Goal: Information Seeking & Learning: Understand process/instructions

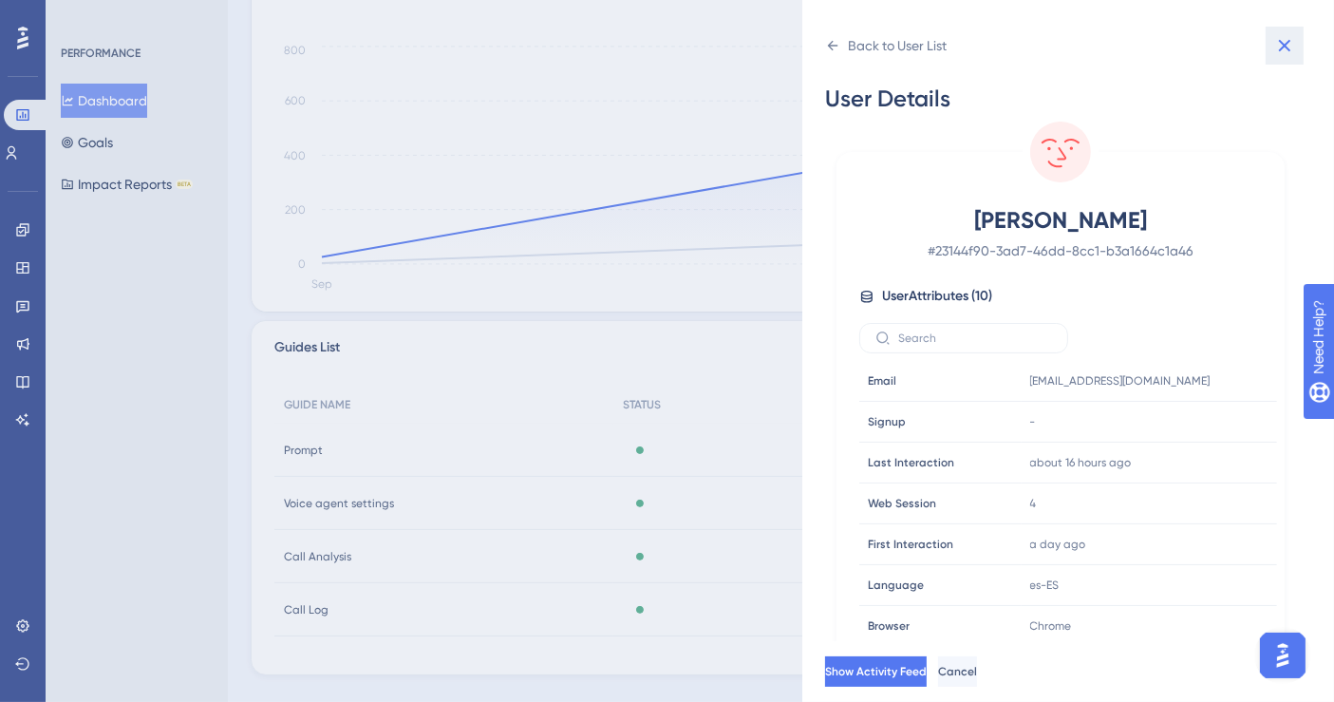
drag, startPoint x: 1289, startPoint y: 36, endPoint x: 462, endPoint y: 66, distance: 827.7
click at [1289, 36] on icon at bounding box center [1285, 45] width 23 height 23
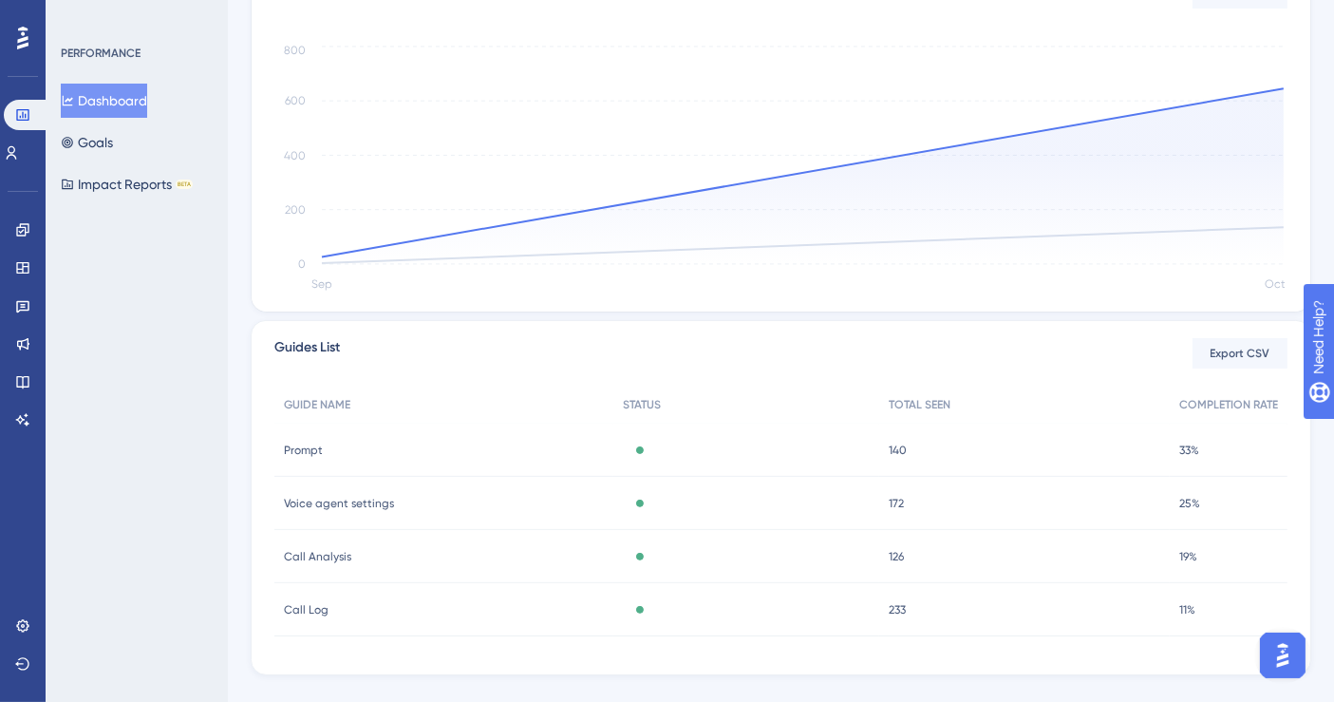
click at [30, 641] on div "Settings Logout" at bounding box center [22, 645] width 15 height 68
click at [30, 631] on link at bounding box center [22, 626] width 15 height 30
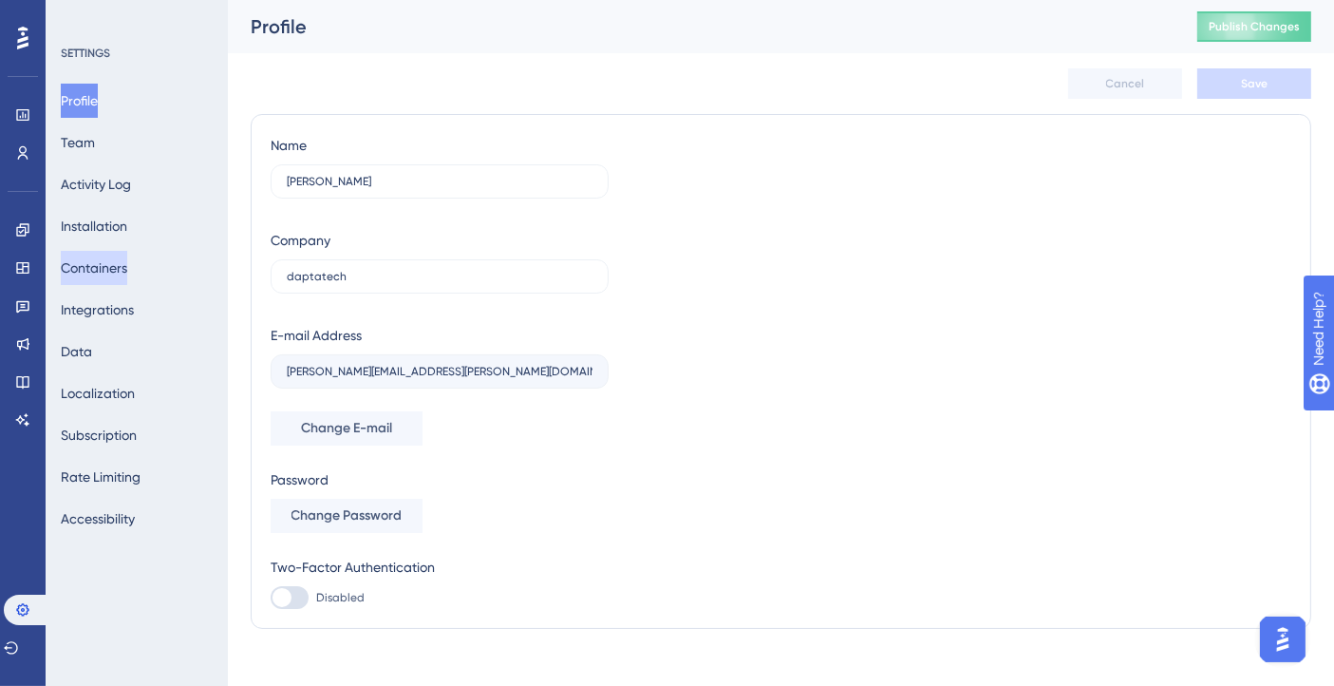
click at [113, 261] on button "Containers" at bounding box center [94, 268] width 66 height 34
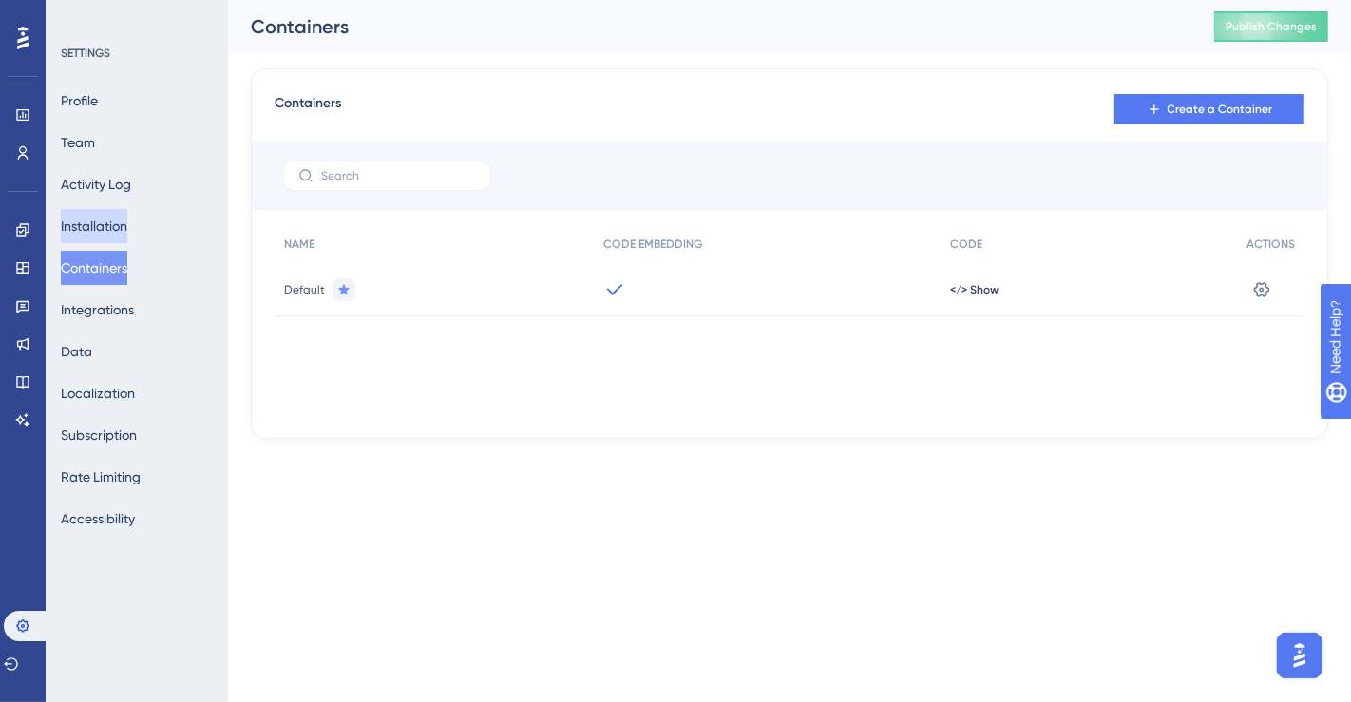
click at [124, 219] on button "Installation" at bounding box center [94, 226] width 66 height 34
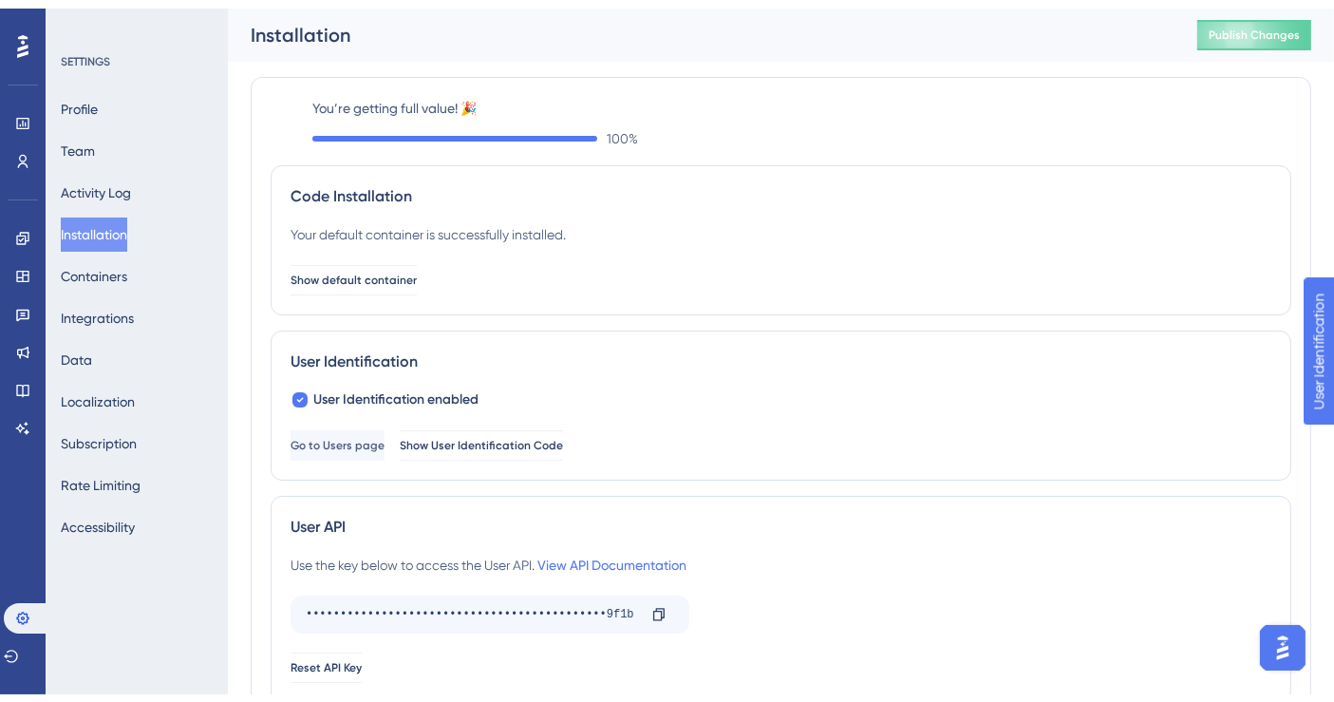
scroll to position [211, 0]
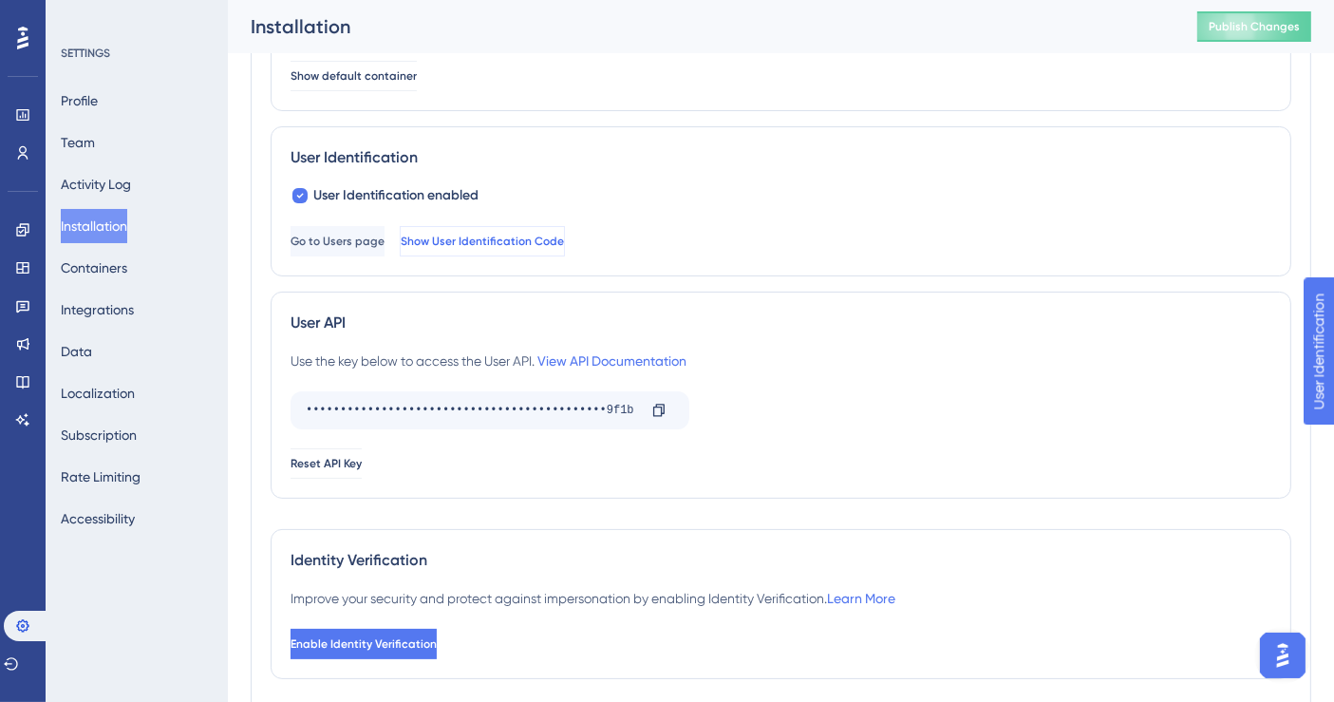
click at [564, 235] on span "Show User Identification Code" at bounding box center [482, 241] width 163 height 15
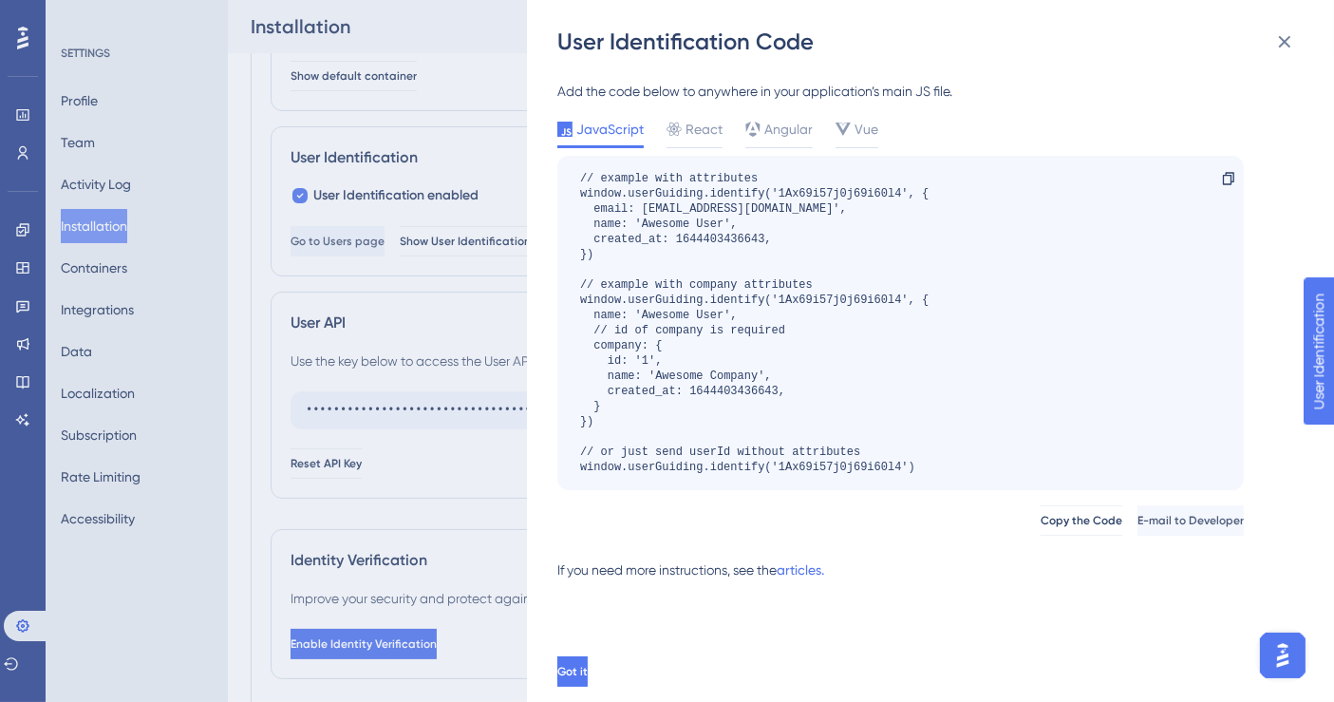
click at [1153, 44] on div "User Identification Code" at bounding box center [932, 42] width 750 height 30
drag, startPoint x: 109, startPoint y: 216, endPoint x: 147, endPoint y: 210, distance: 38.4
click at [109, 216] on div "User Identification Code Add the code below to anywhere in your application’s m…" at bounding box center [667, 351] width 1334 height 702
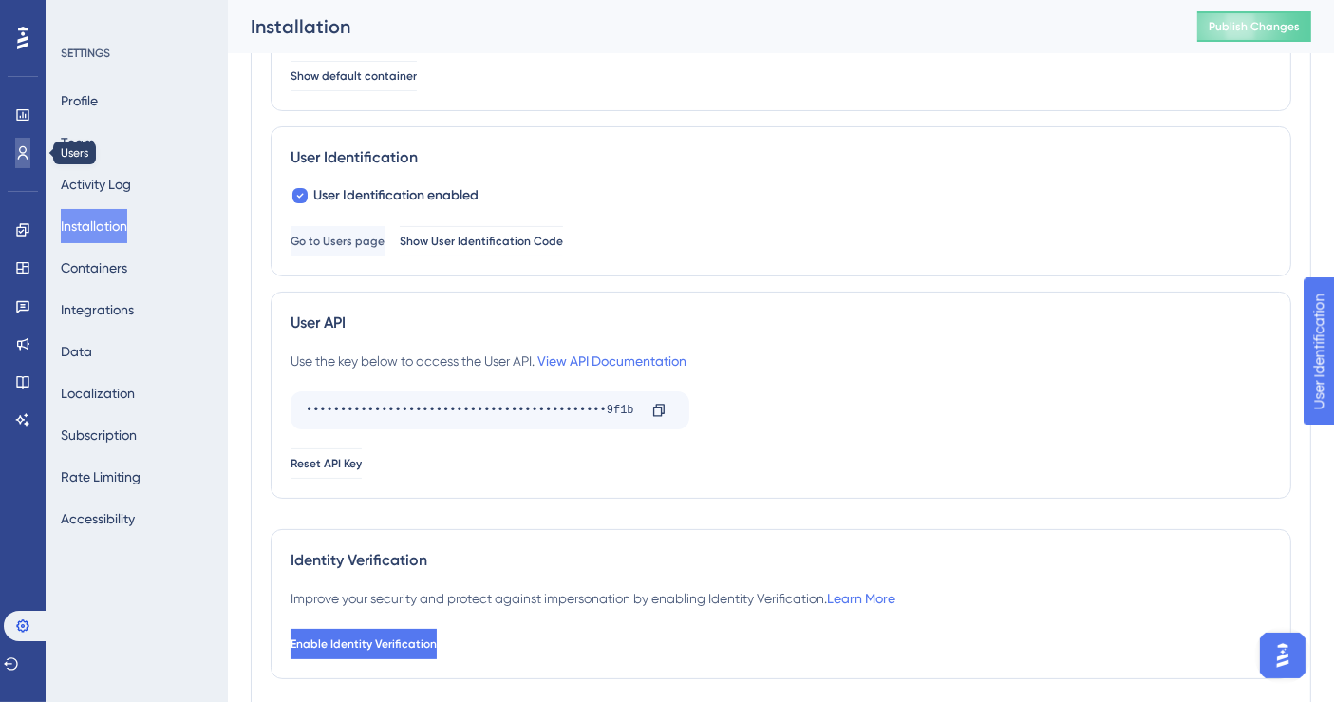
click at [21, 148] on icon at bounding box center [22, 152] width 15 height 15
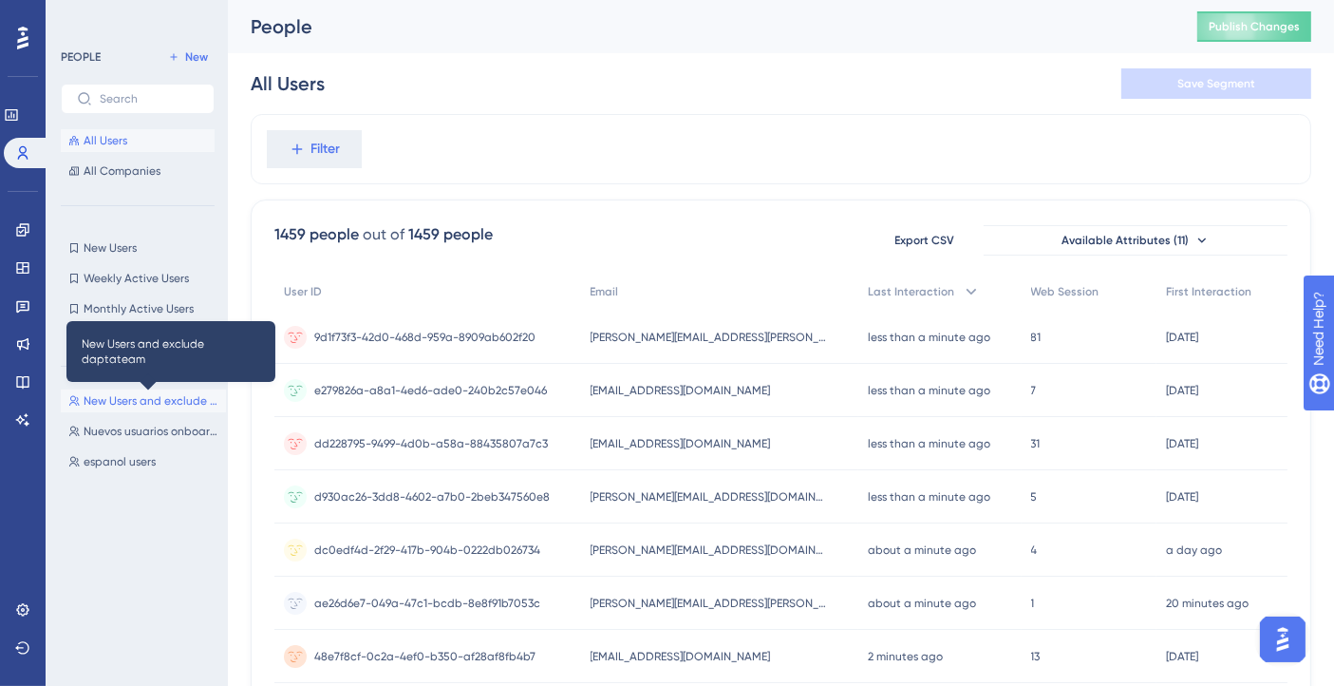
click at [168, 400] on span "New Users and exclude daptateam" at bounding box center [151, 400] width 135 height 15
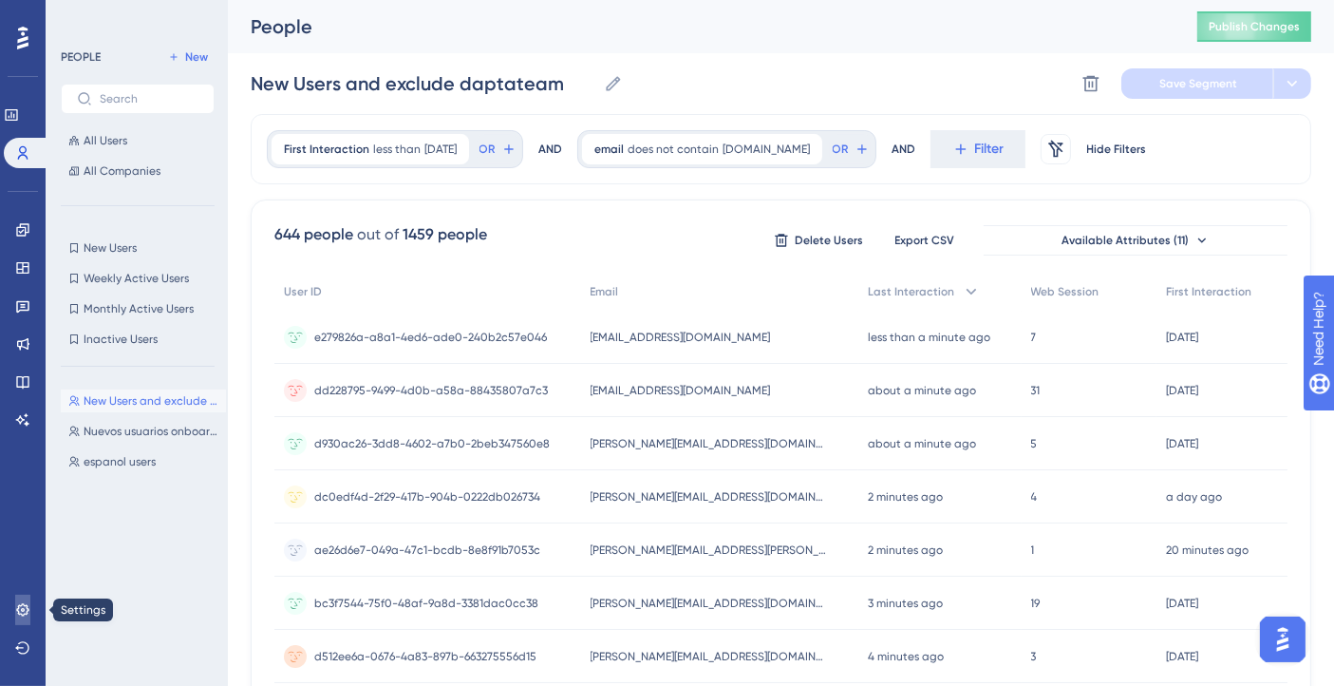
click at [29, 609] on icon at bounding box center [22, 609] width 15 height 15
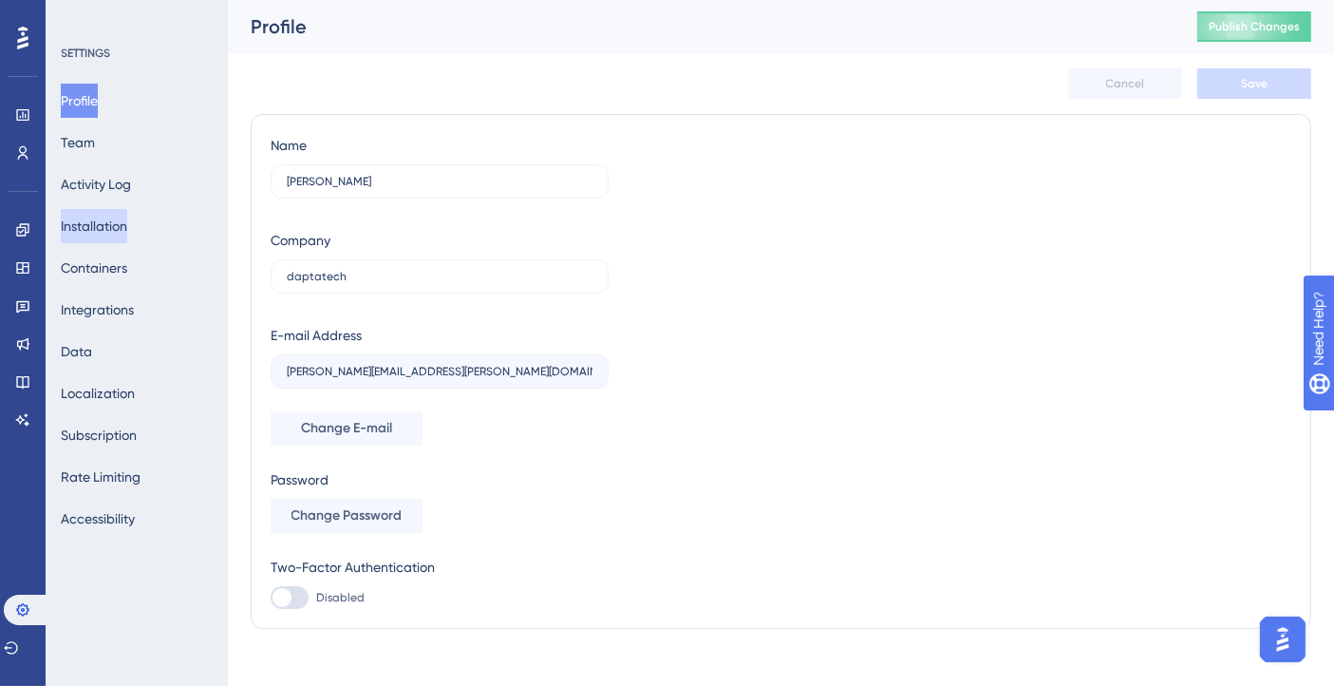
click at [116, 232] on button "Installation" at bounding box center [94, 226] width 66 height 34
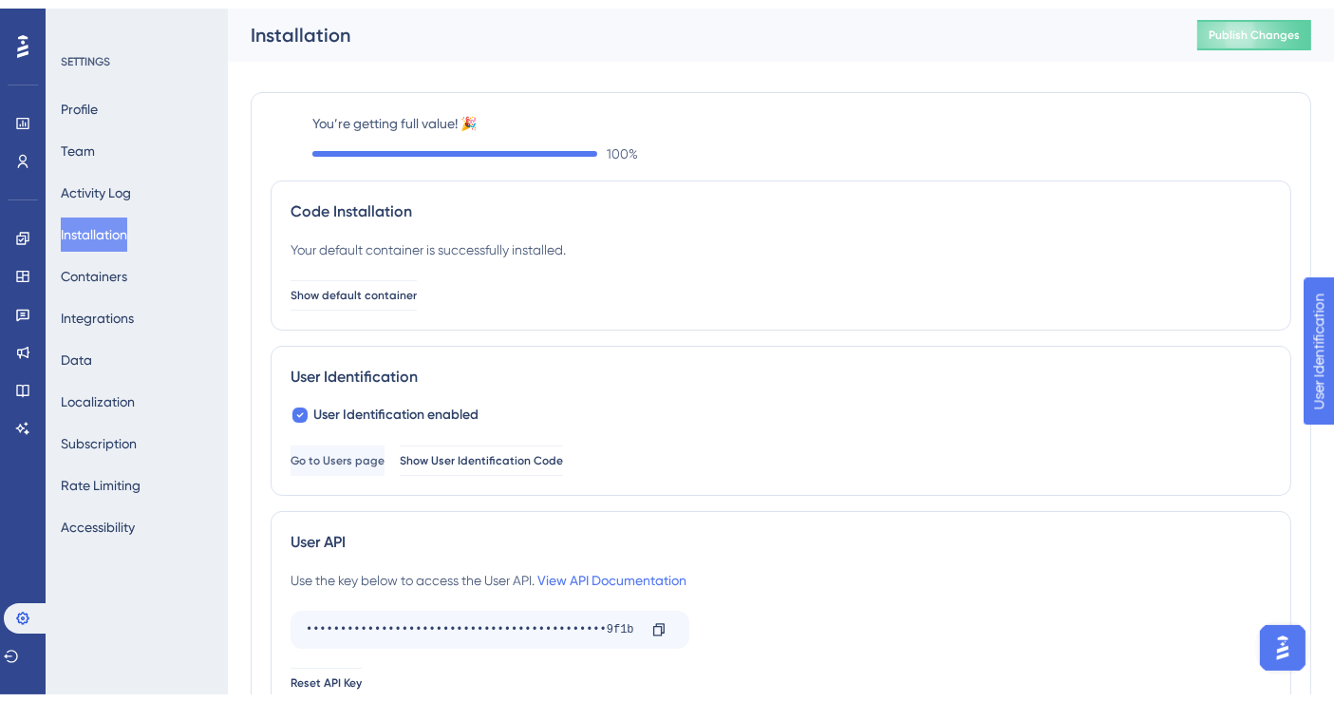
scroll to position [211, 0]
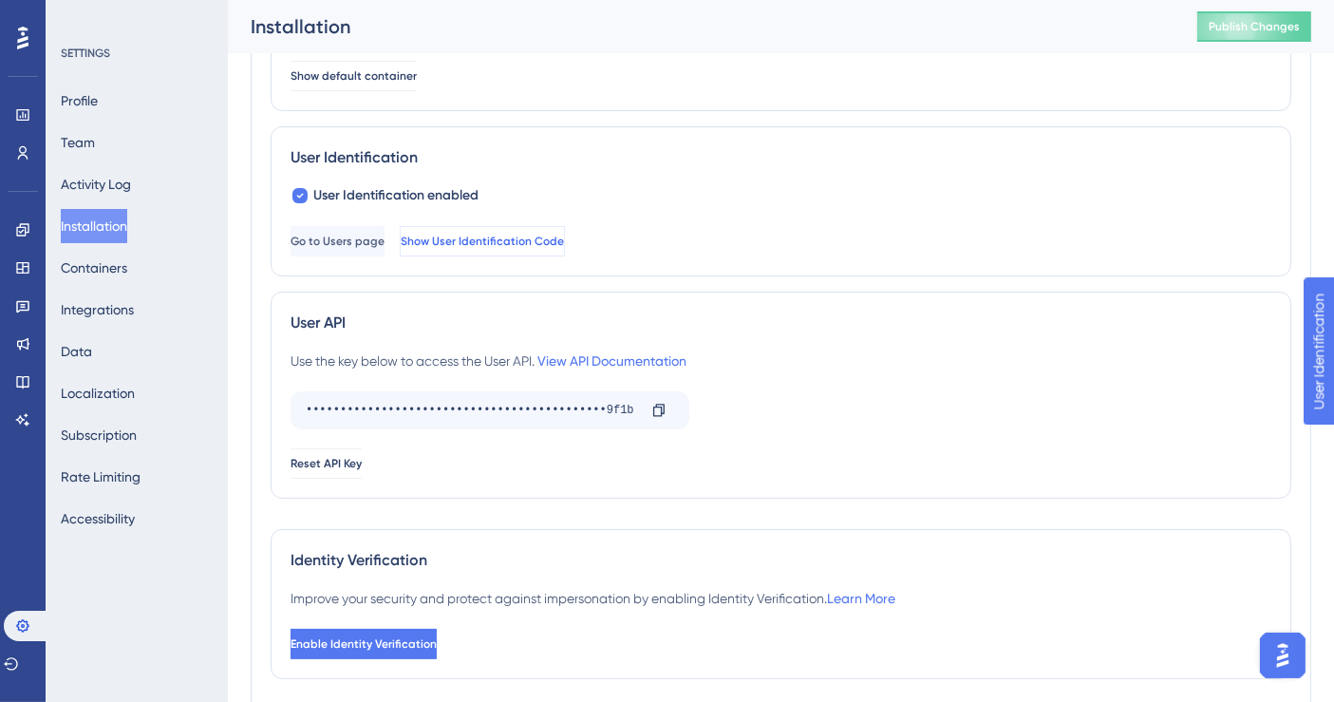
click at [564, 235] on span "Show User Identification Code" at bounding box center [482, 241] width 163 height 15
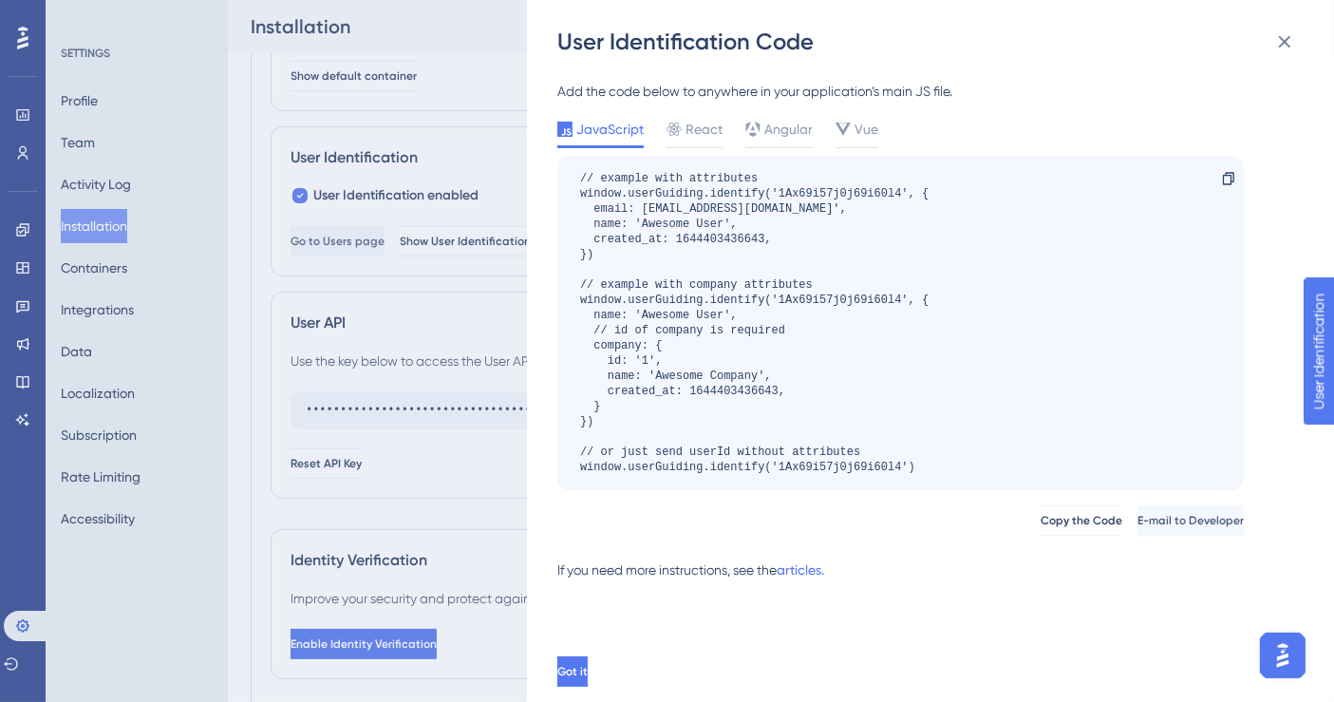
scroll to position [295, 0]
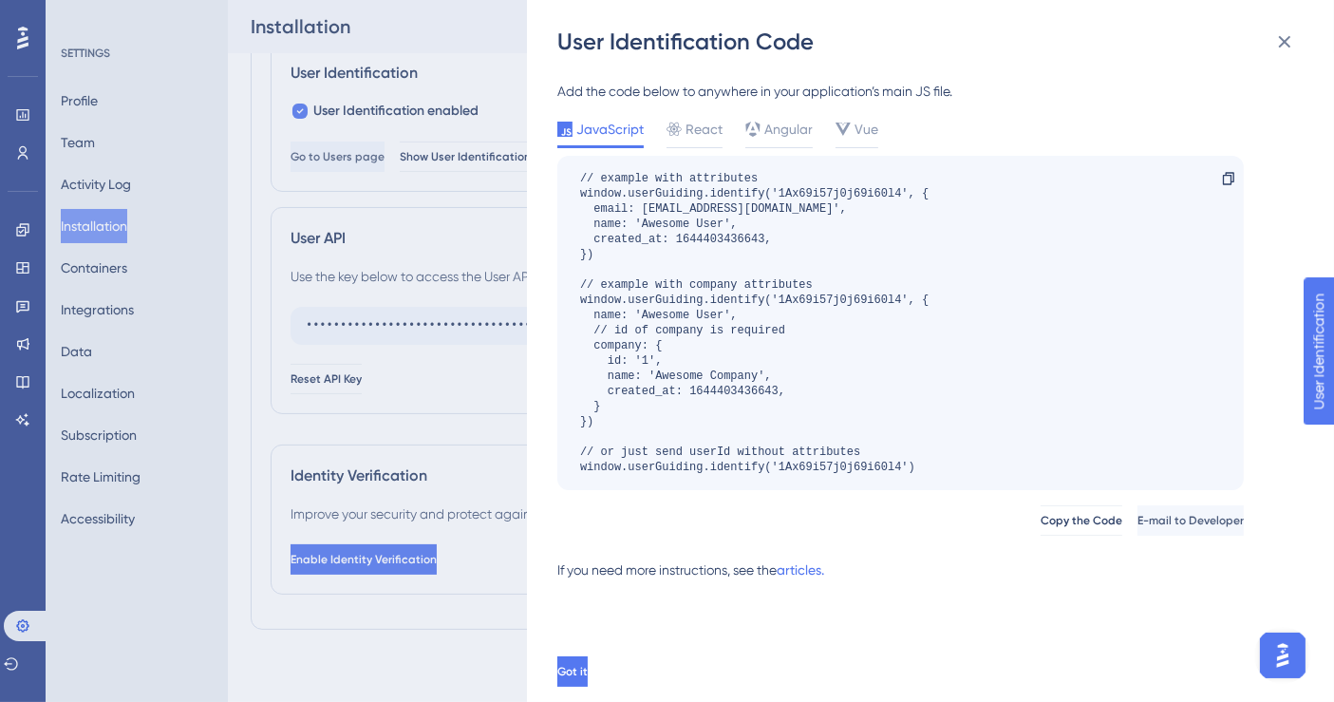
click at [817, 123] on div "JavaScript React Angular Vue" at bounding box center [900, 133] width 687 height 30
click at [800, 132] on span "Angular" at bounding box center [789, 129] width 48 height 23
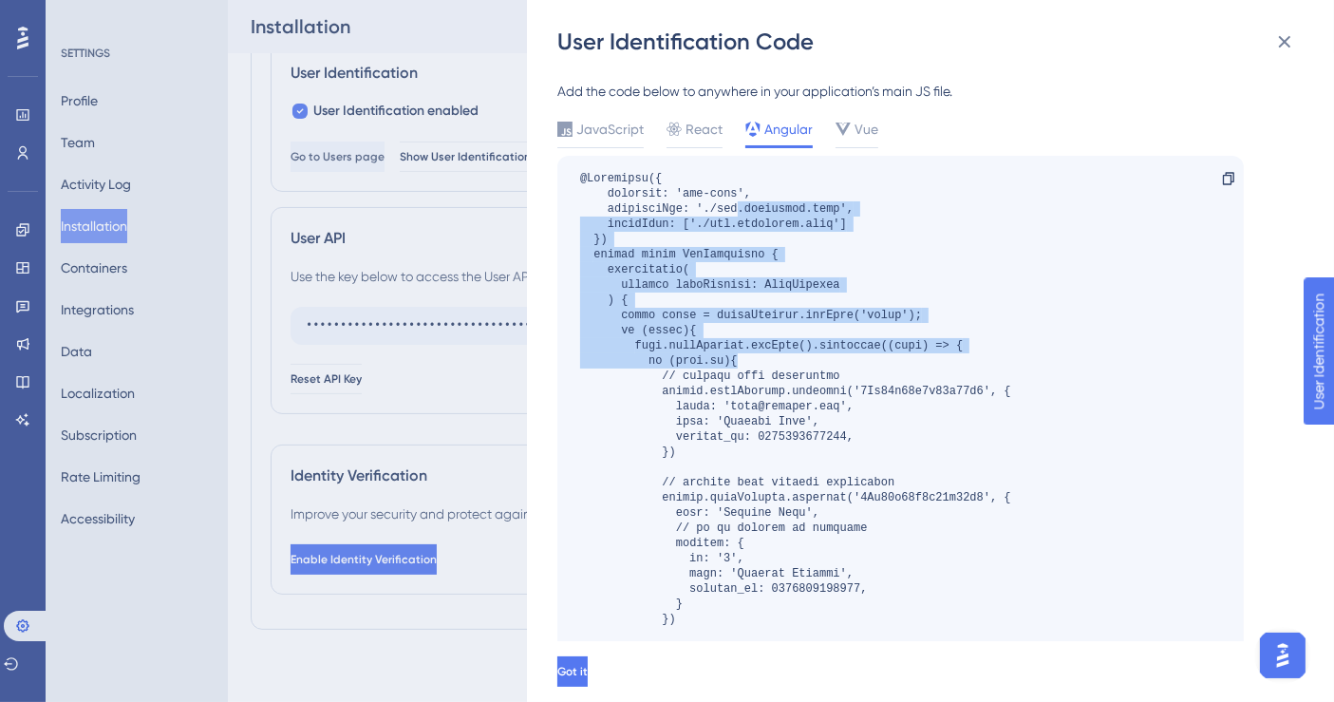
drag, startPoint x: 738, startPoint y: 201, endPoint x: 982, endPoint y: 366, distance: 294.2
click at [982, 366] on div at bounding box center [795, 459] width 431 height 577
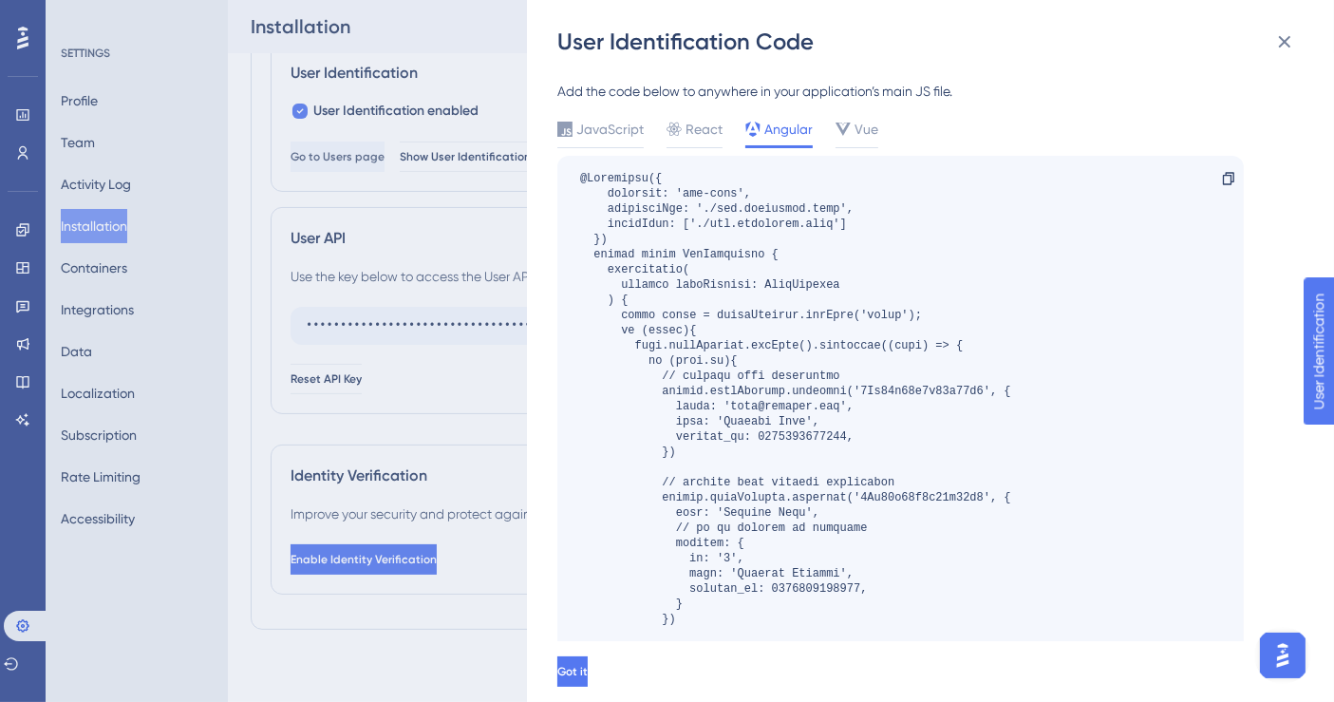
click at [922, 393] on div at bounding box center [795, 459] width 431 height 577
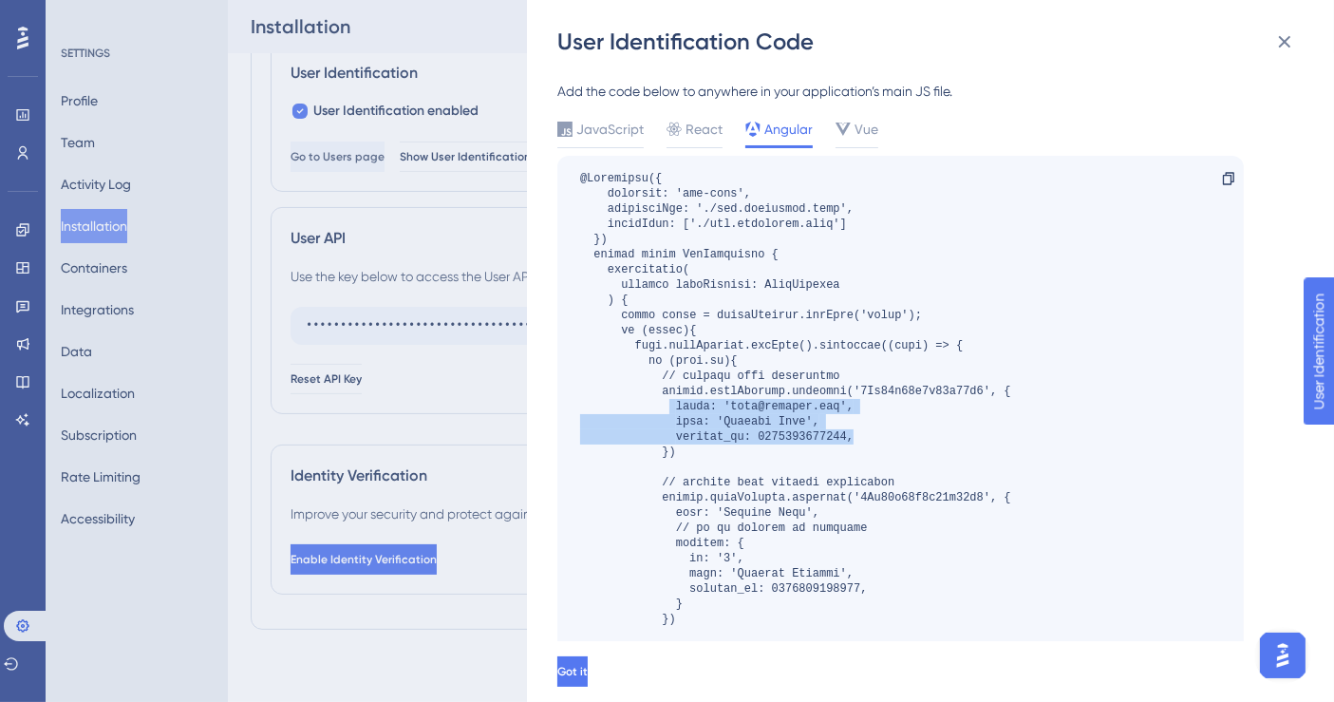
drag, startPoint x: 867, startPoint y: 437, endPoint x: 670, endPoint y: 408, distance: 199.6
click at [670, 408] on div at bounding box center [795, 459] width 431 height 577
click at [791, 439] on div at bounding box center [795, 459] width 431 height 577
drag, startPoint x: 757, startPoint y: 436, endPoint x: 844, endPoint y: 435, distance: 87.4
click at [844, 435] on div at bounding box center [795, 459] width 431 height 577
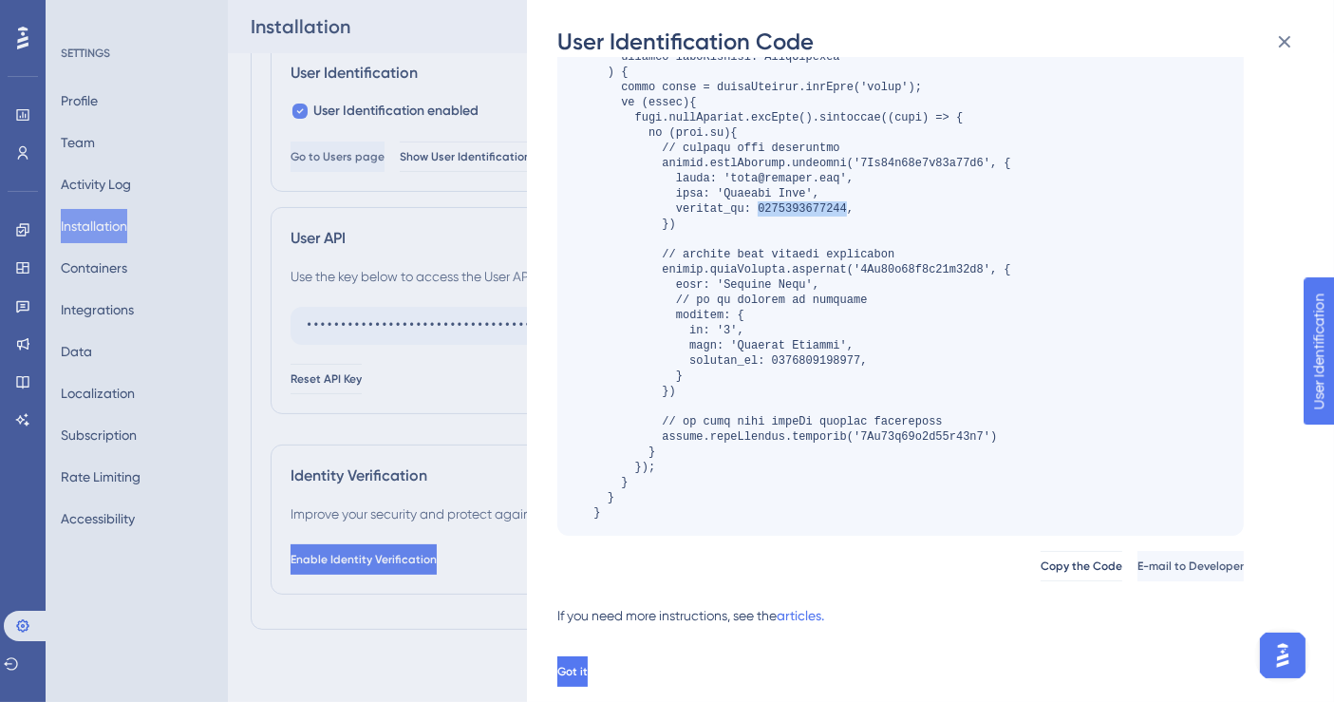
scroll to position [0, 0]
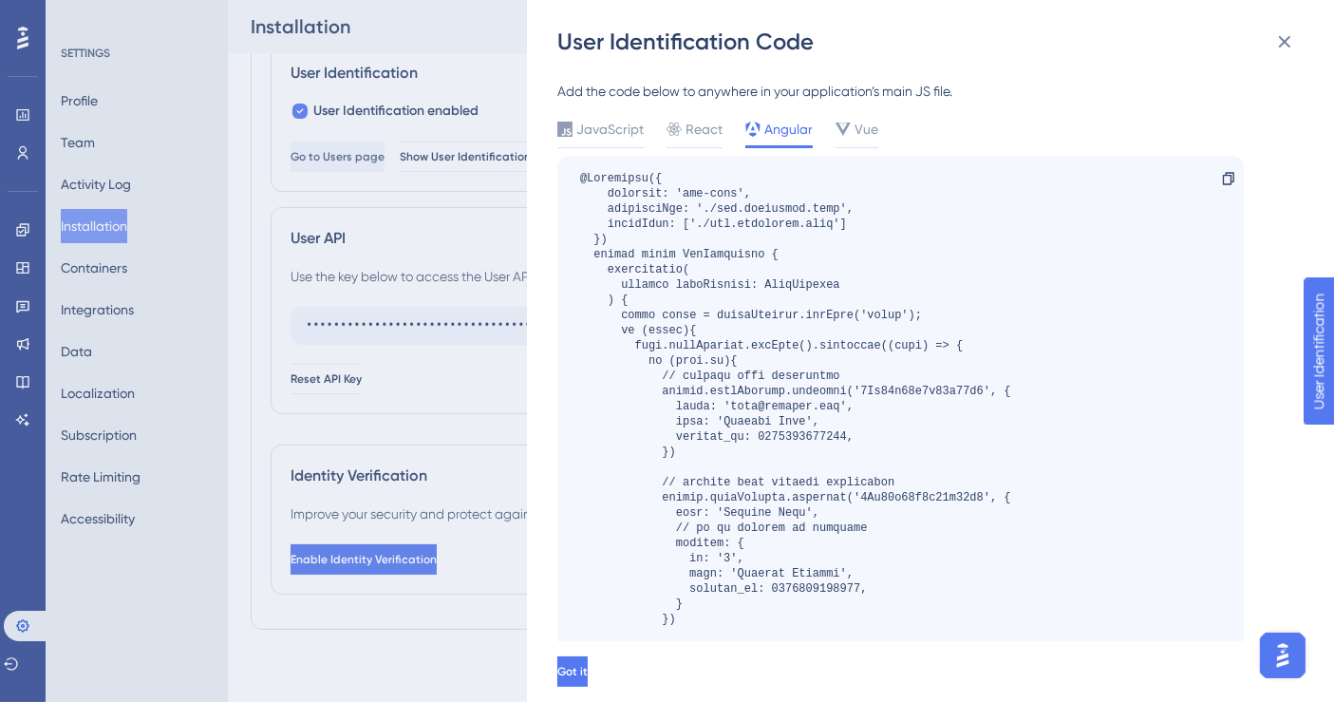
click at [17, 154] on div "User Identification Code Add the code below to anywhere in your application’s m…" at bounding box center [667, 351] width 1334 height 702
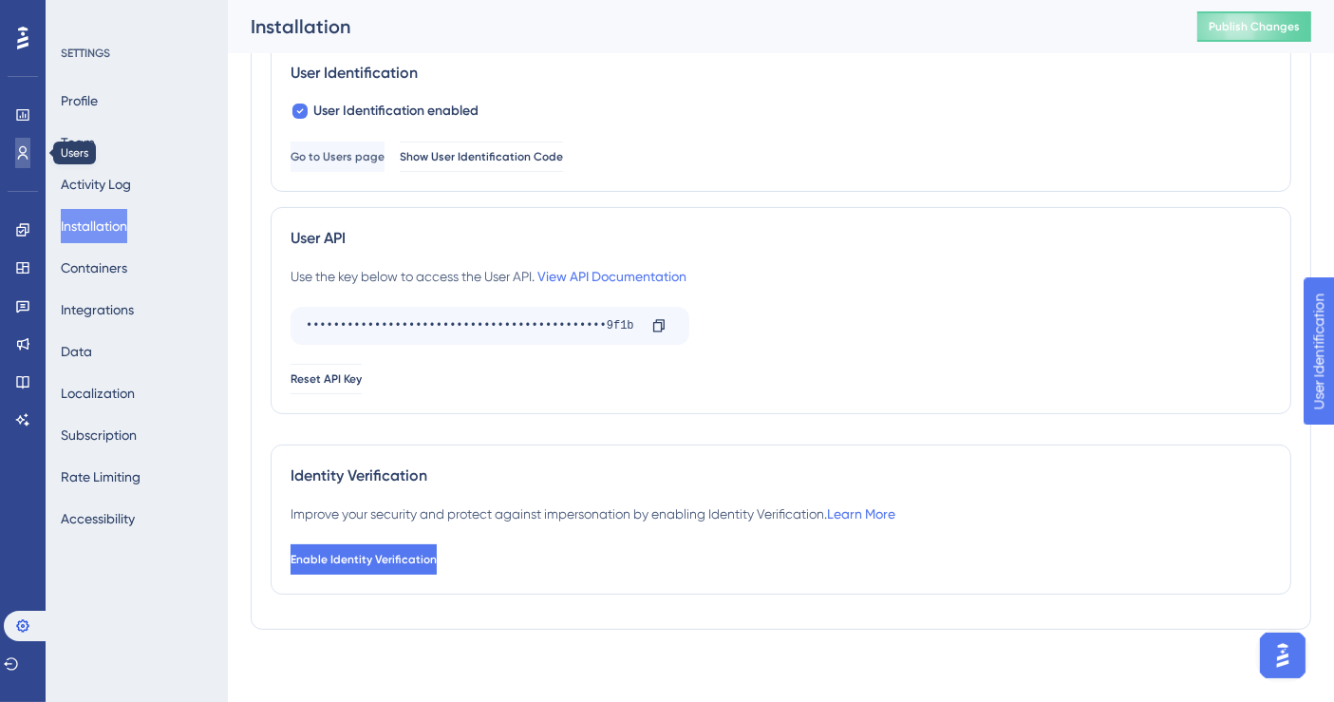
click at [17, 154] on icon at bounding box center [22, 152] width 15 height 15
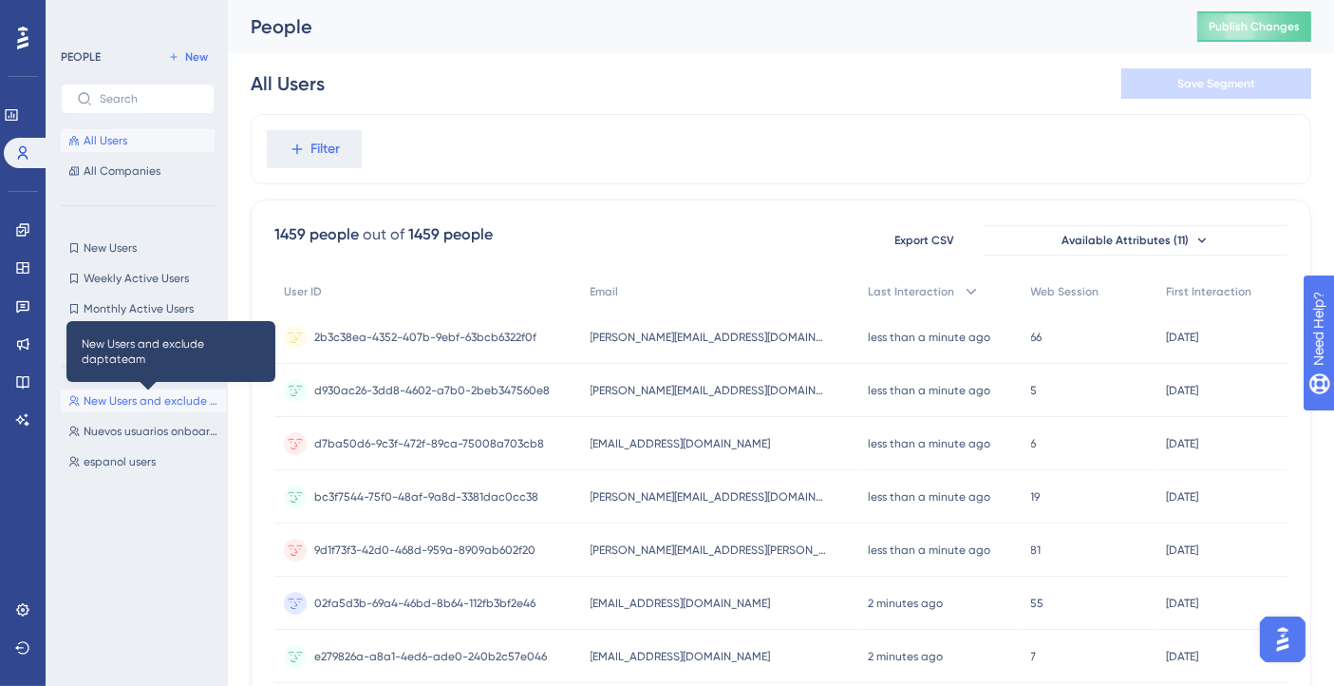
click at [122, 406] on span "New Users and exclude daptateam" at bounding box center [151, 400] width 135 height 15
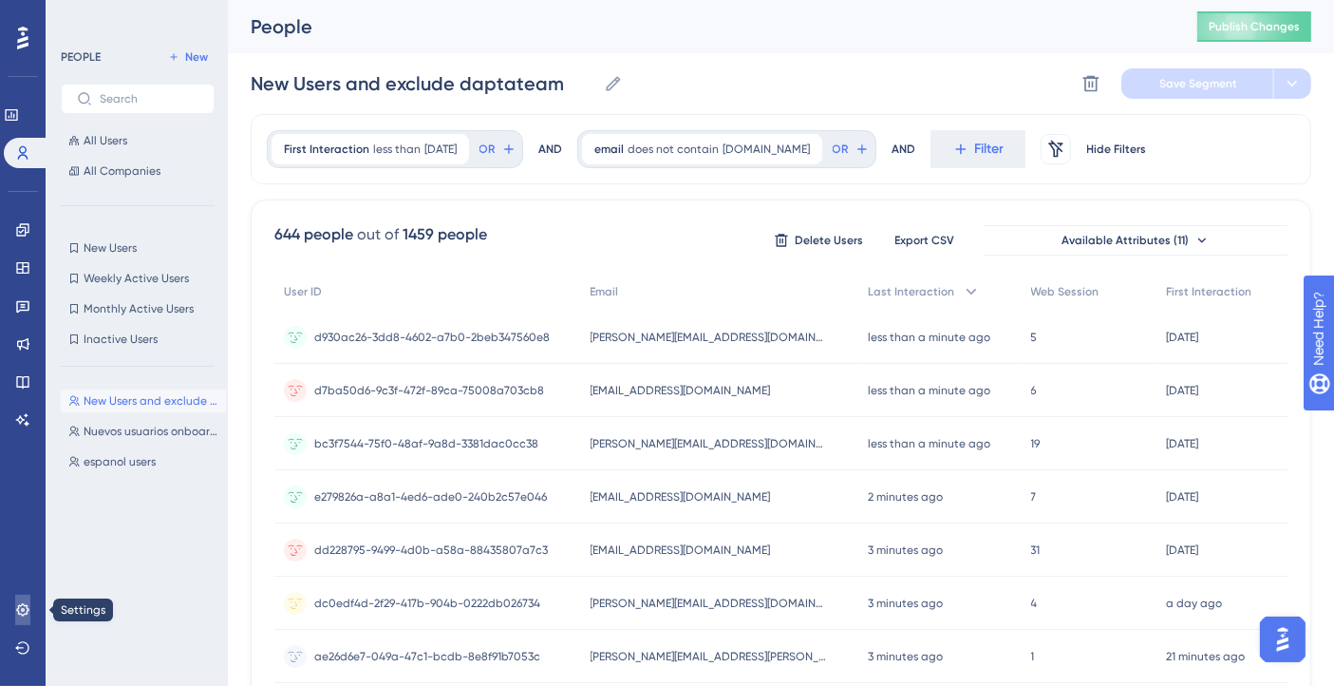
click at [21, 612] on icon at bounding box center [22, 609] width 15 height 15
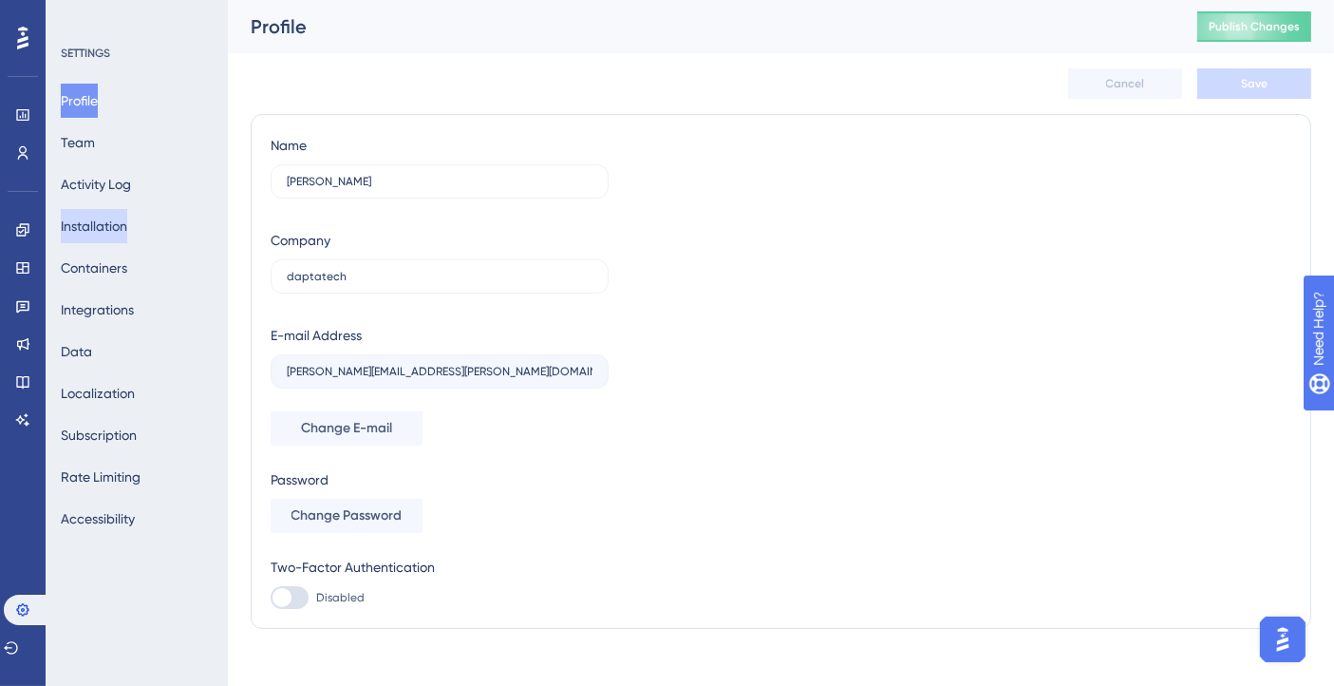
click at [113, 239] on button "Installation" at bounding box center [94, 226] width 66 height 34
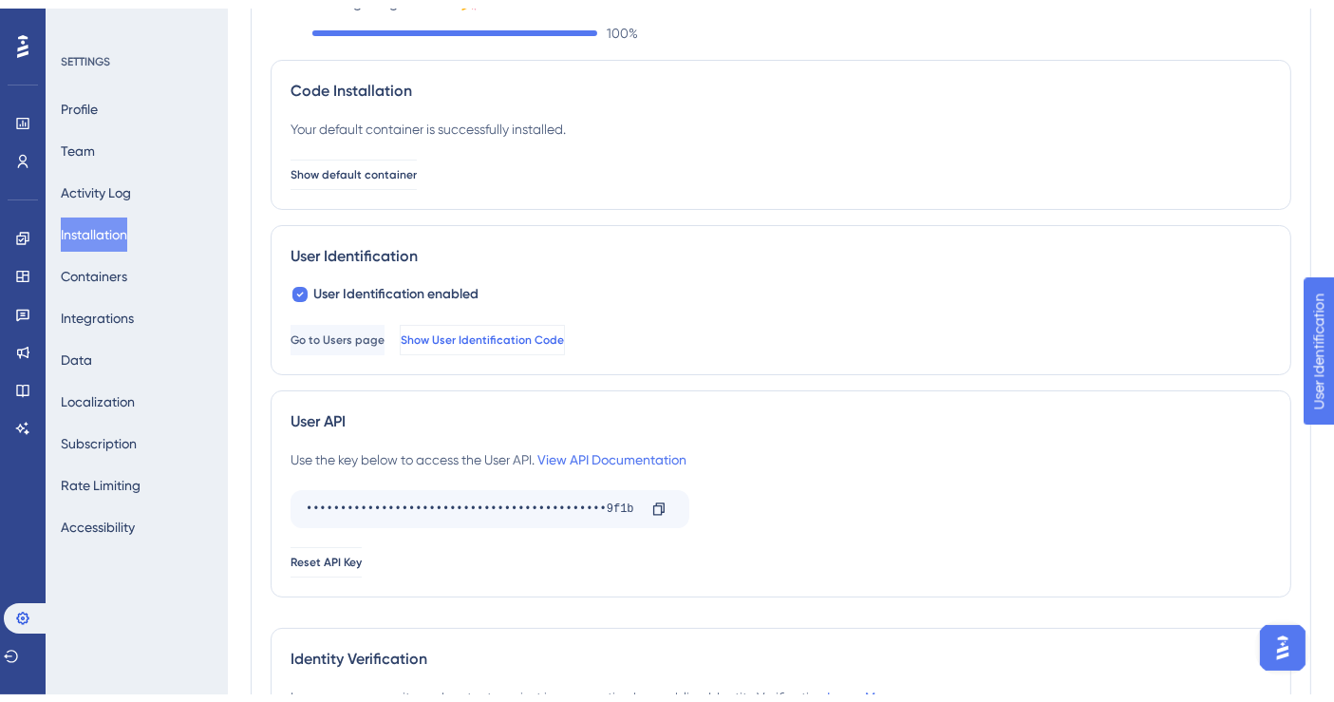
scroll to position [211, 0]
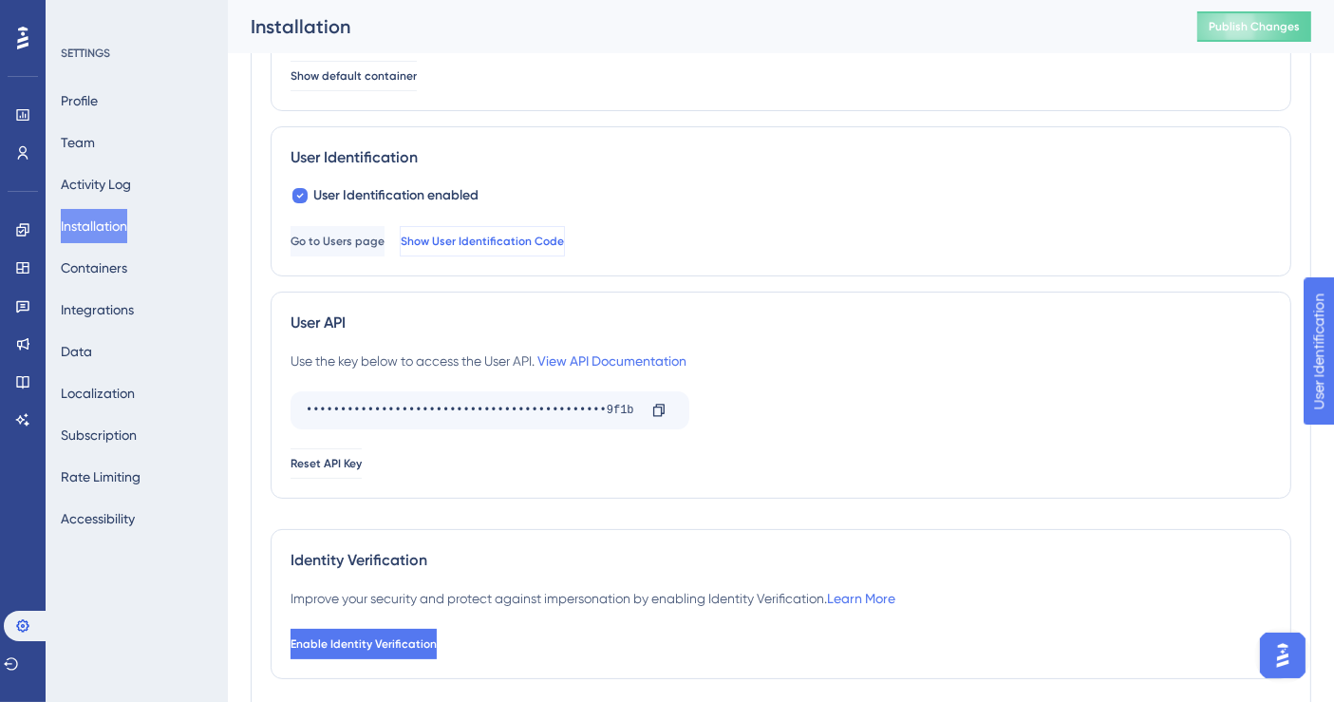
click at [564, 238] on span "Show User Identification Code" at bounding box center [482, 241] width 163 height 15
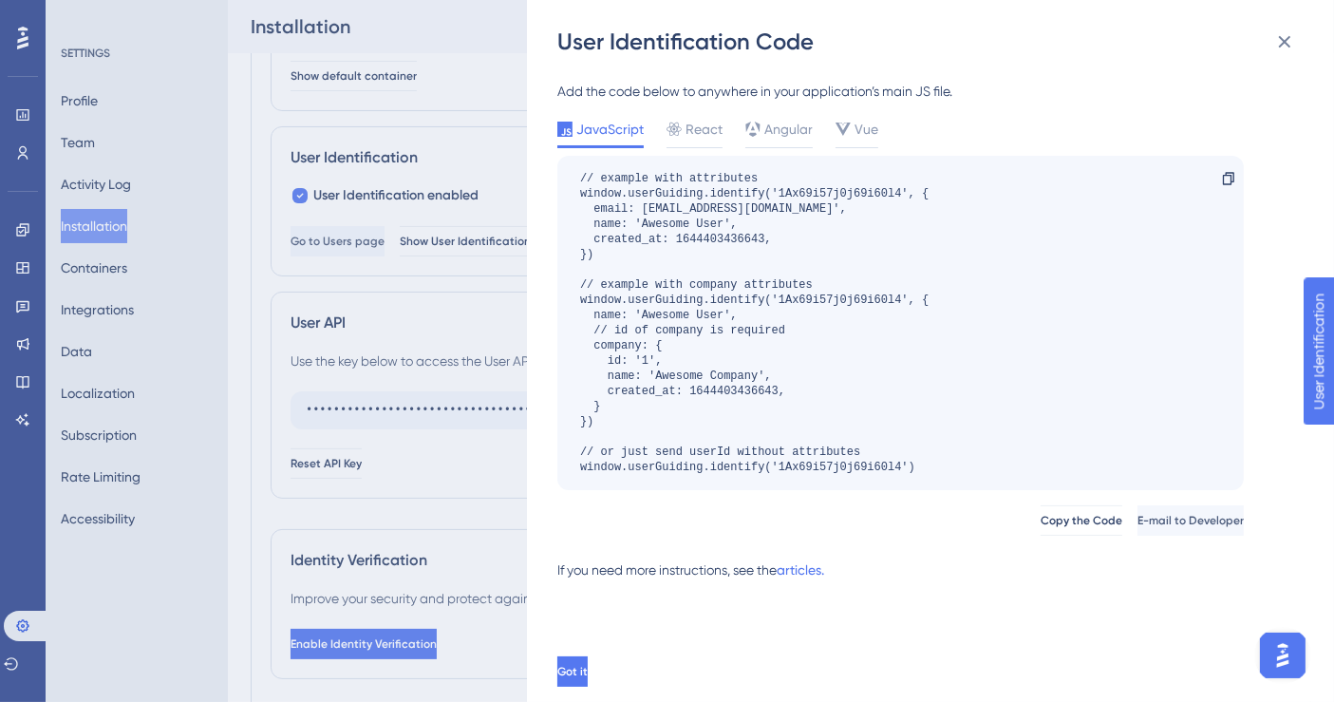
click at [783, 102] on div "Add the code below to anywhere in your application’s main JS file." at bounding box center [900, 91] width 687 height 23
click at [786, 131] on span "Angular" at bounding box center [789, 129] width 48 height 23
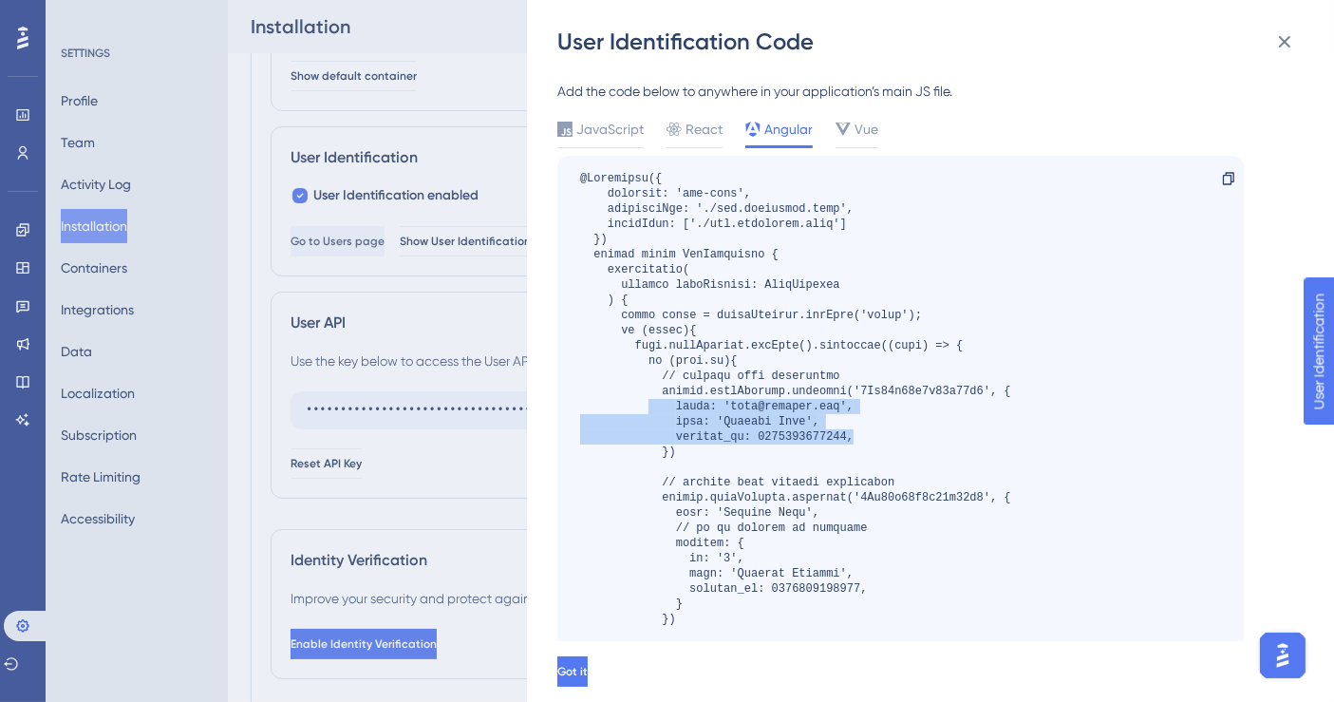
drag, startPoint x: 876, startPoint y: 441, endPoint x: 646, endPoint y: 409, distance: 232.0
click at [646, 409] on div at bounding box center [795, 459] width 431 height 577
click at [855, 435] on div at bounding box center [795, 459] width 431 height 577
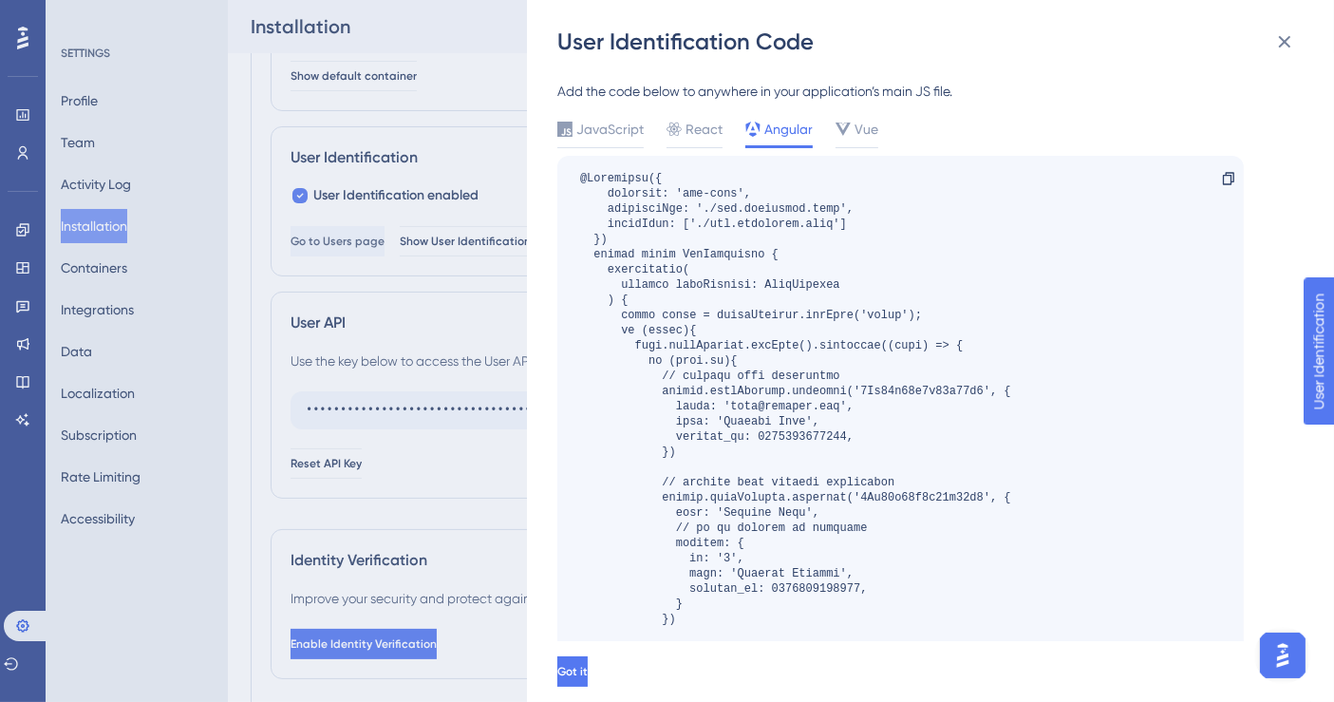
click at [786, 424] on div at bounding box center [795, 459] width 431 height 577
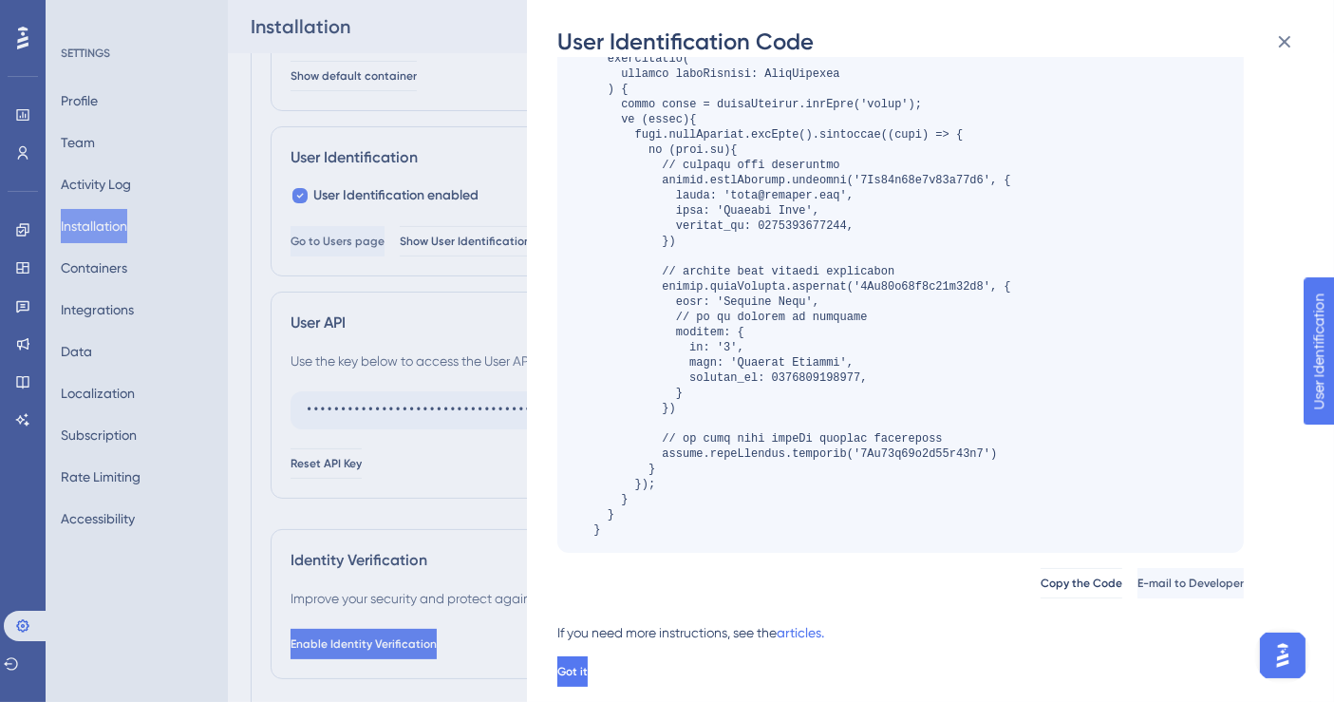
scroll to position [105, 0]
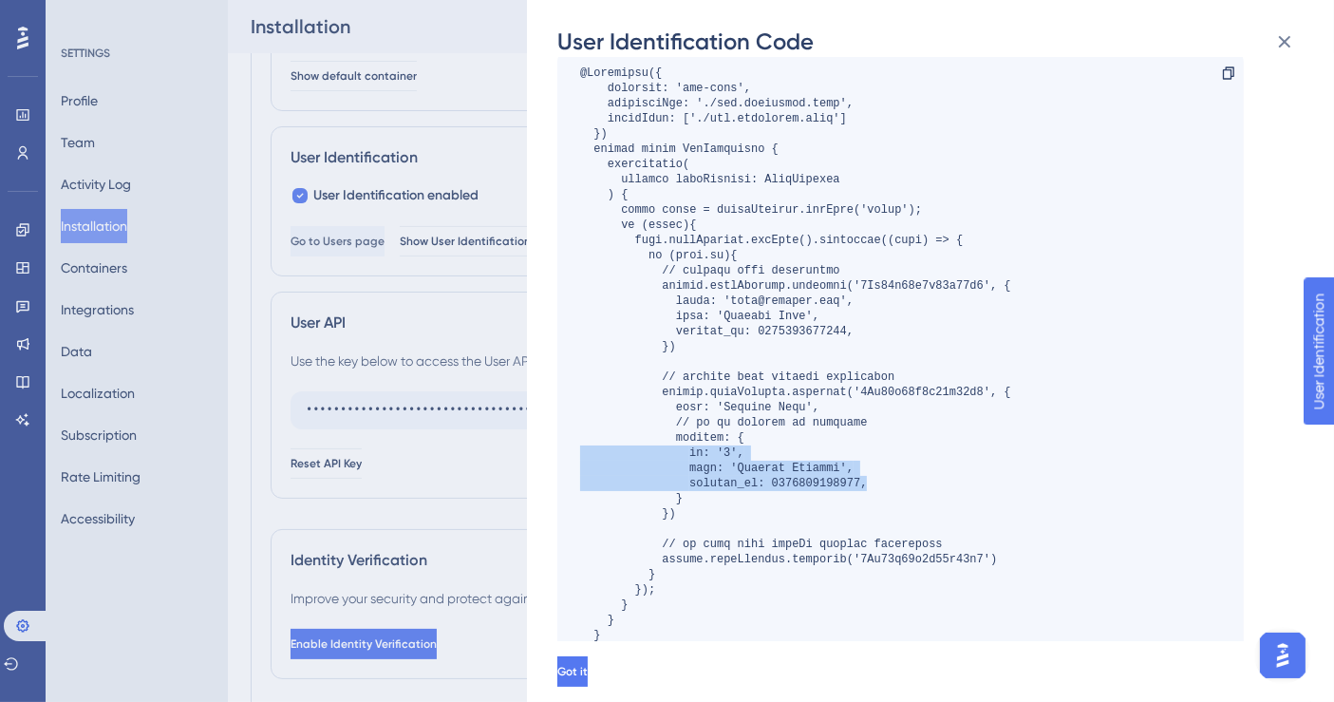
drag, startPoint x: 886, startPoint y: 482, endPoint x: 537, endPoint y: 452, distance: 350.7
click at [537, 452] on div "User Identification Code Add the code below to anywhere in your application’s m…" at bounding box center [930, 351] width 807 height 702
click at [724, 460] on div at bounding box center [795, 354] width 431 height 577
drag, startPoint x: 652, startPoint y: 451, endPoint x: 890, endPoint y: 481, distance: 239.2
click at [890, 481] on div at bounding box center [795, 354] width 431 height 577
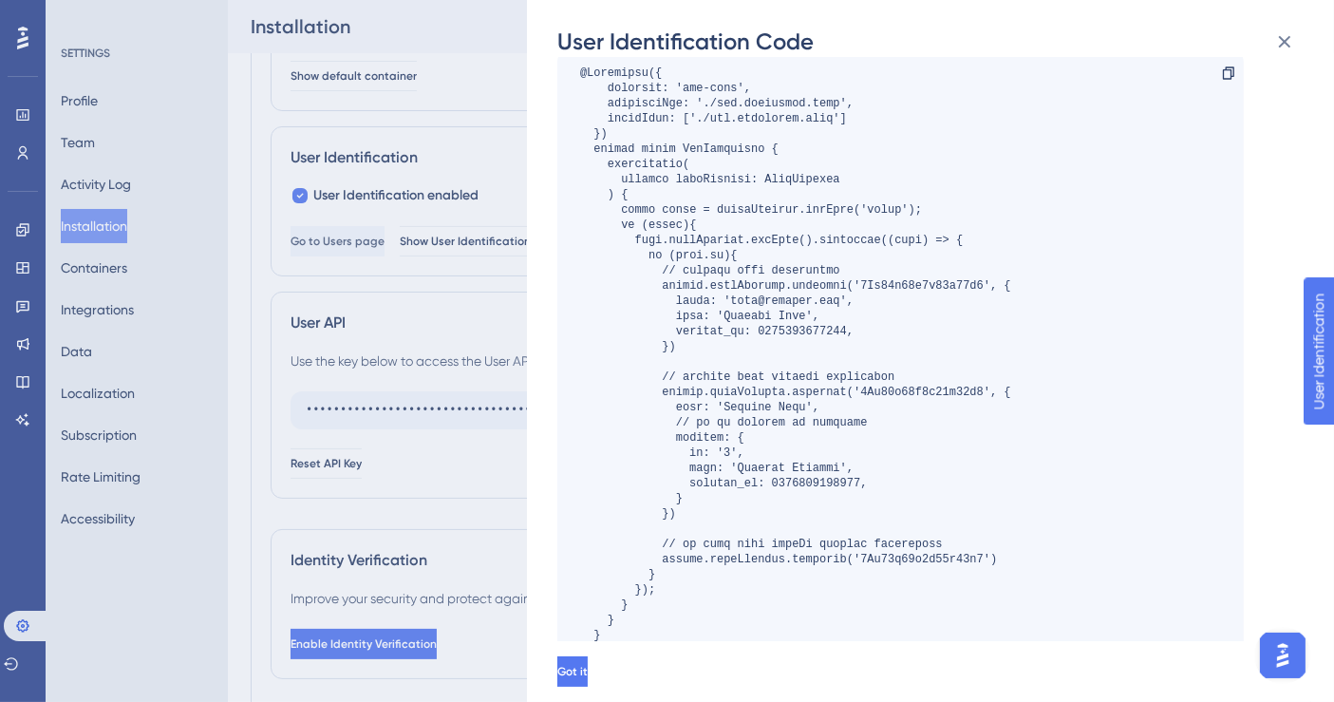
click at [24, 145] on div "User Identification Code Add the code below to anywhere in your application’s m…" at bounding box center [667, 351] width 1334 height 702
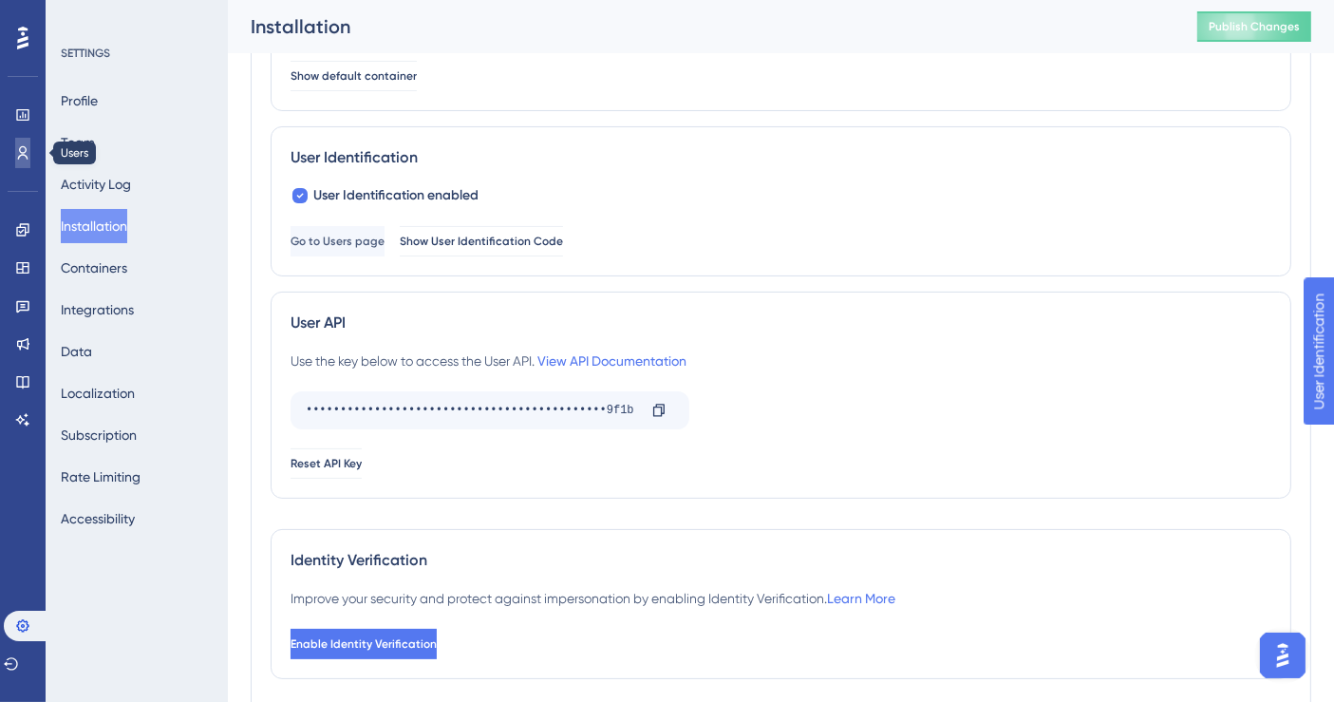
click at [24, 147] on icon at bounding box center [23, 152] width 10 height 13
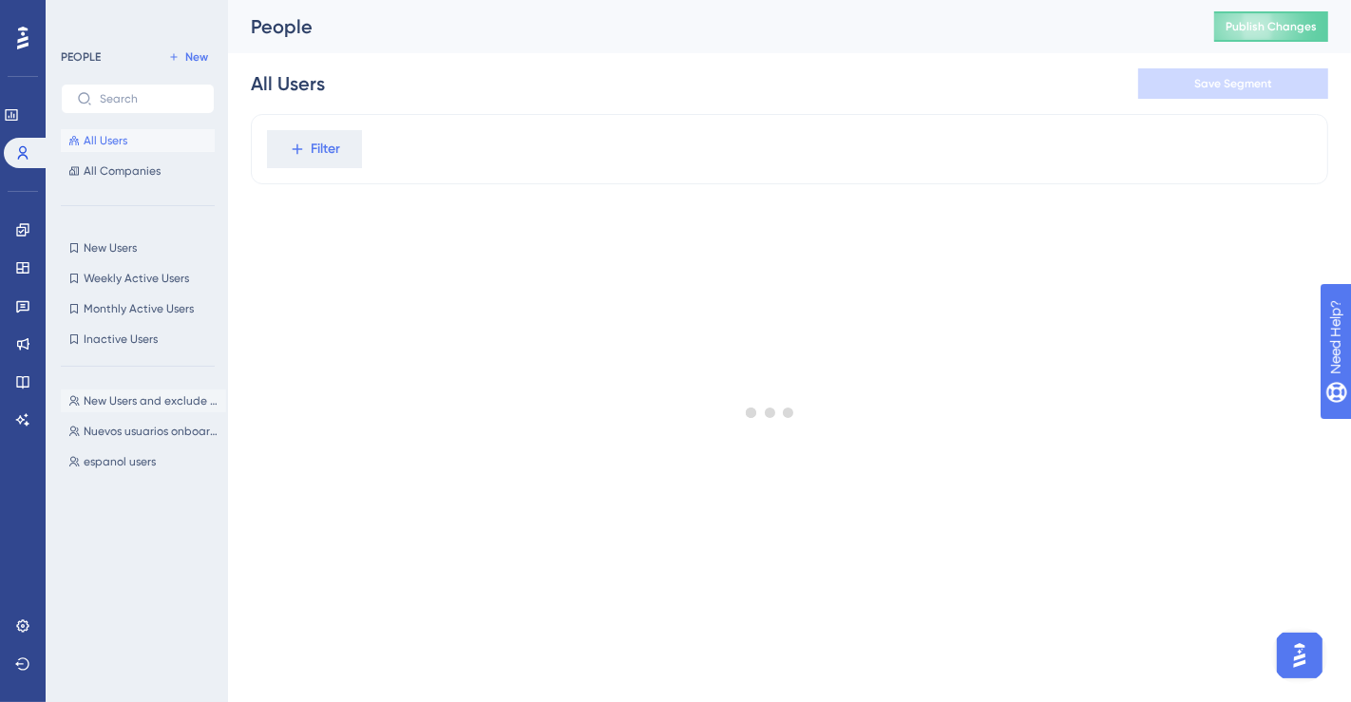
click at [152, 397] on span "New Users and exclude daptateam" at bounding box center [151, 400] width 135 height 15
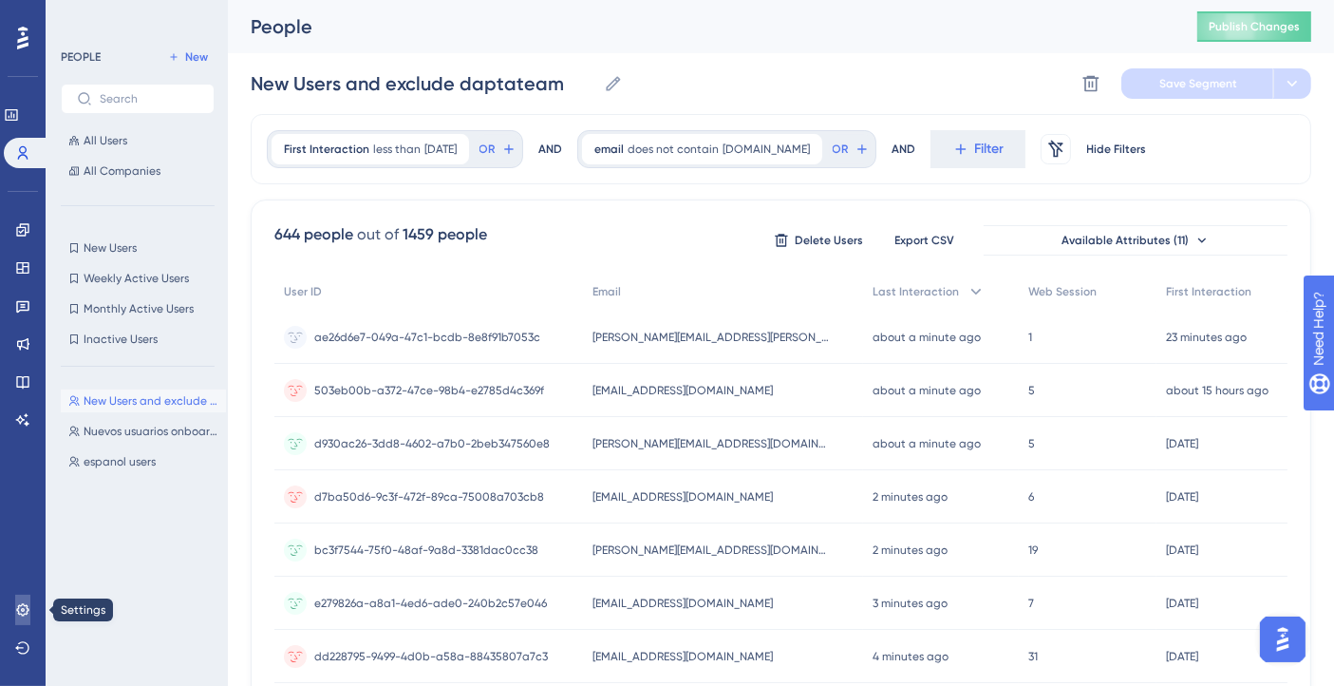
click at [16, 607] on icon at bounding box center [22, 609] width 15 height 15
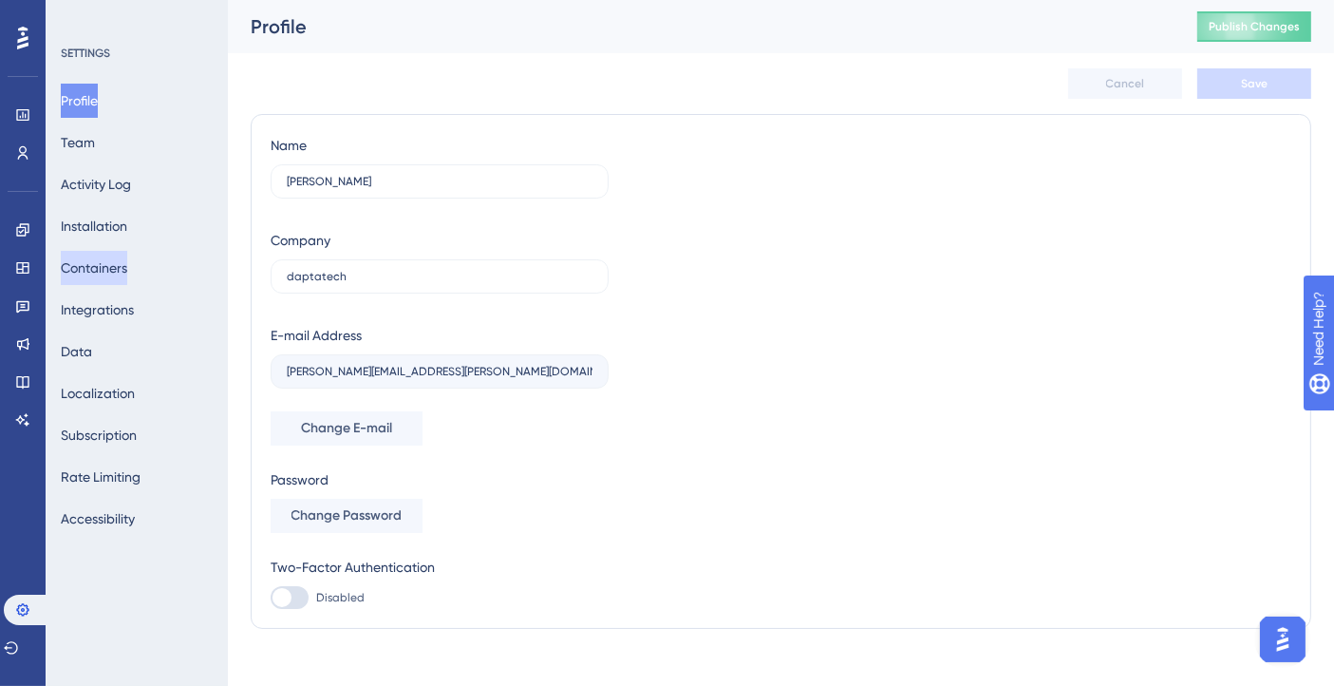
click at [117, 269] on button "Containers" at bounding box center [94, 268] width 66 height 34
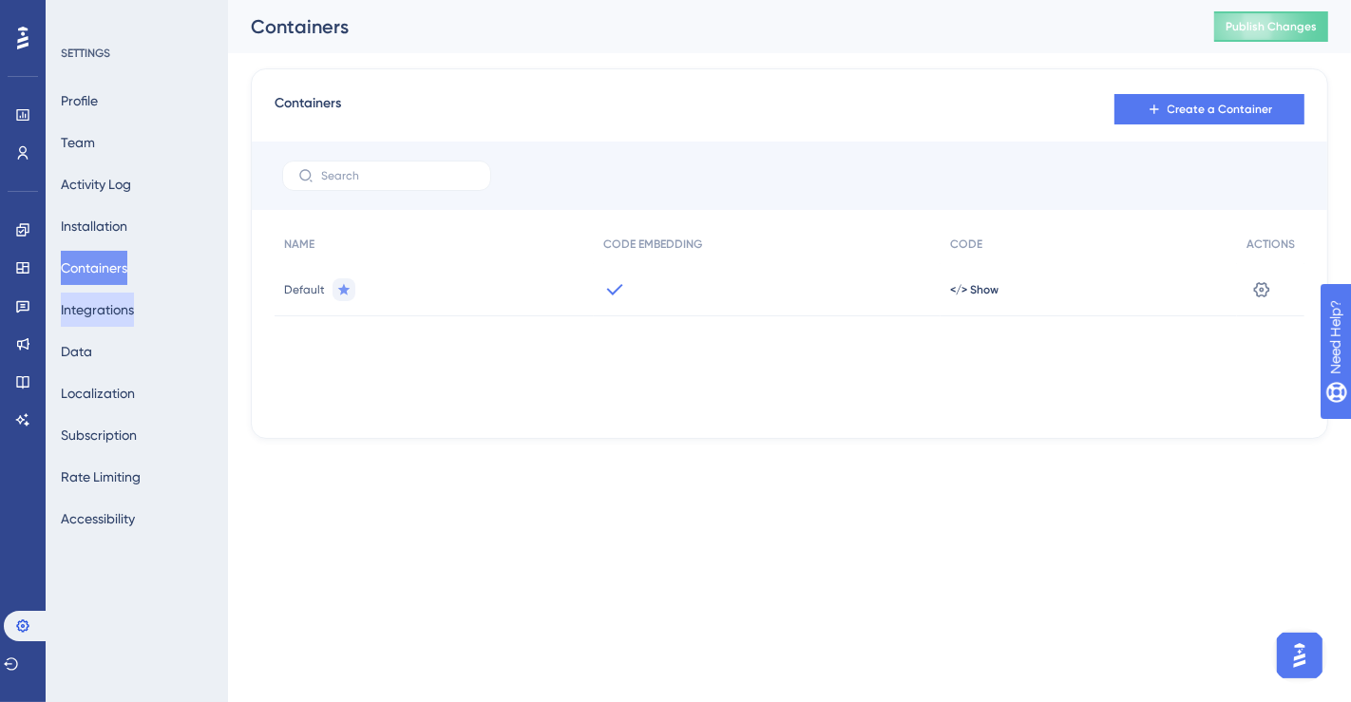
click at [108, 305] on button "Integrations" at bounding box center [97, 310] width 73 height 34
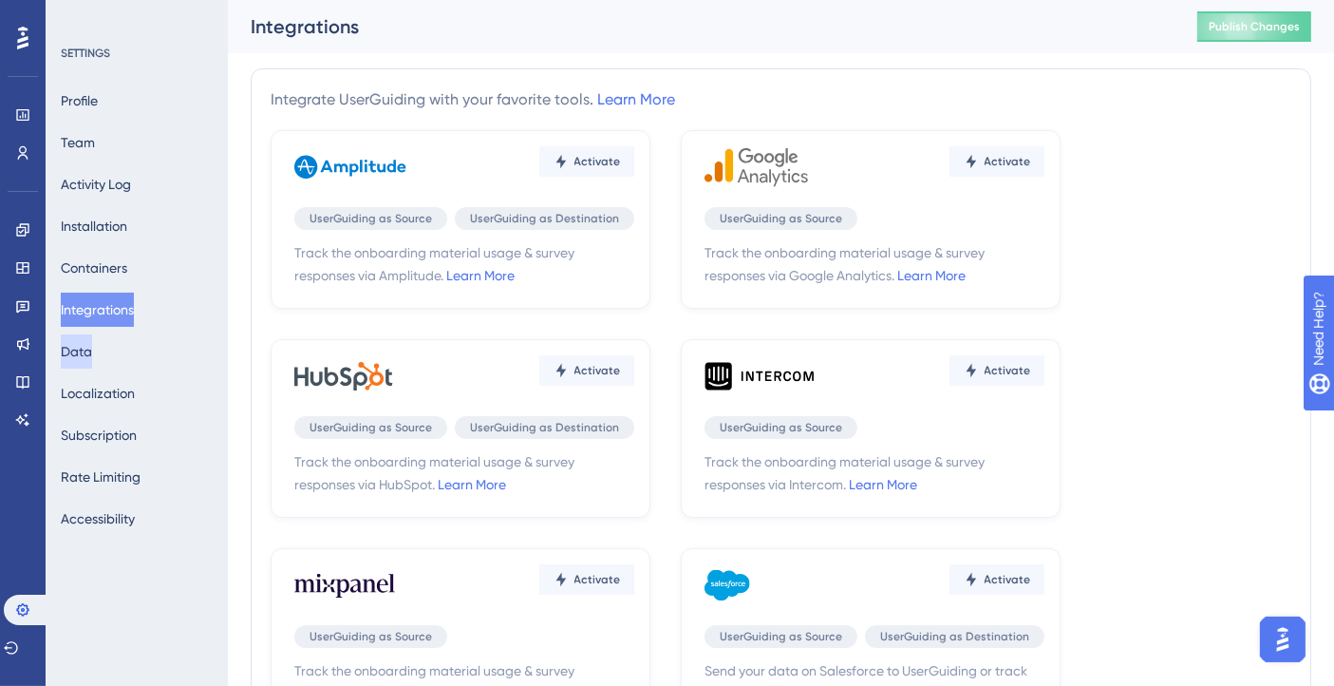
click at [92, 356] on button "Data" at bounding box center [76, 351] width 31 height 34
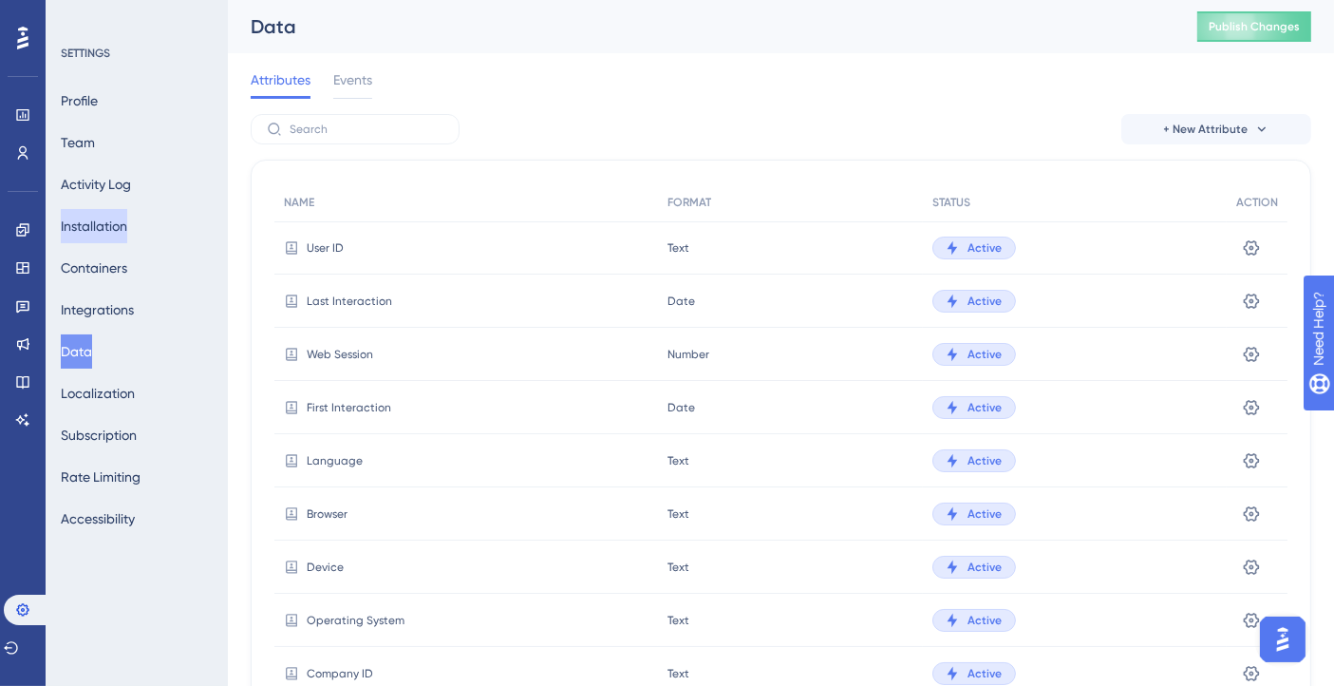
click at [108, 217] on button "Installation" at bounding box center [94, 226] width 66 height 34
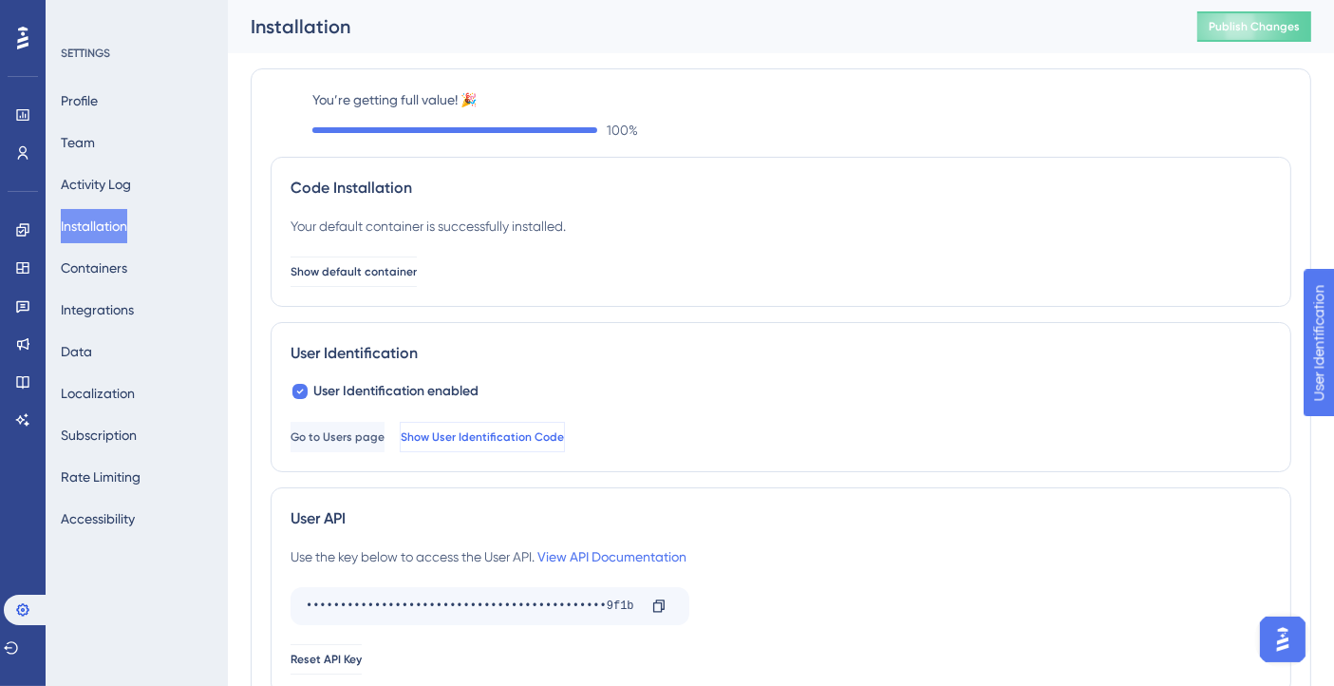
click at [552, 427] on button "Show User Identification Code" at bounding box center [482, 437] width 165 height 30
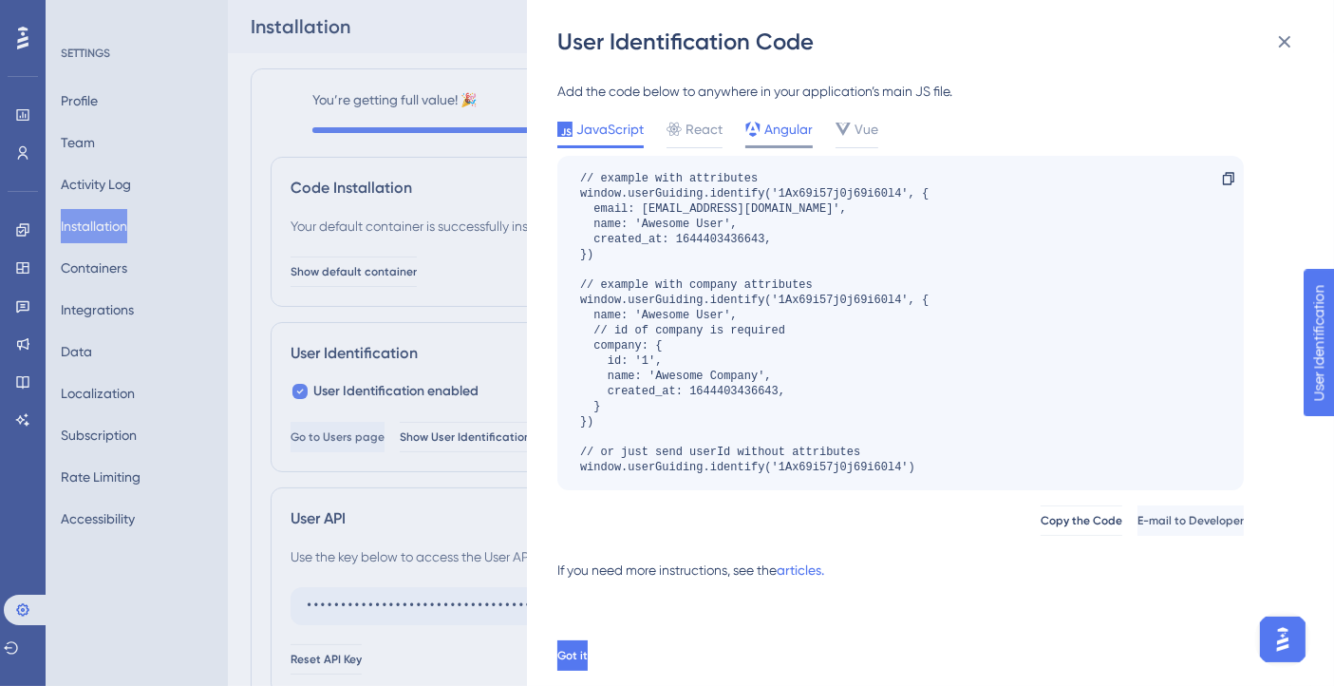
click at [772, 132] on span "Angular" at bounding box center [789, 129] width 48 height 23
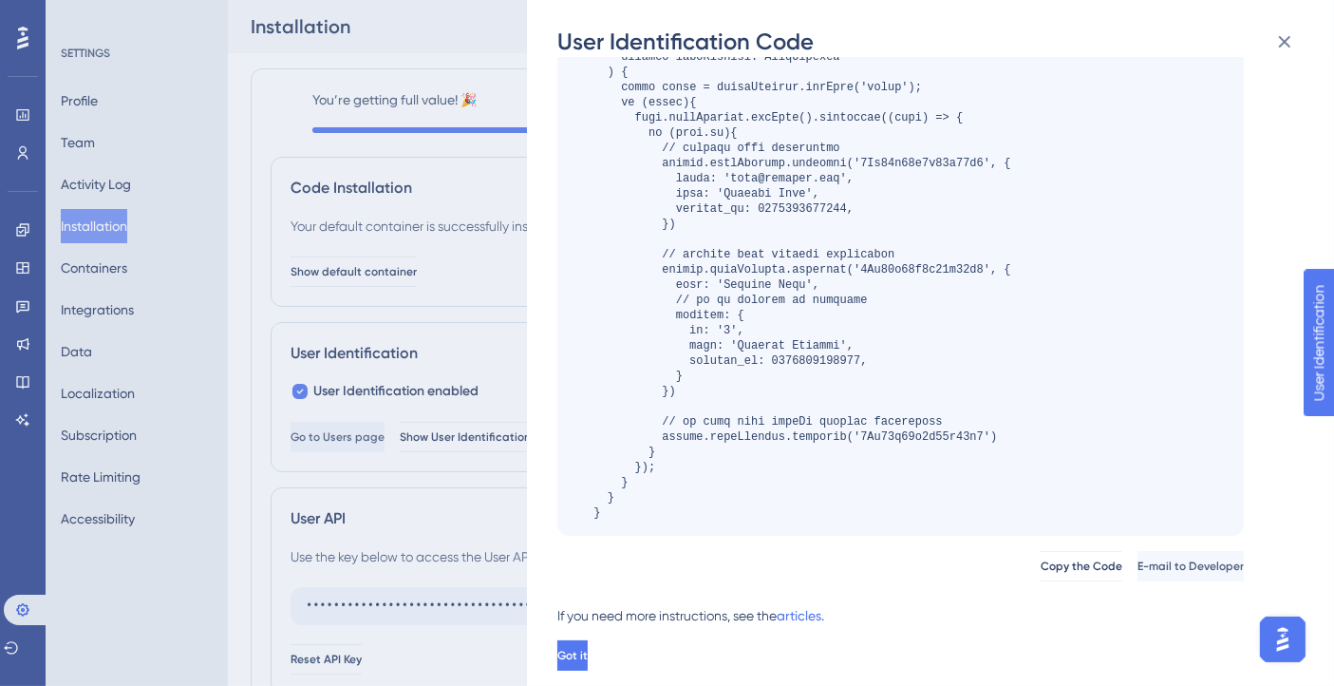
scroll to position [16, 0]
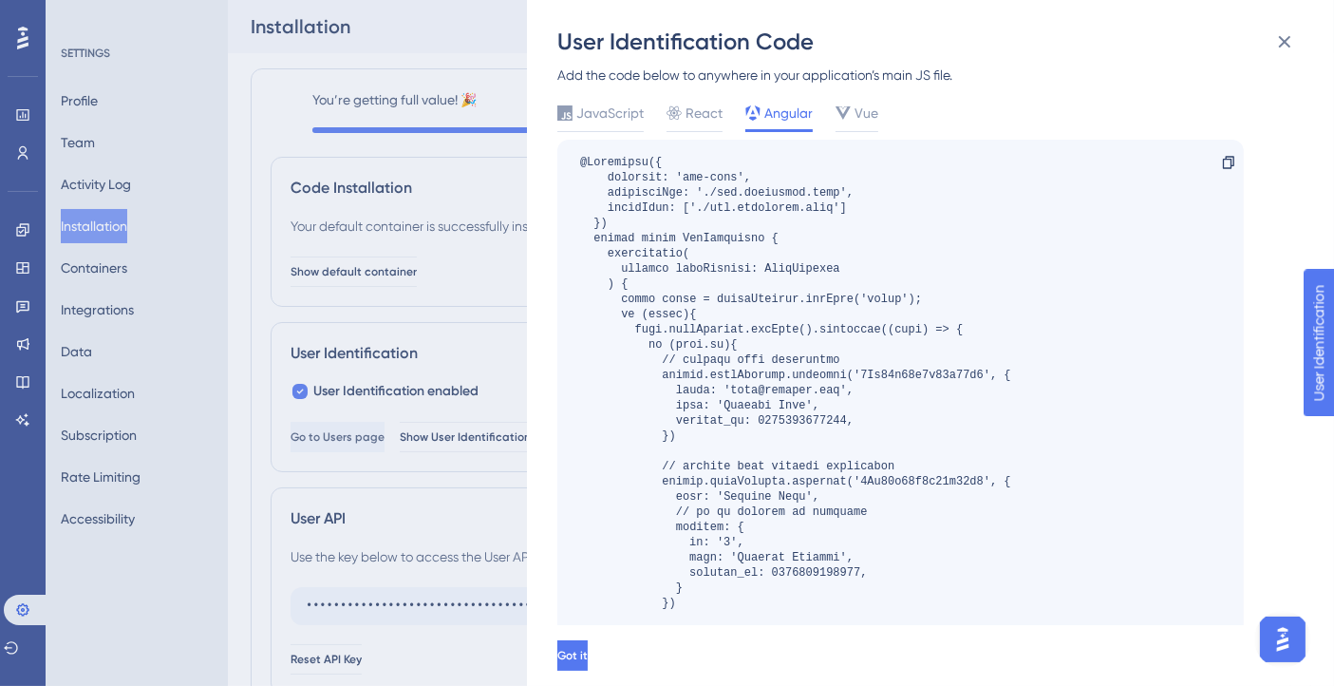
click at [38, 153] on div "User Identification Code Add the code below to anywhere in your application’s m…" at bounding box center [667, 343] width 1334 height 686
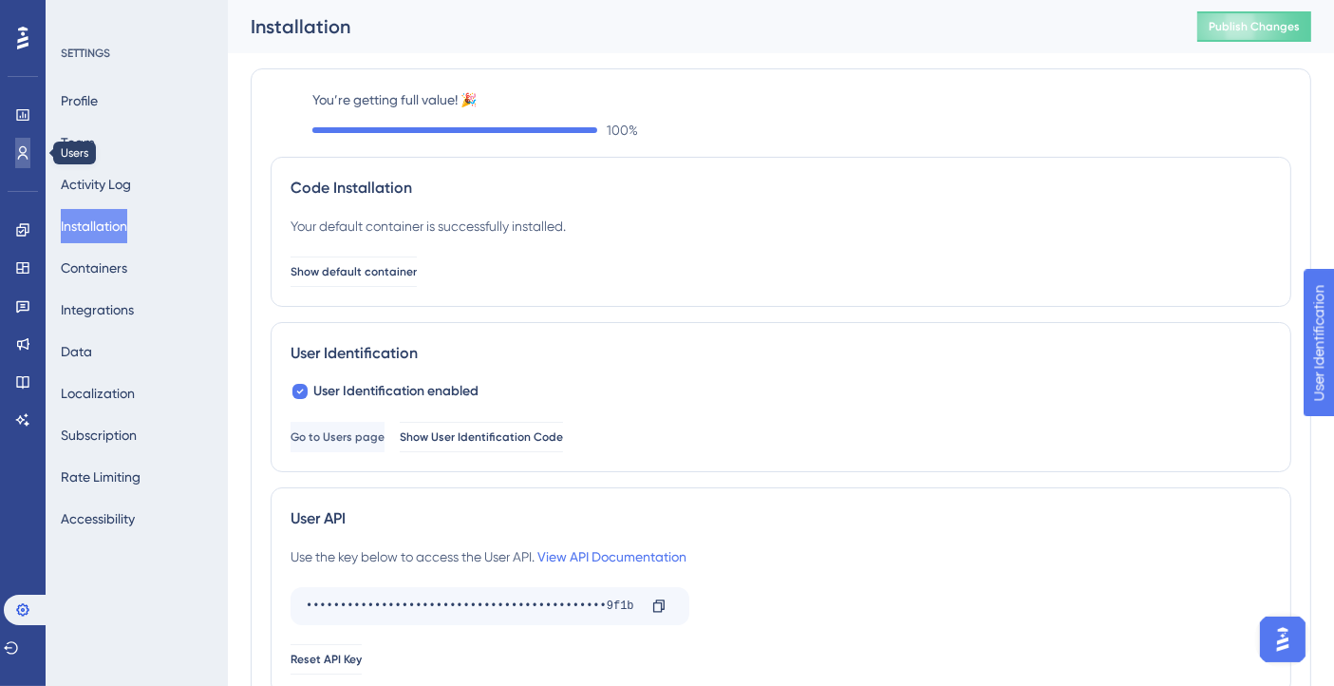
click at [30, 154] on link at bounding box center [22, 153] width 15 height 30
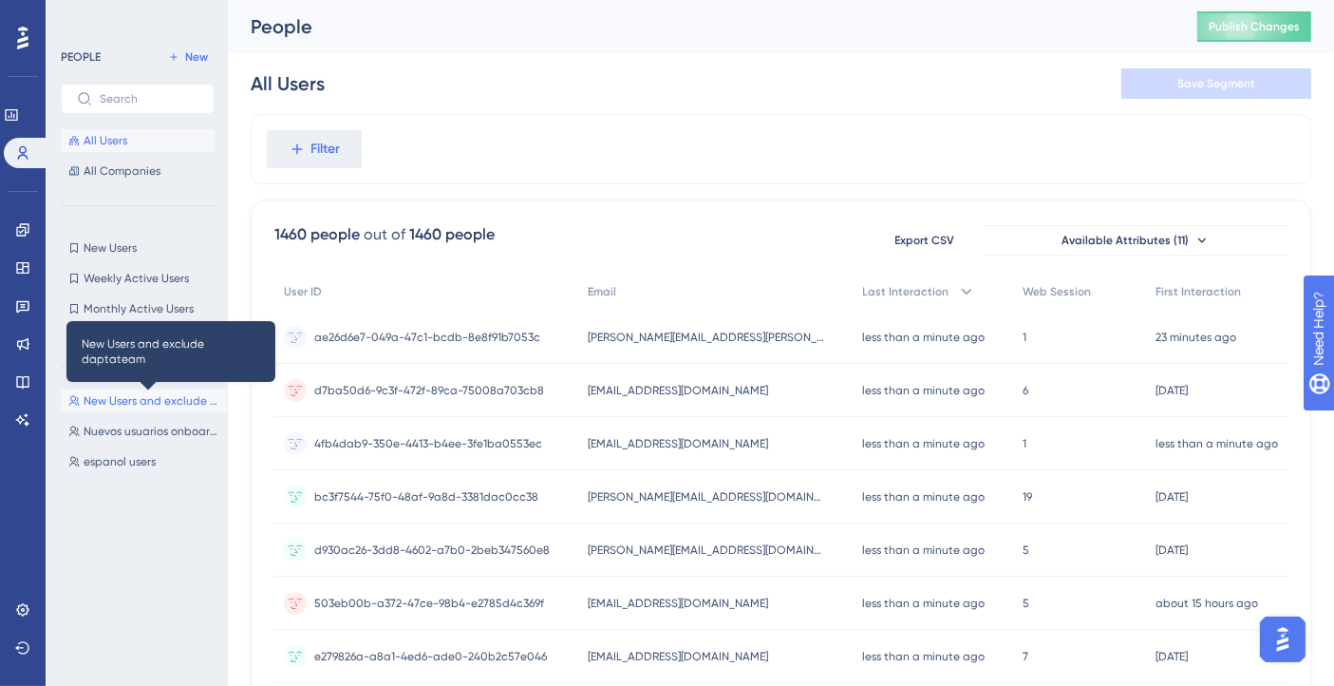
click at [173, 394] on span "New Users and exclude daptateam" at bounding box center [151, 400] width 135 height 15
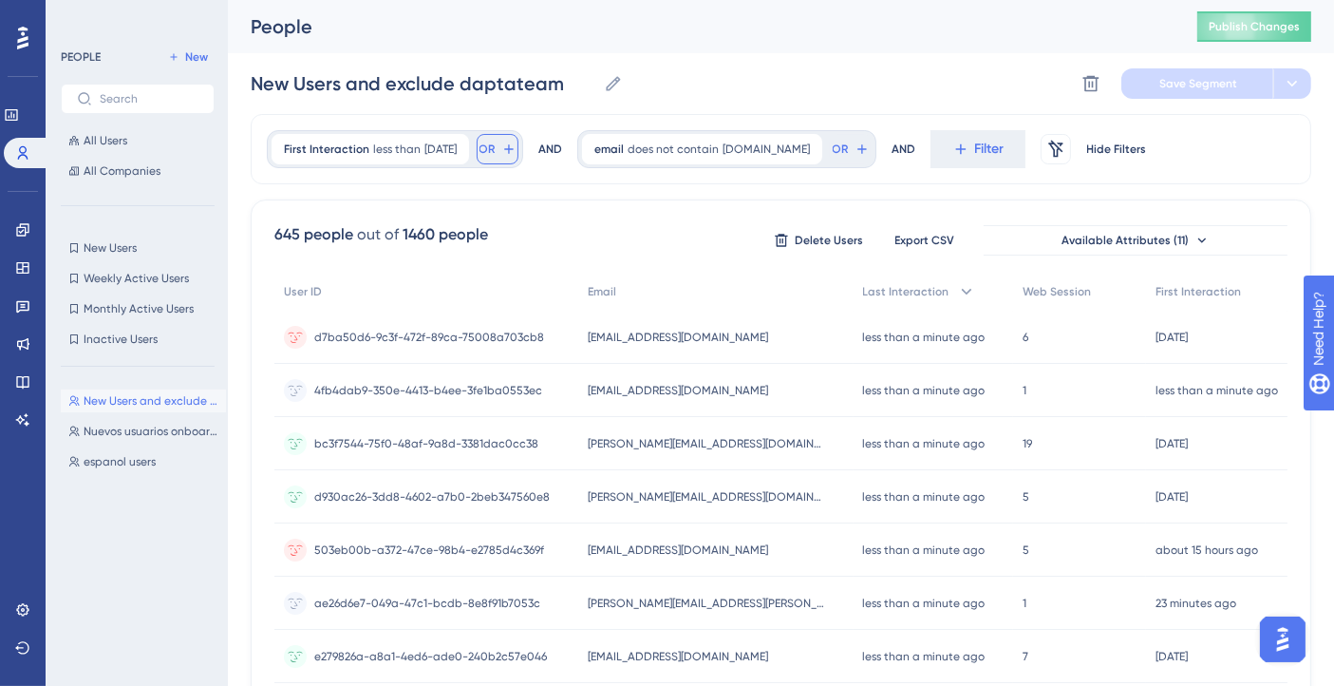
click at [513, 149] on icon at bounding box center [508, 148] width 9 height 9
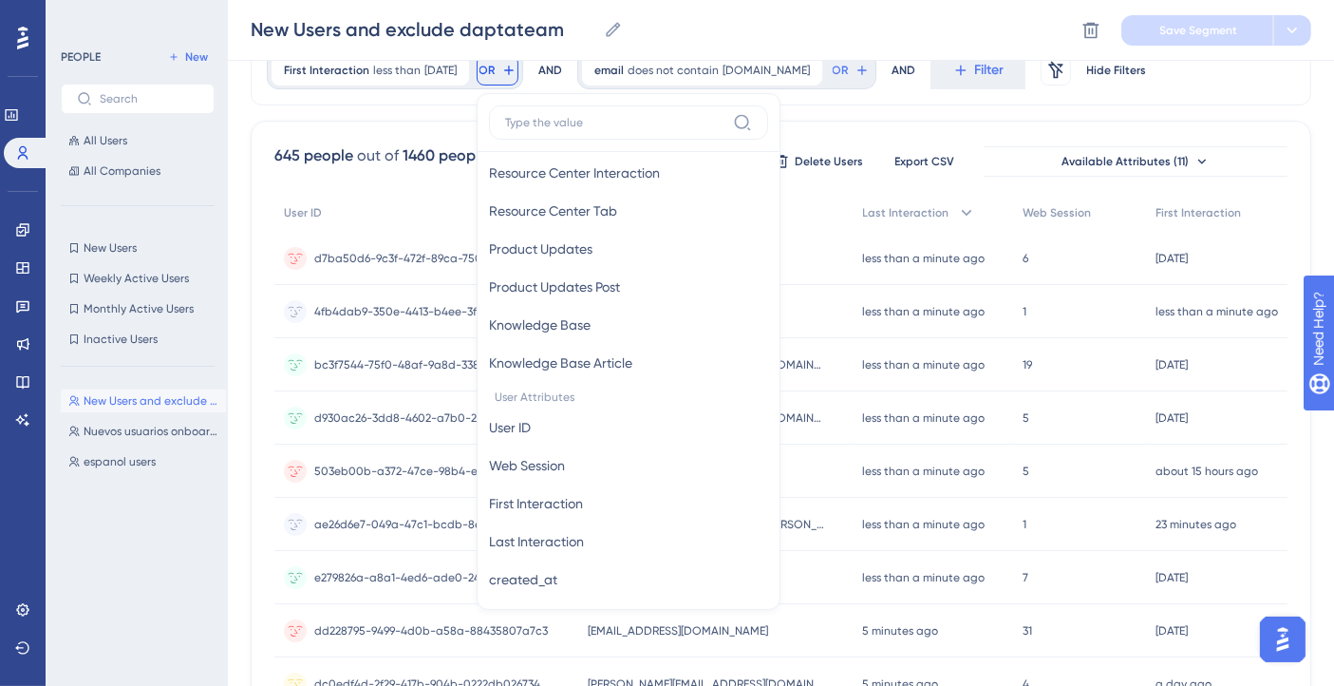
scroll to position [738, 0]
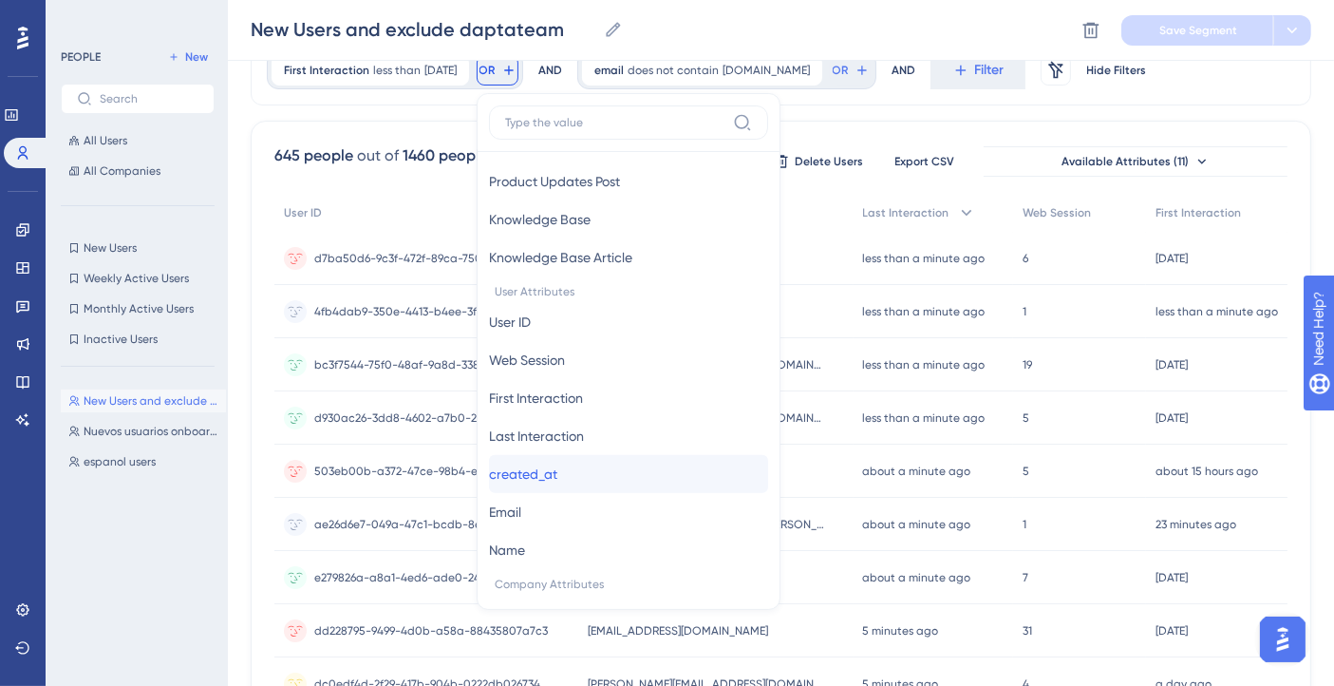
click at [605, 472] on button "created_at created_at" at bounding box center [628, 474] width 279 height 38
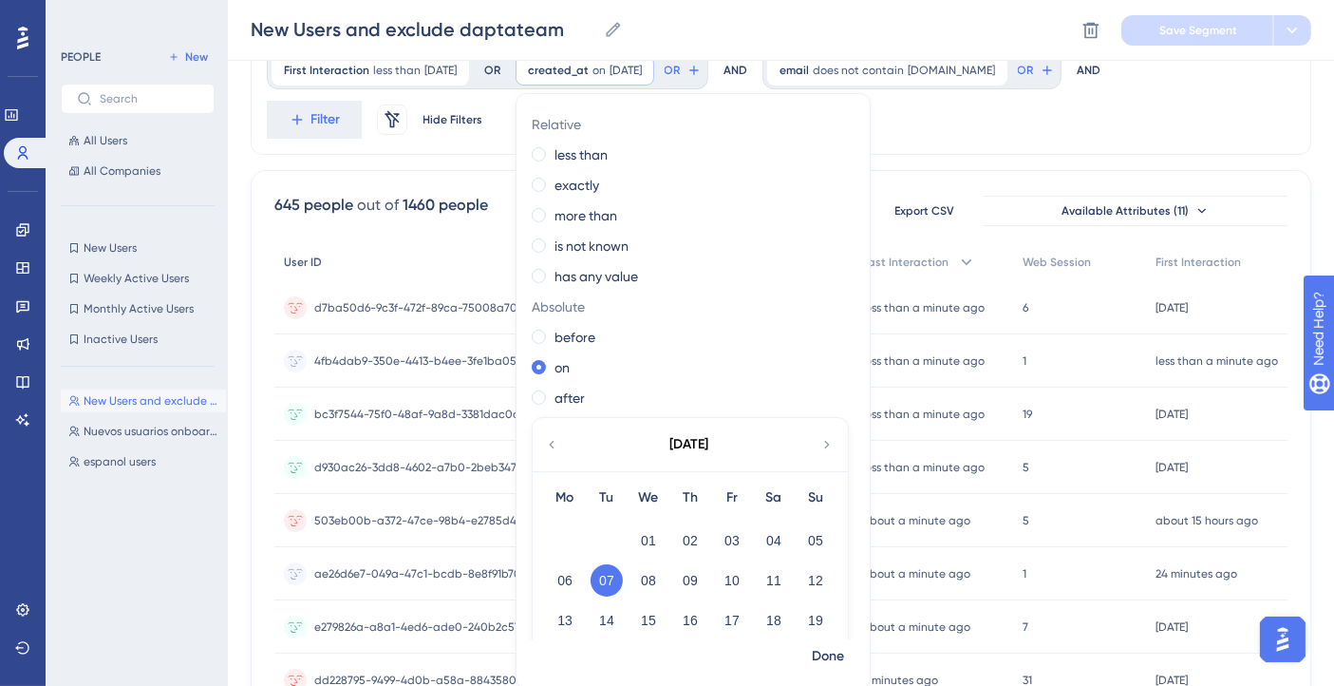
scroll to position [0, 0]
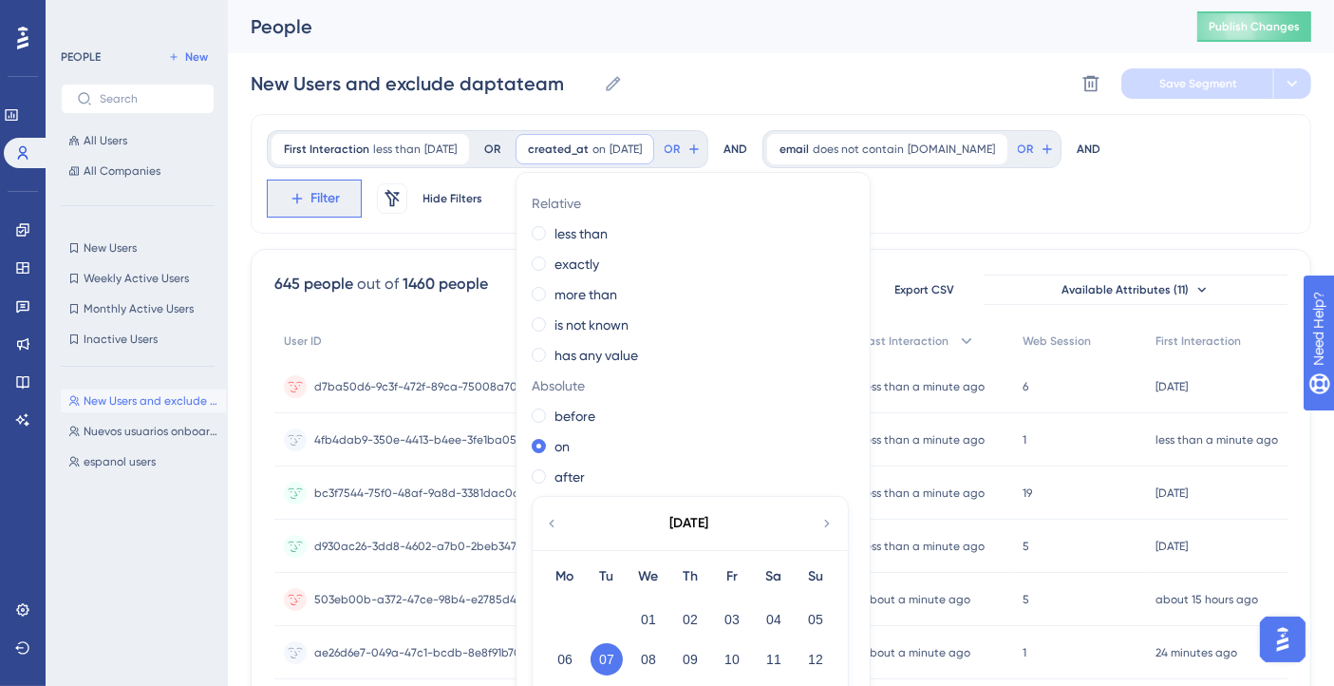
click at [304, 207] on button "Filter" at bounding box center [314, 198] width 95 height 38
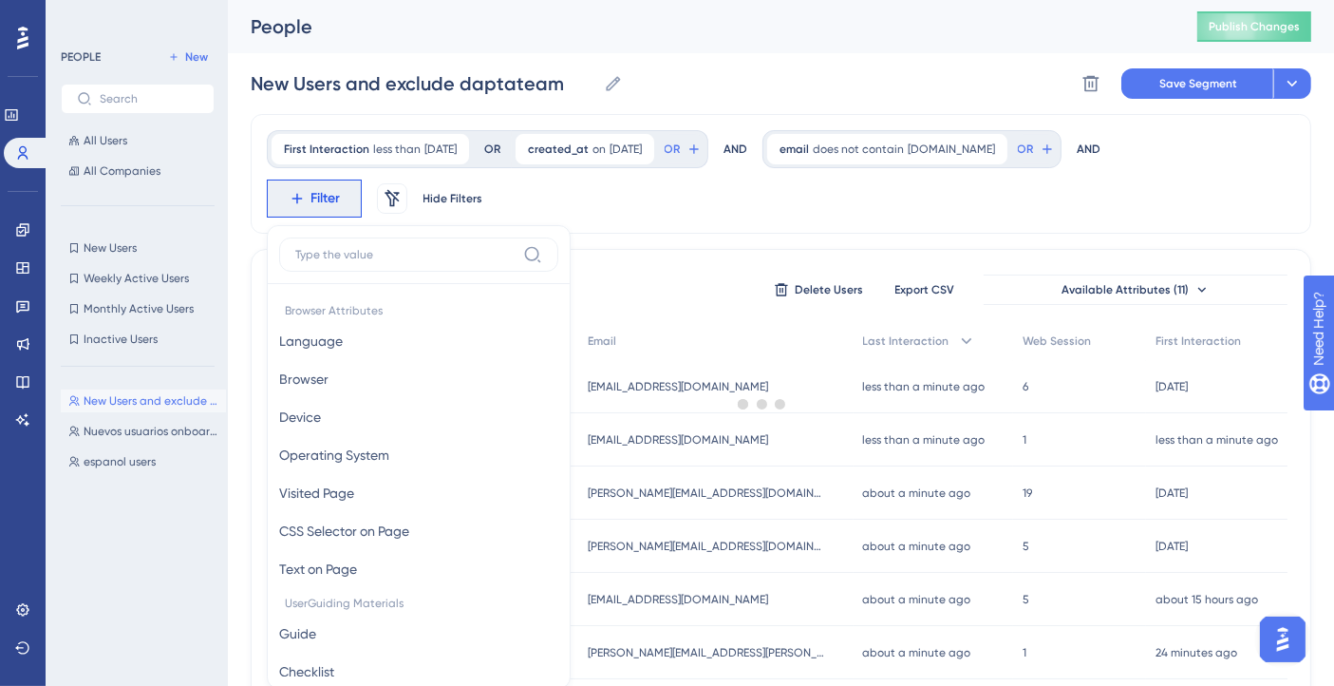
click at [613, 225] on div at bounding box center [762, 403] width 1144 height 549
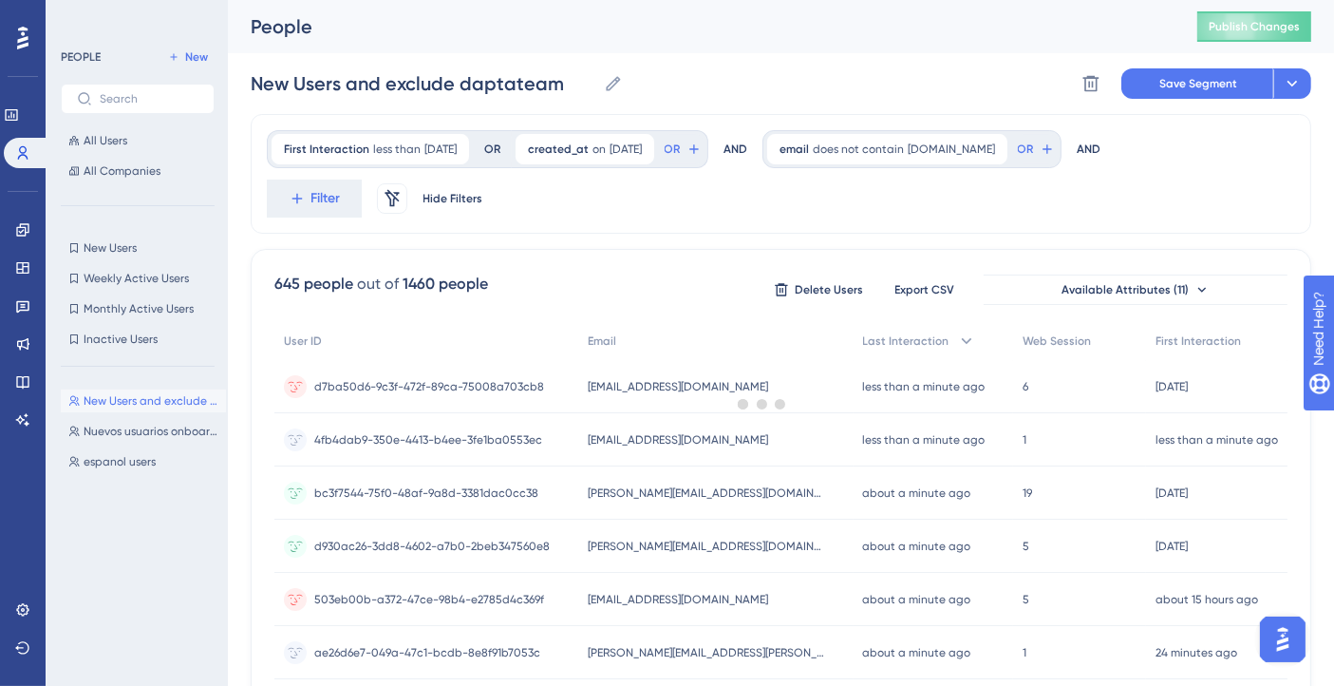
click at [646, 155] on div at bounding box center [762, 403] width 1144 height 549
click at [100, 245] on span "New Users" at bounding box center [110, 247] width 53 height 15
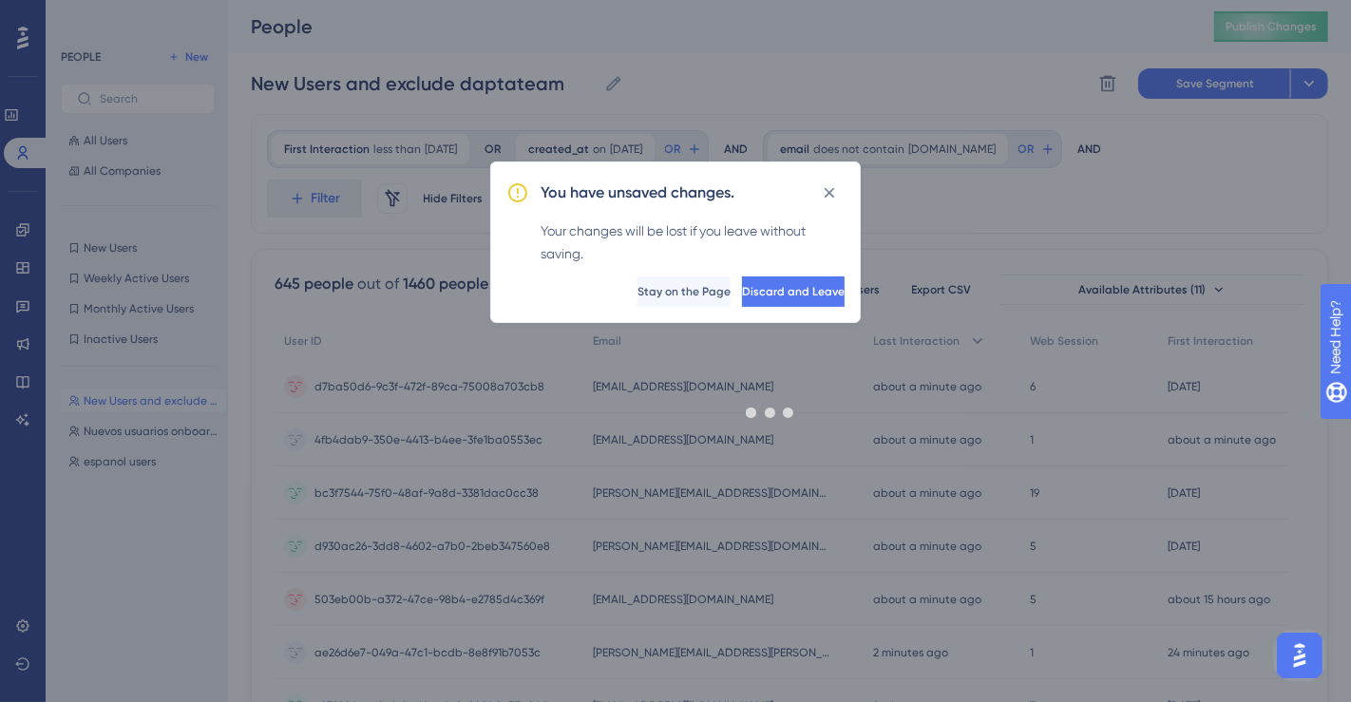
click at [762, 296] on div at bounding box center [770, 411] width 1161 height 565
click at [759, 289] on div at bounding box center [770, 411] width 1161 height 565
click at [761, 278] on button "Discard and Leave" at bounding box center [791, 291] width 106 height 30
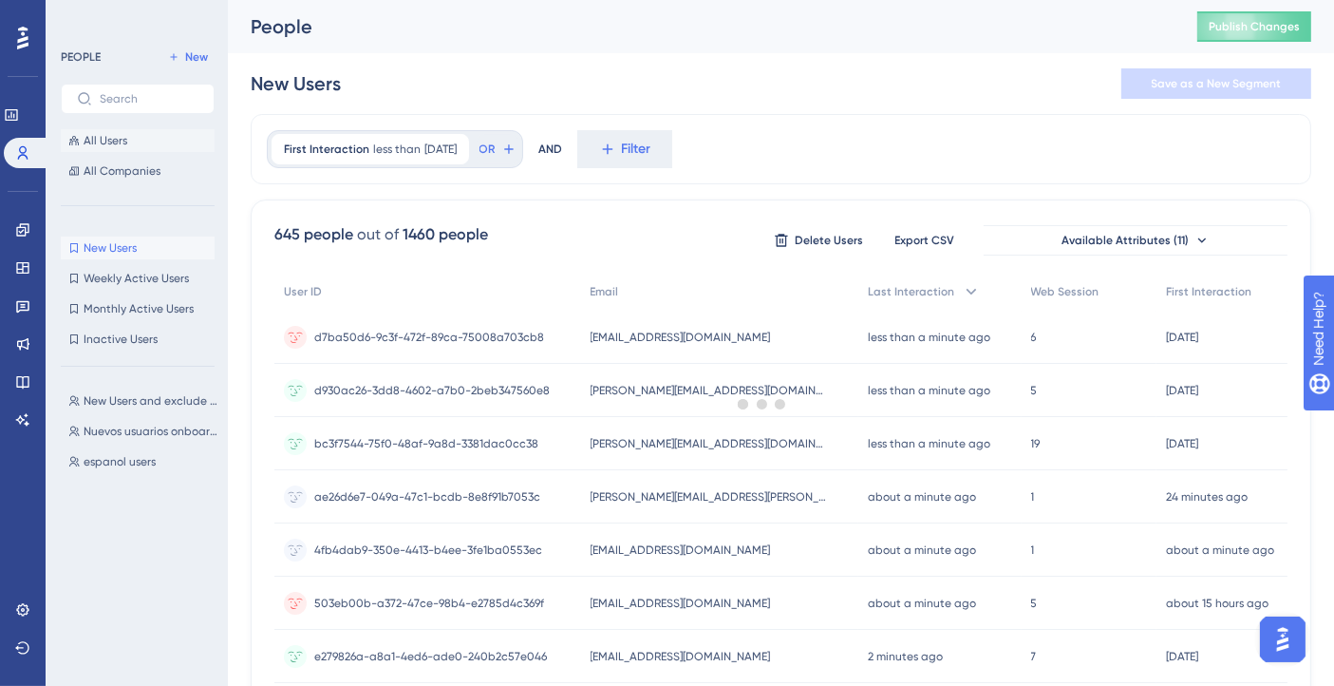
click at [123, 135] on span "All Users" at bounding box center [106, 140] width 44 height 15
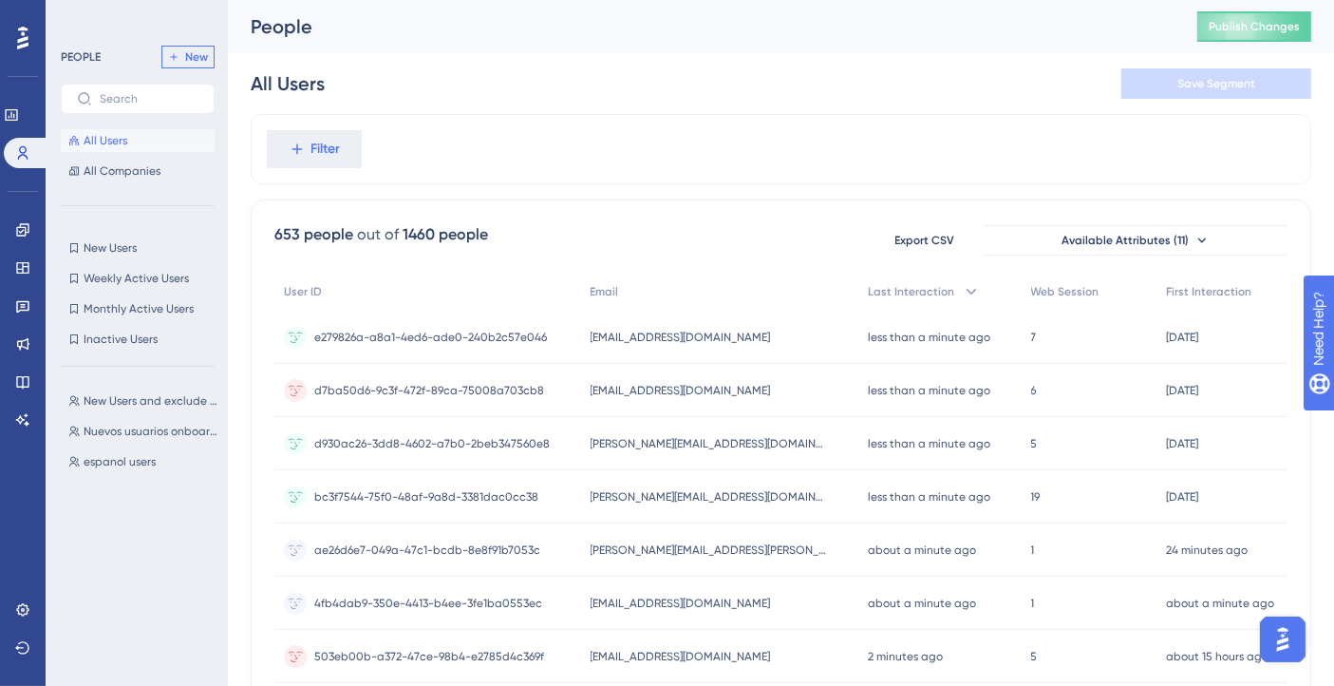
click at [200, 47] on button "New" at bounding box center [187, 57] width 53 height 23
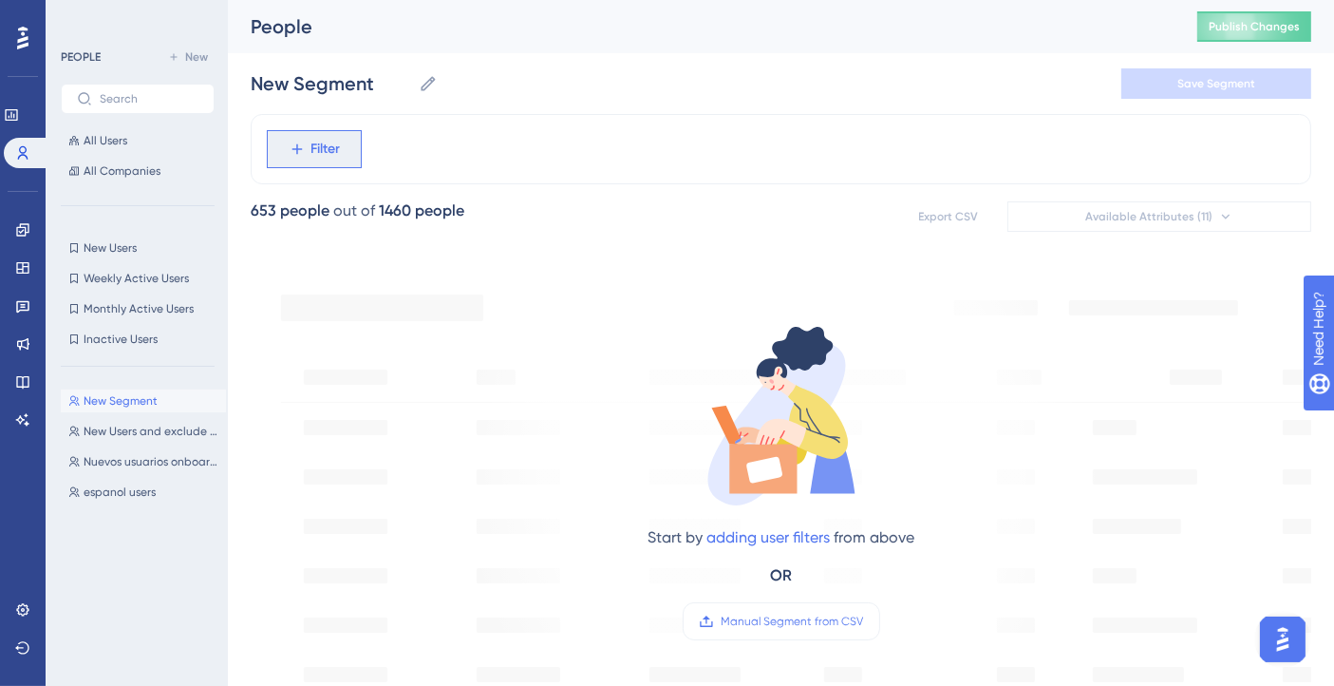
click at [332, 147] on span "Filter" at bounding box center [326, 149] width 29 height 23
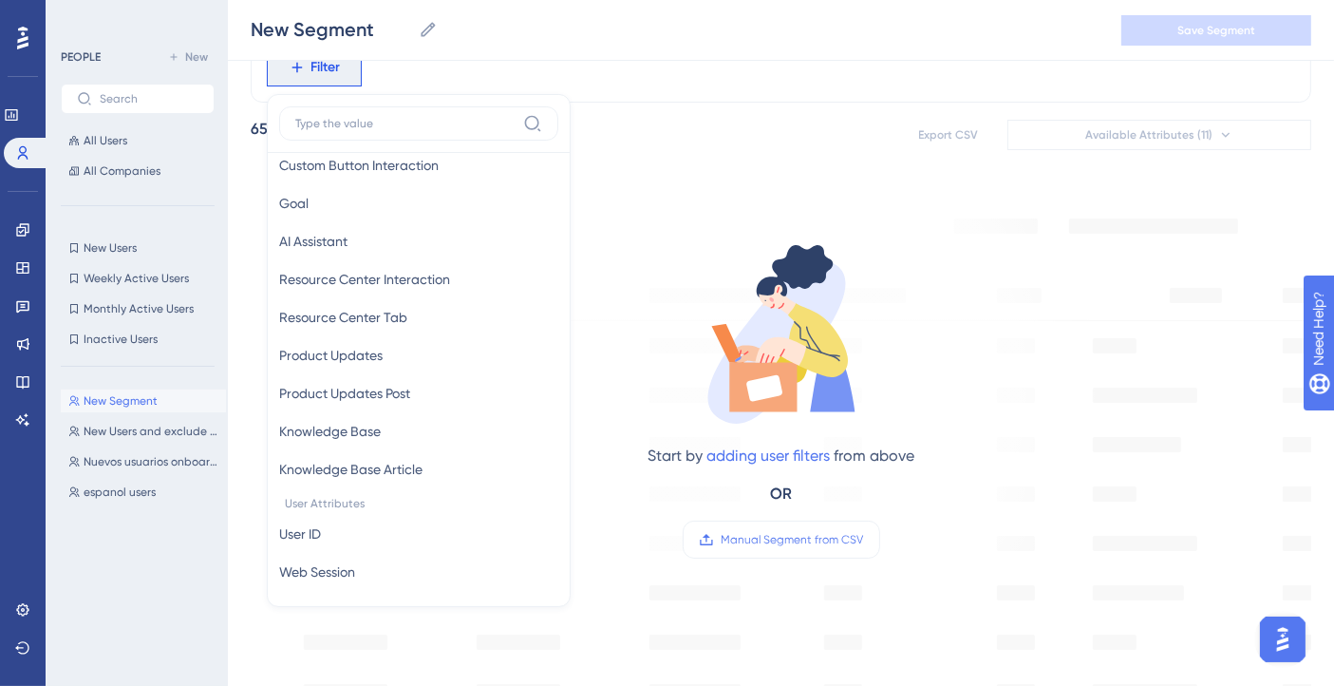
scroll to position [738, 0]
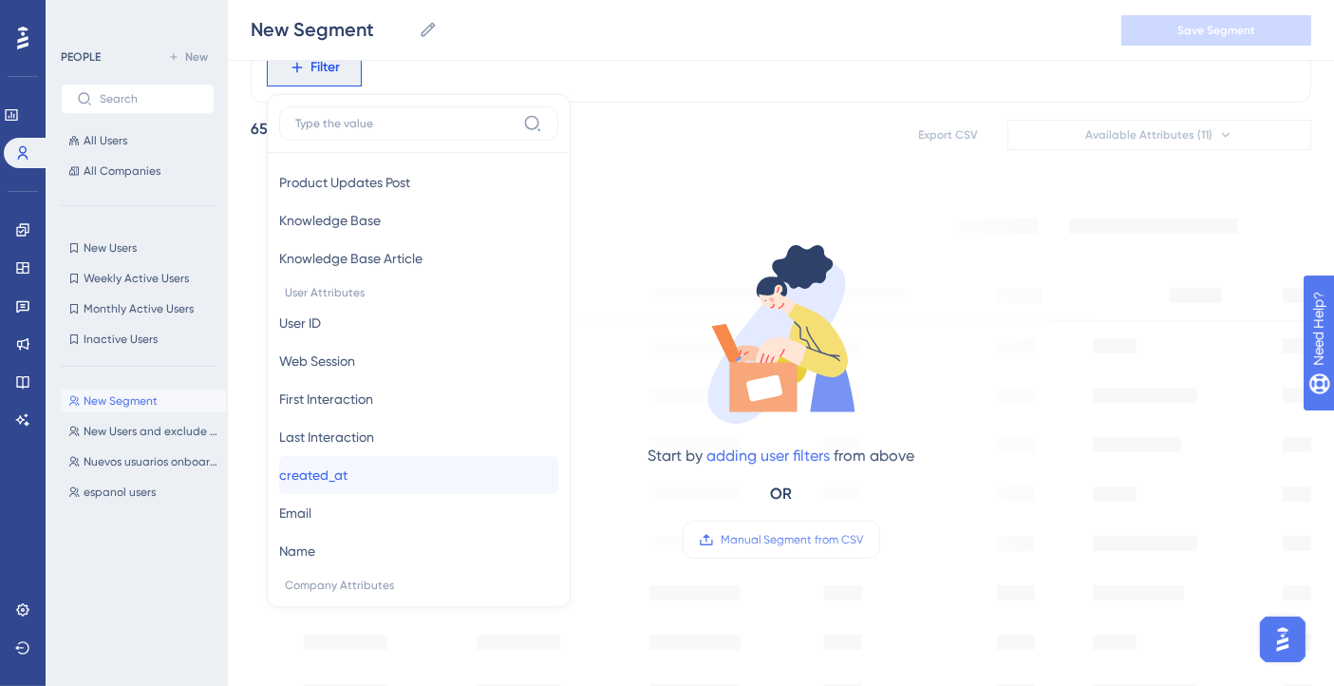
click at [363, 472] on button "created_at created_at" at bounding box center [418, 475] width 279 height 38
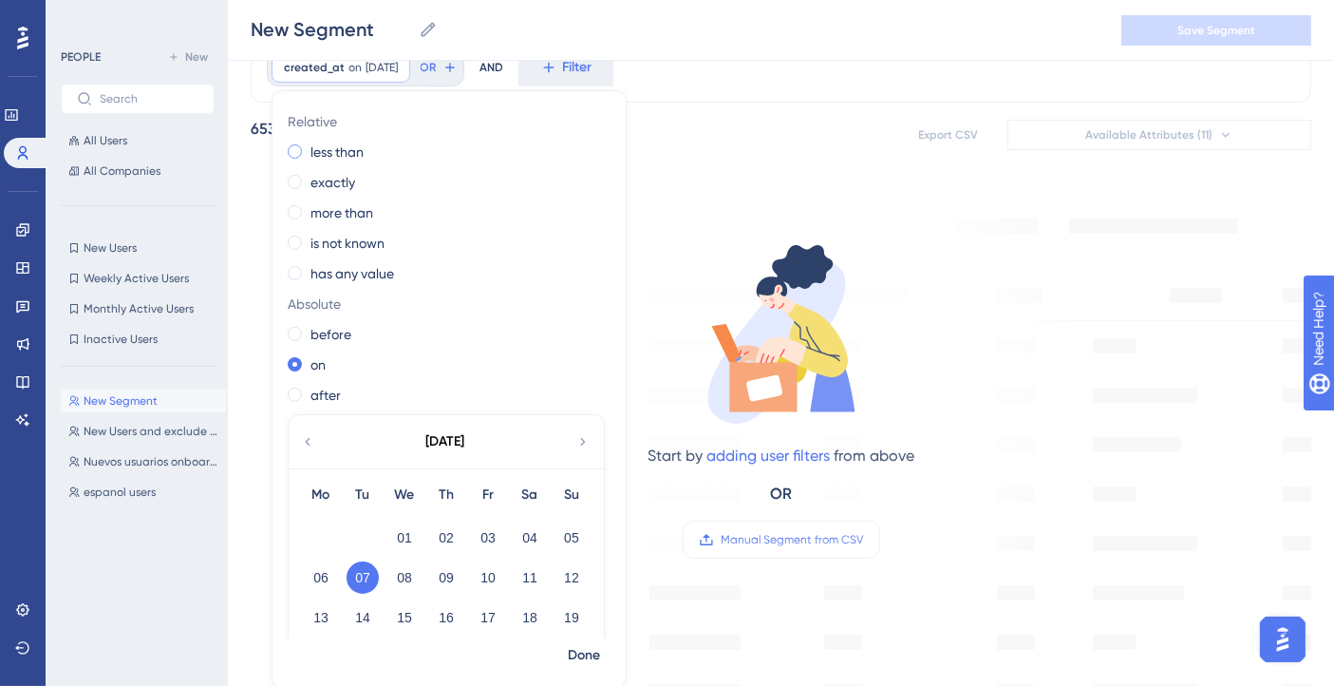
click at [326, 161] on label "less than" at bounding box center [337, 152] width 53 height 23
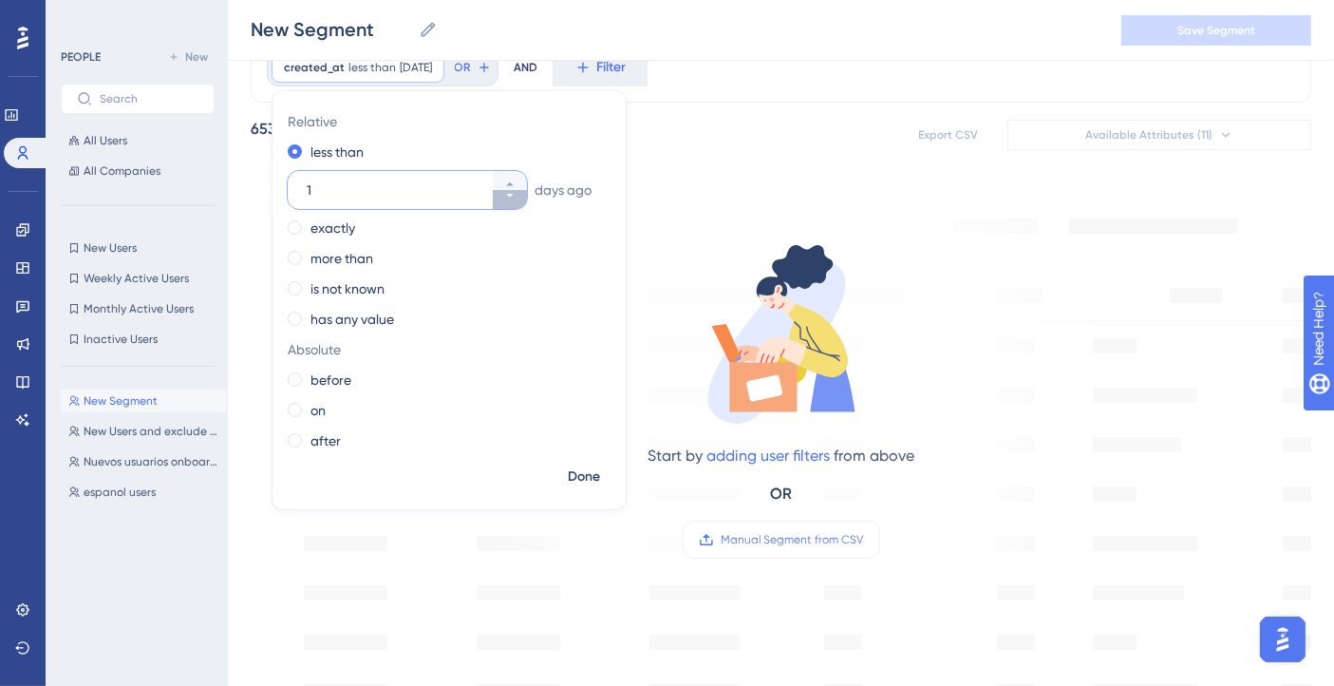
click at [510, 199] on icon at bounding box center [509, 195] width 11 height 11
click at [510, 180] on icon at bounding box center [509, 184] width 11 height 11
type input "1"
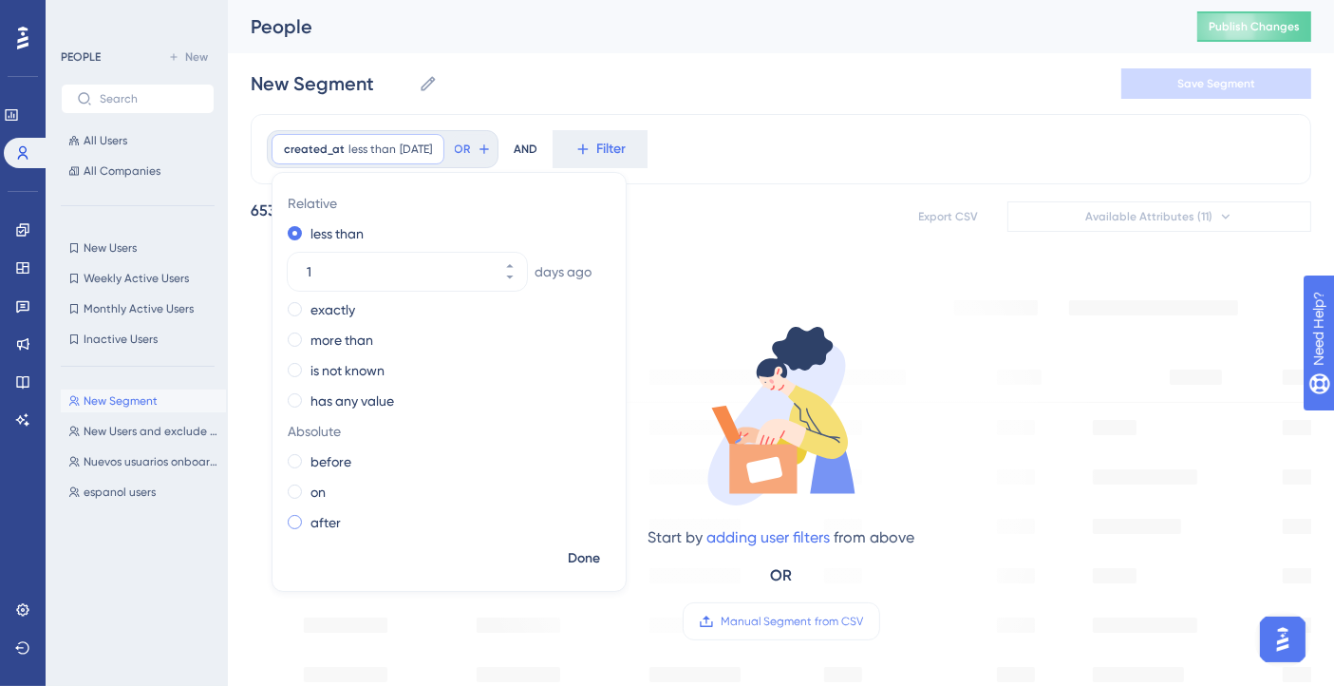
click at [311, 519] on label "after" at bounding box center [326, 522] width 30 height 23
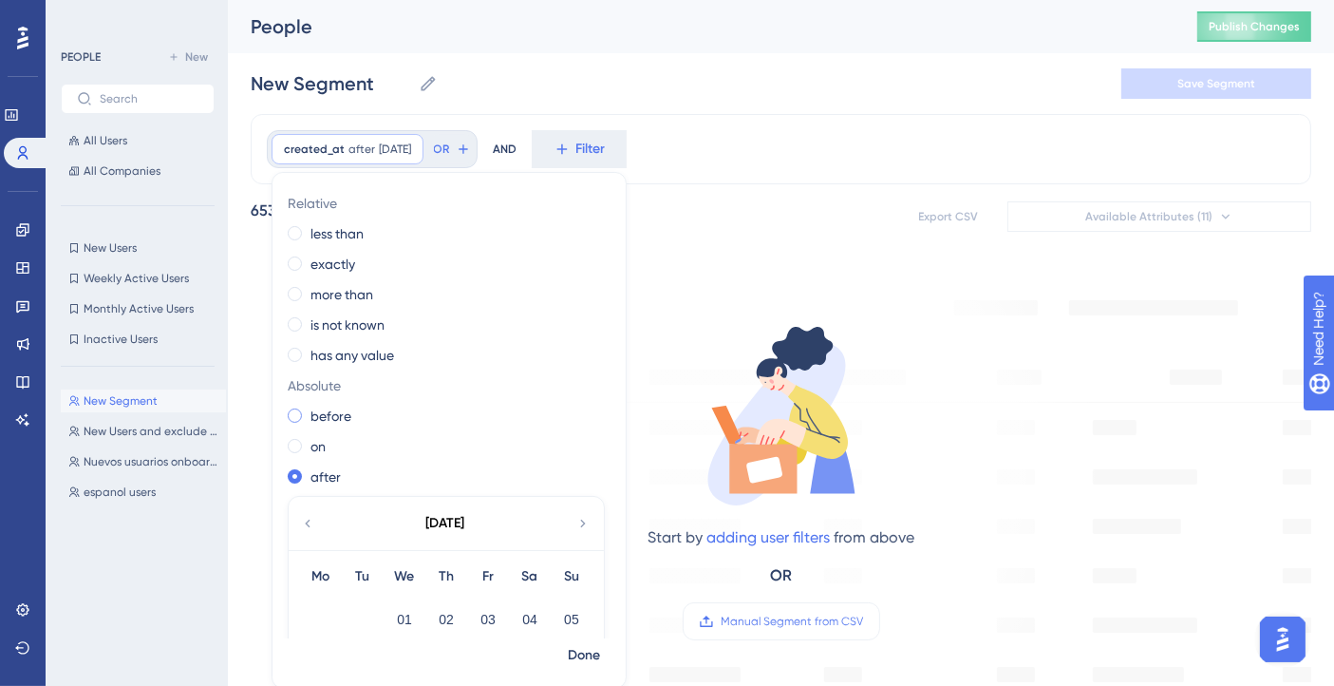
scroll to position [105, 0]
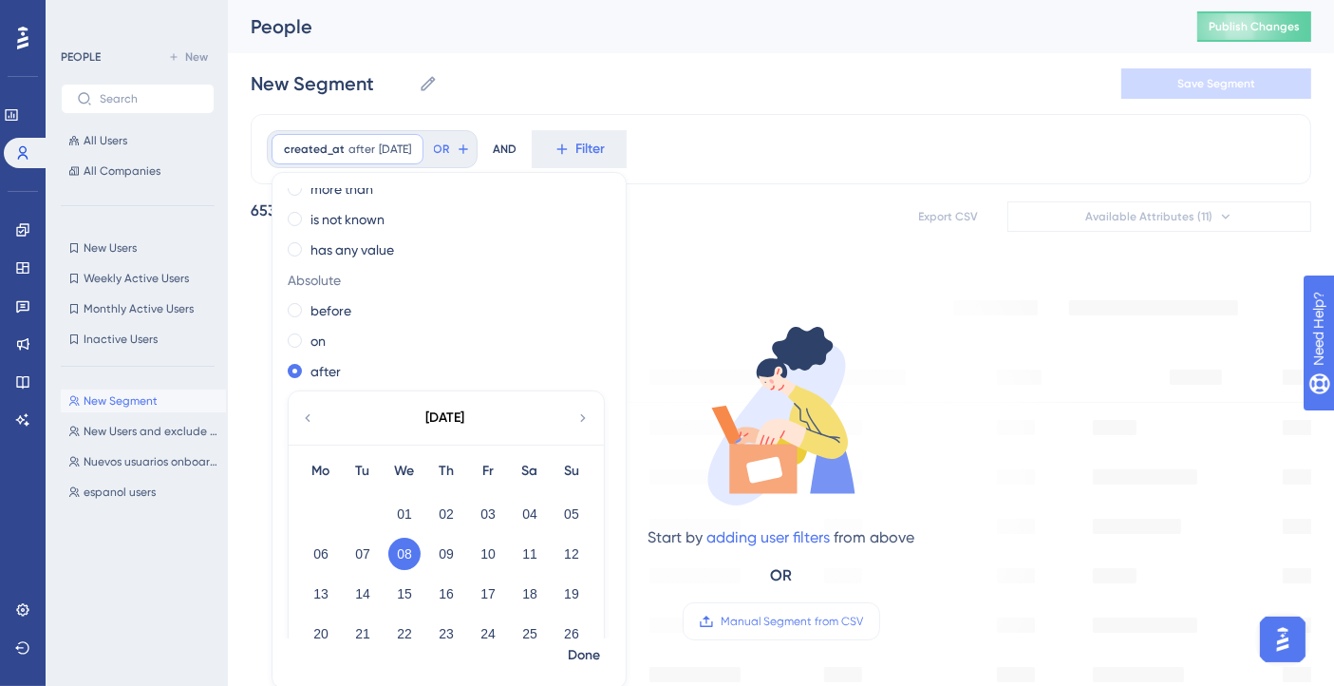
click at [305, 417] on icon at bounding box center [307, 418] width 5 height 8
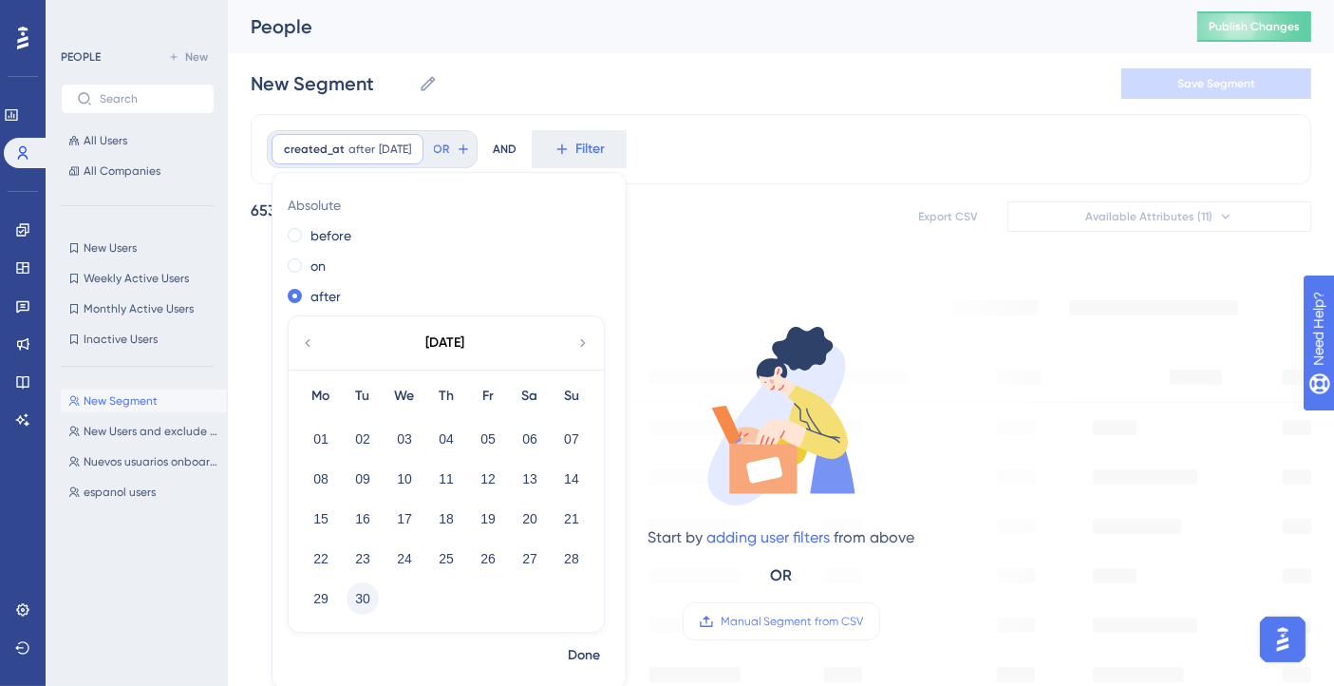
click at [364, 600] on button "30" at bounding box center [363, 598] width 32 height 32
click at [588, 637] on div "Relative less than exactly more than is not known has any value Absolute before…" at bounding box center [449, 413] width 353 height 450
click at [589, 654] on span "Done" at bounding box center [584, 655] width 32 height 23
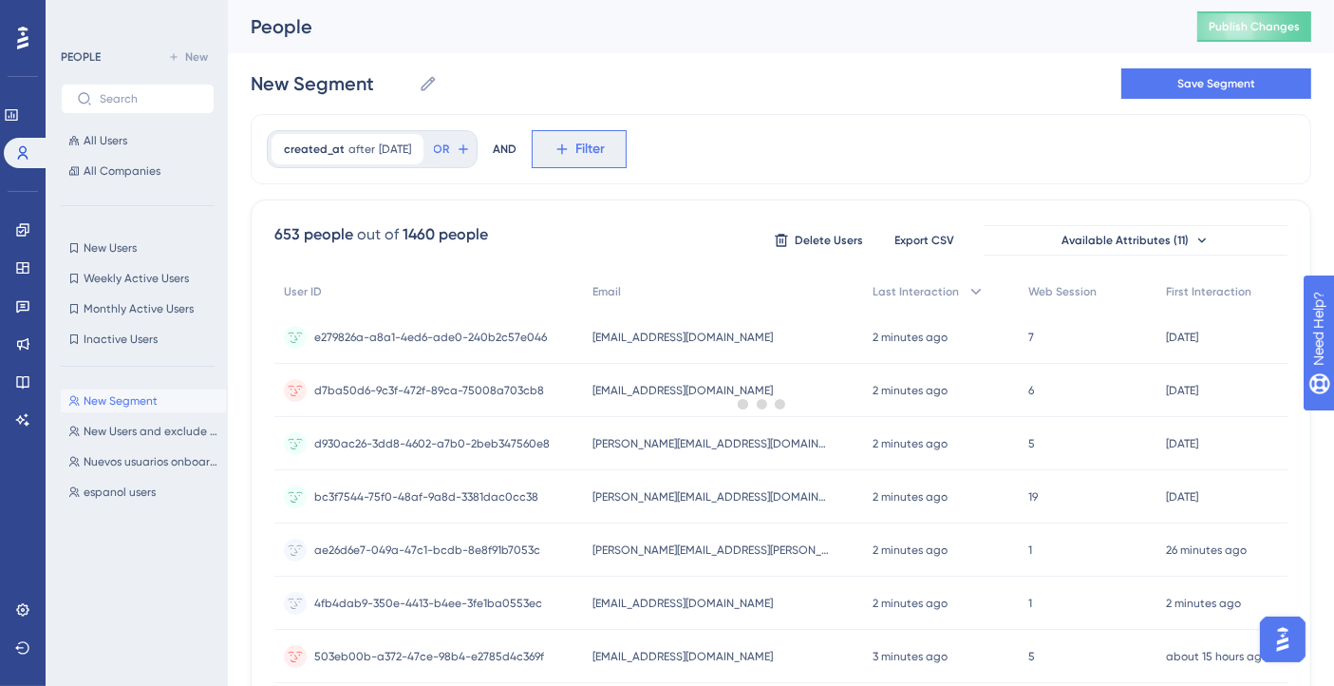
click at [595, 153] on span "Filter" at bounding box center [590, 149] width 29 height 23
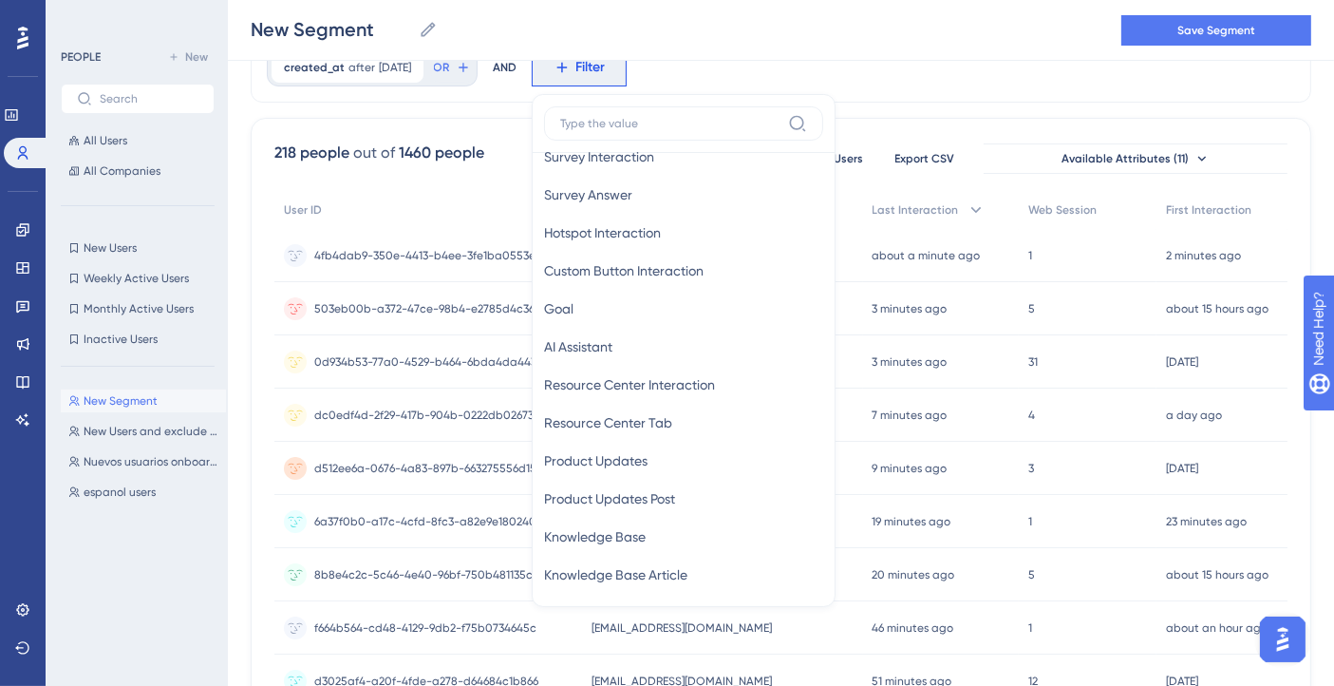
scroll to position [633, 0]
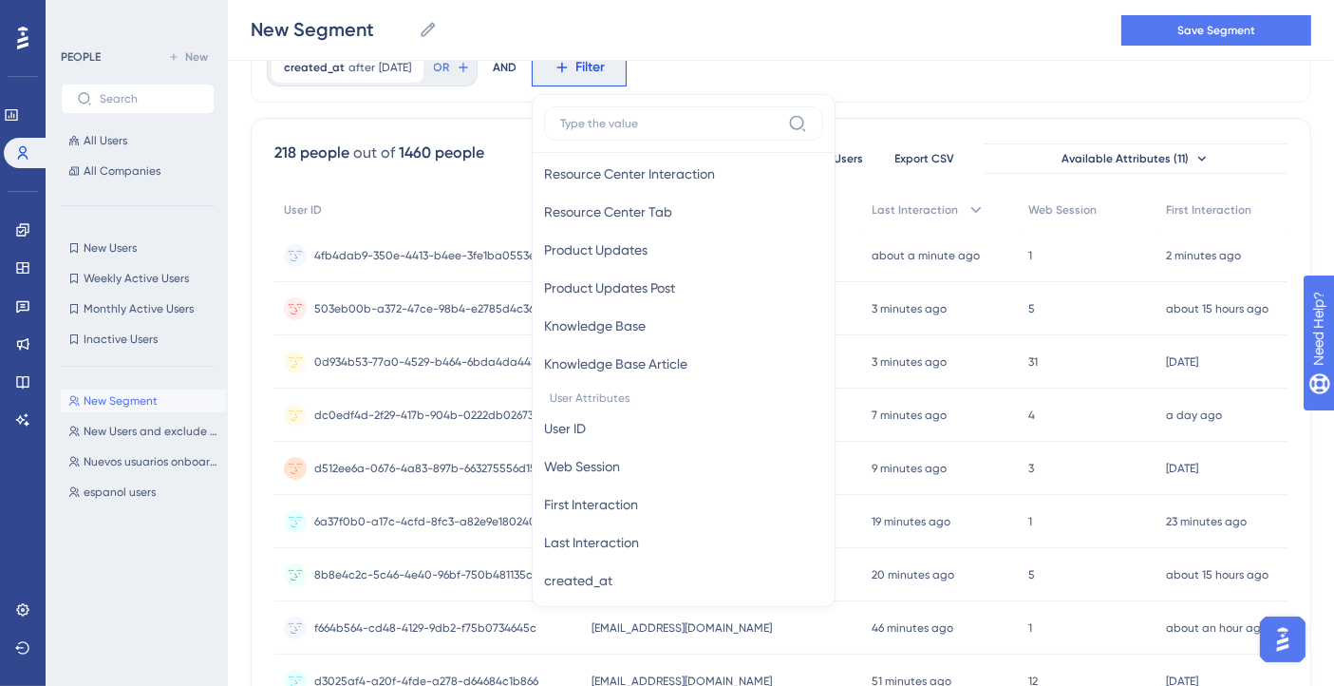
click at [914, 80] on div "created_at after 9/30/2025 9/30/2025 Remove OR AND Filter Browser Attributes La…" at bounding box center [781, 67] width 1061 height 70
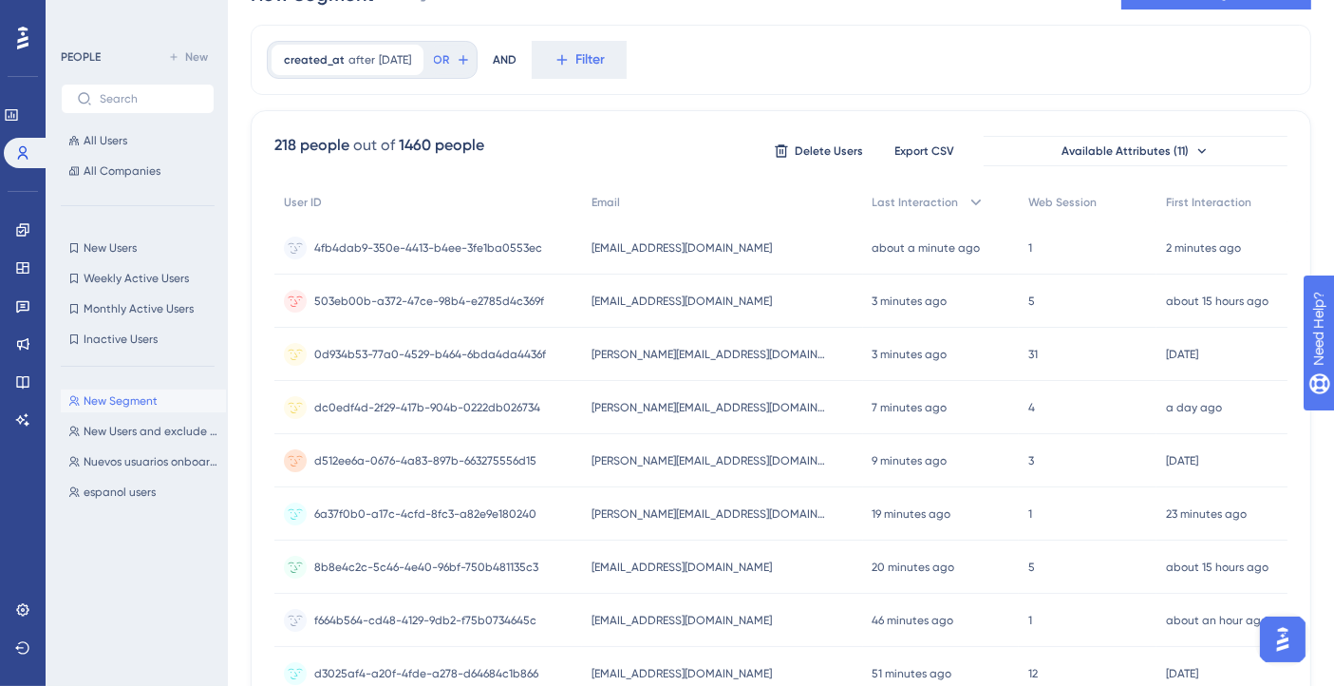
scroll to position [0, 0]
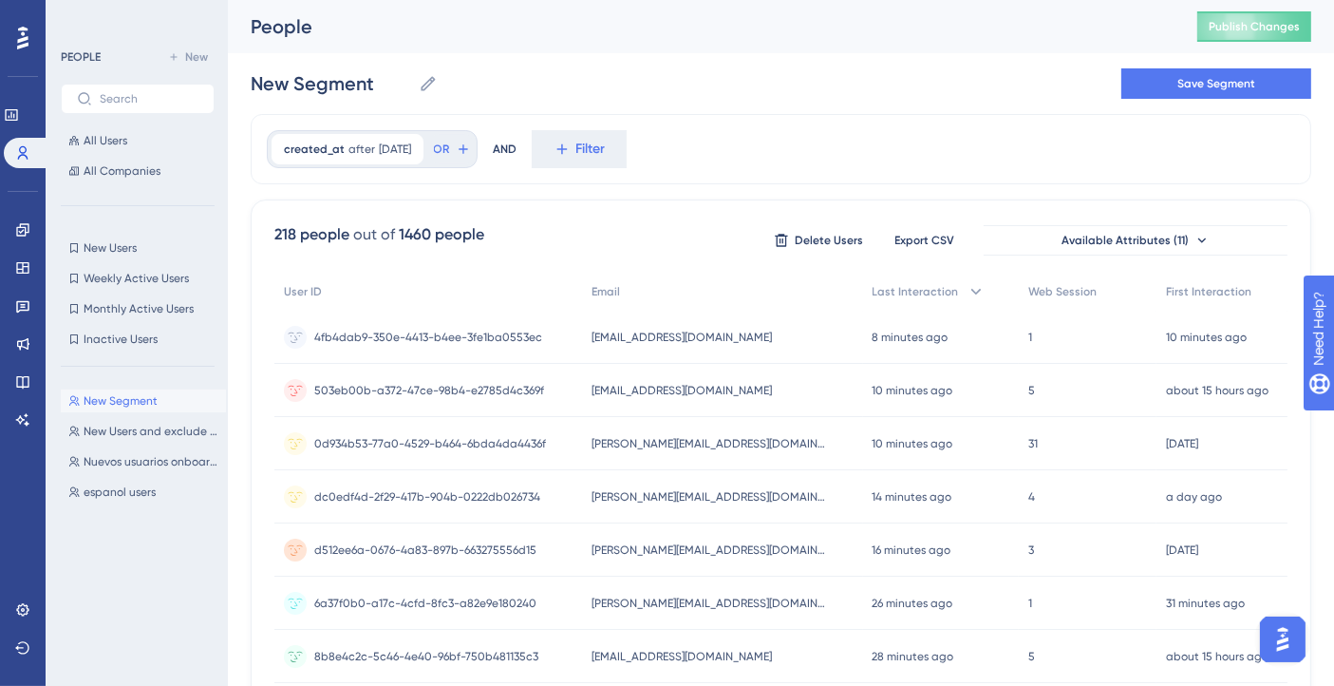
click at [757, 90] on div "New Segment New Segment Save Segment" at bounding box center [781, 83] width 1061 height 61
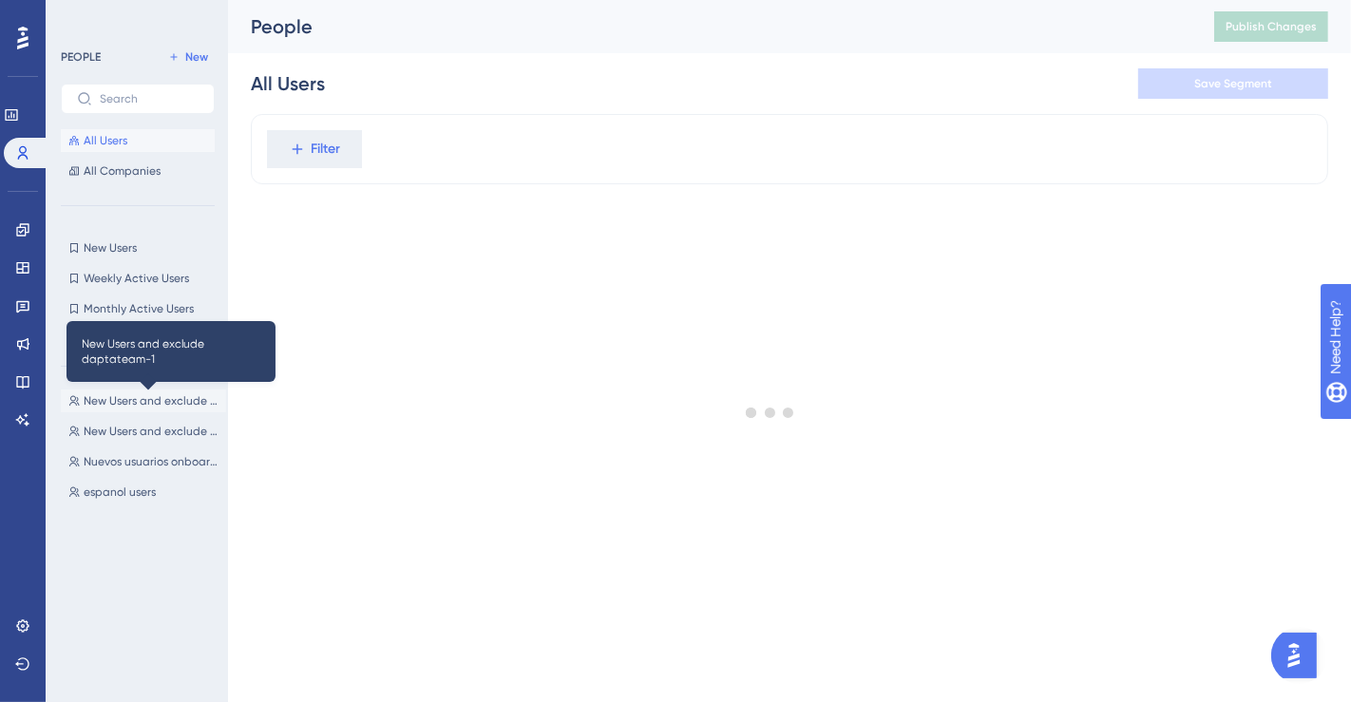
click at [172, 396] on span "New Users and exclude daptateam-1" at bounding box center [151, 400] width 135 height 15
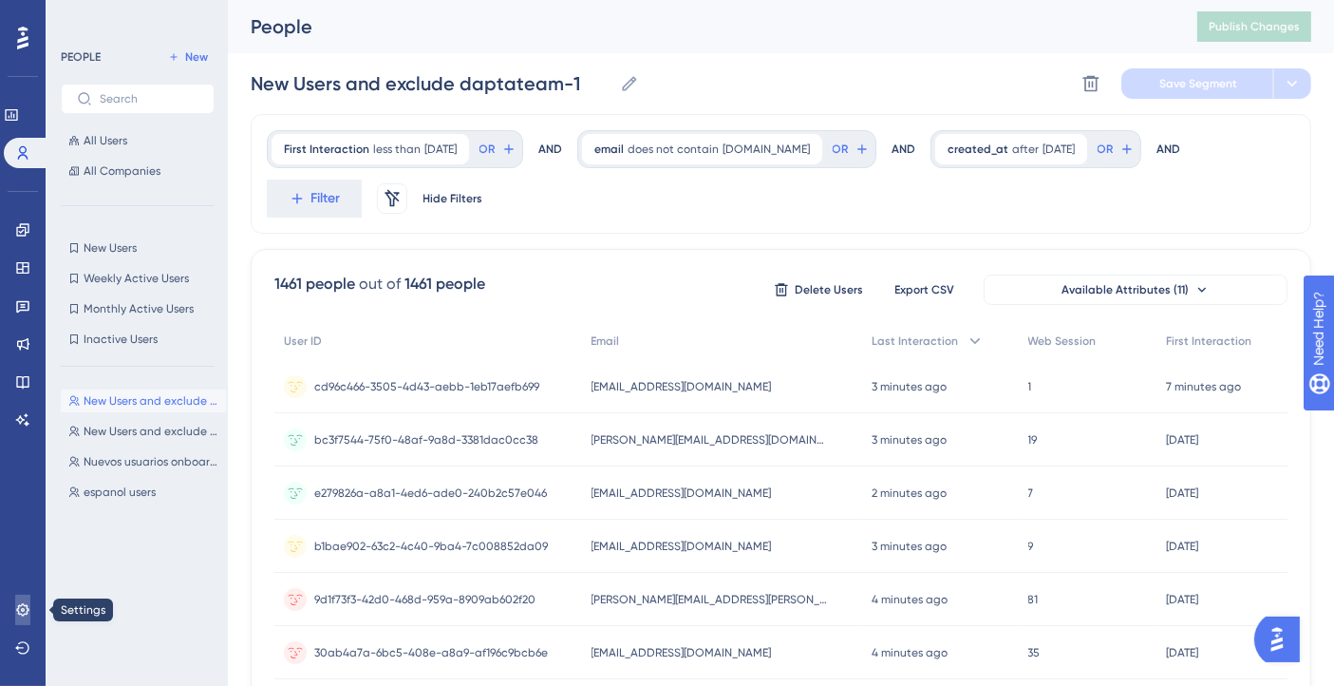
click at [27, 606] on icon at bounding box center [22, 609] width 12 height 12
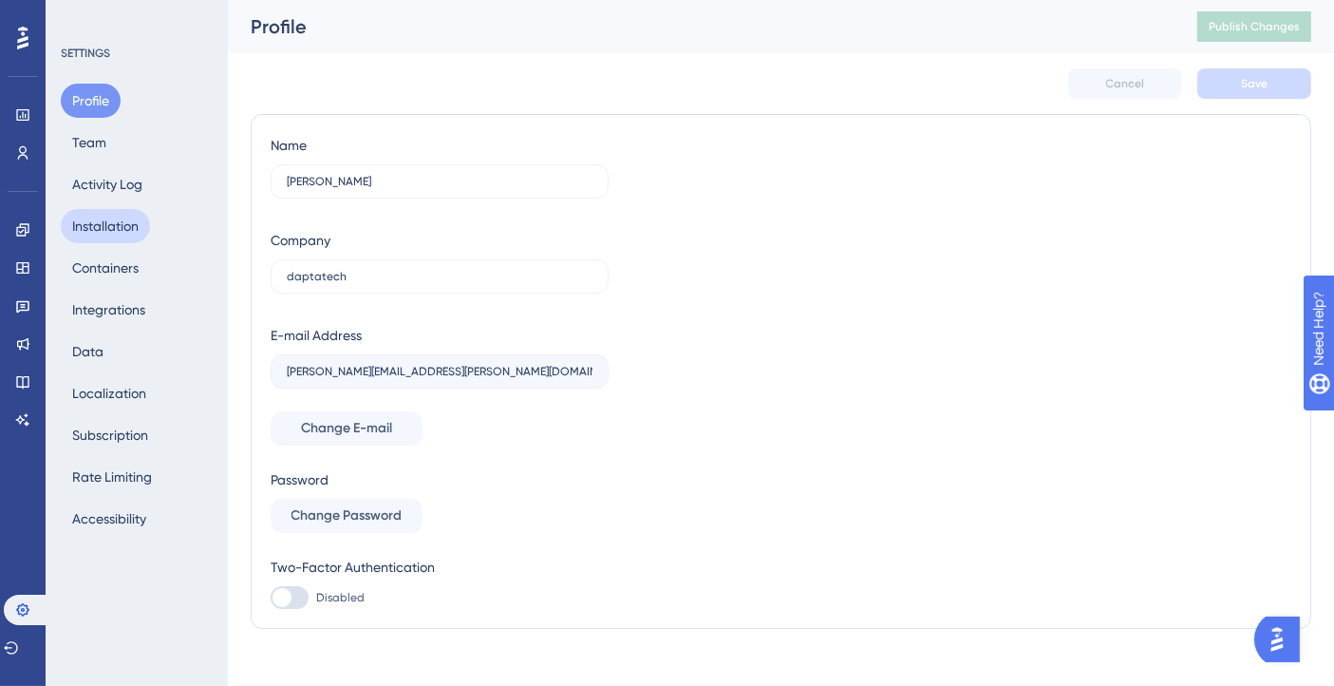
click at [116, 228] on button "Installation" at bounding box center [105, 226] width 89 height 34
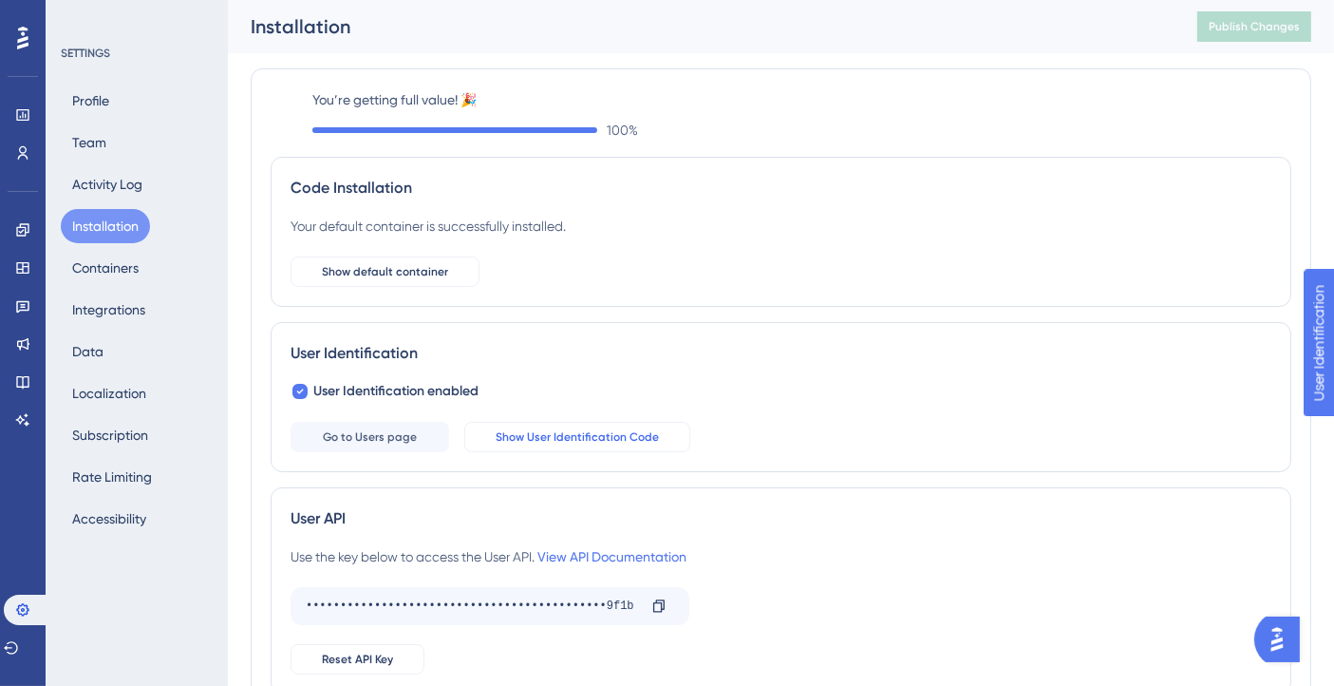
click at [570, 429] on span "Show User Identification Code" at bounding box center [577, 436] width 163 height 15
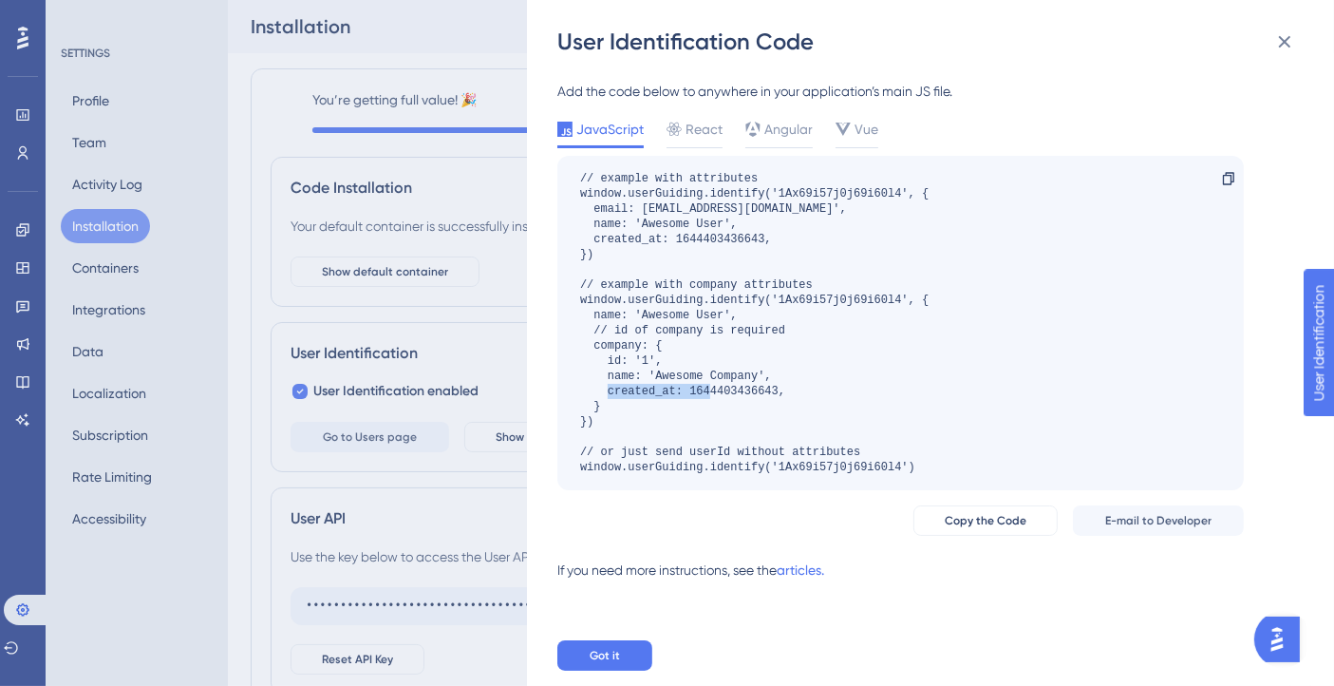
drag, startPoint x: 785, startPoint y: 387, endPoint x: 686, endPoint y: 387, distance: 99.7
click at [686, 387] on div "// example with attributes window.userGuiding.identify('1Ax69i57j0j69i60l4', { …" at bounding box center [754, 323] width 349 height 304
click at [13, 154] on div "User Identification Code Add the code below to anywhere in your application’s m…" at bounding box center [667, 343] width 1334 height 686
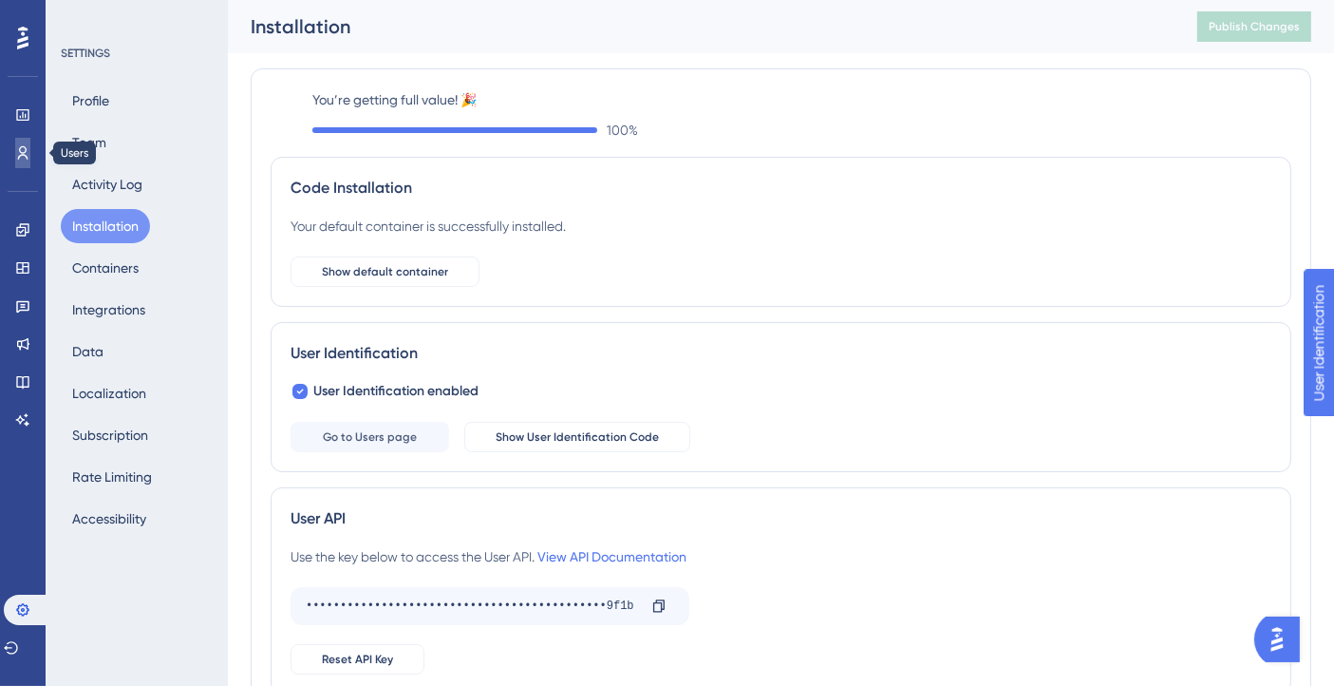
click at [21, 157] on icon at bounding box center [22, 152] width 15 height 15
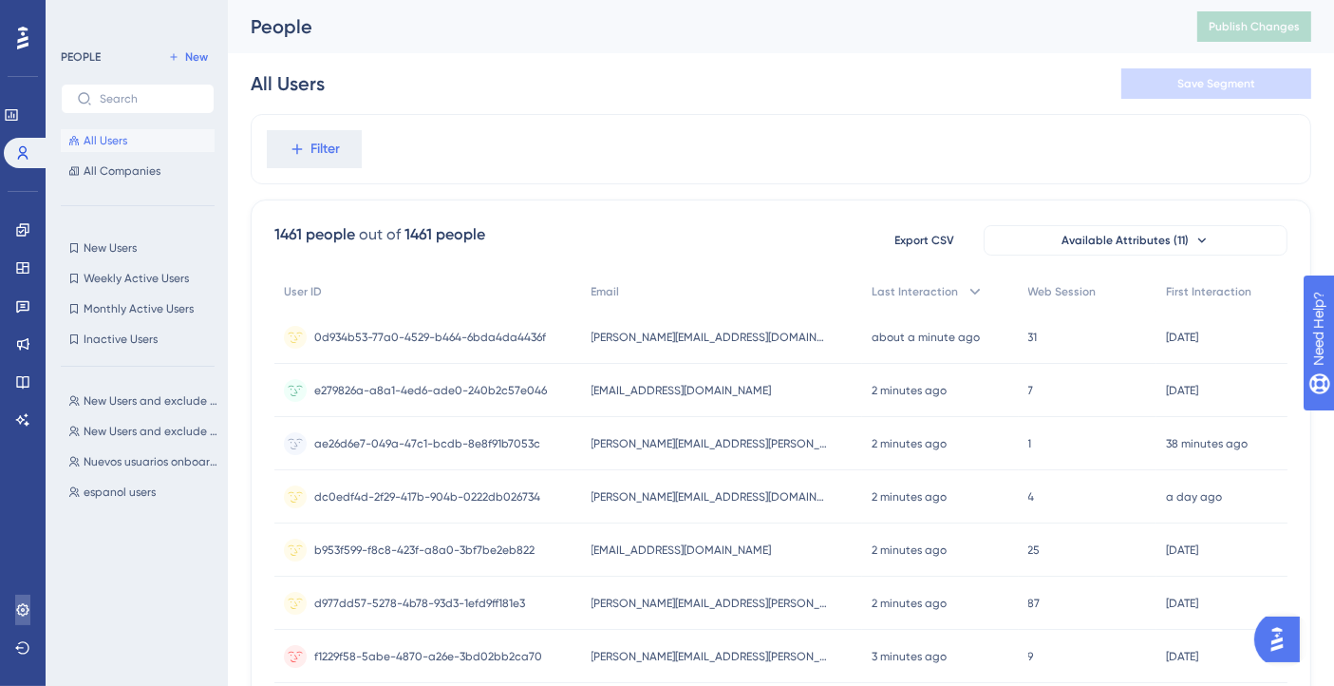
click at [15, 605] on link at bounding box center [22, 610] width 15 height 30
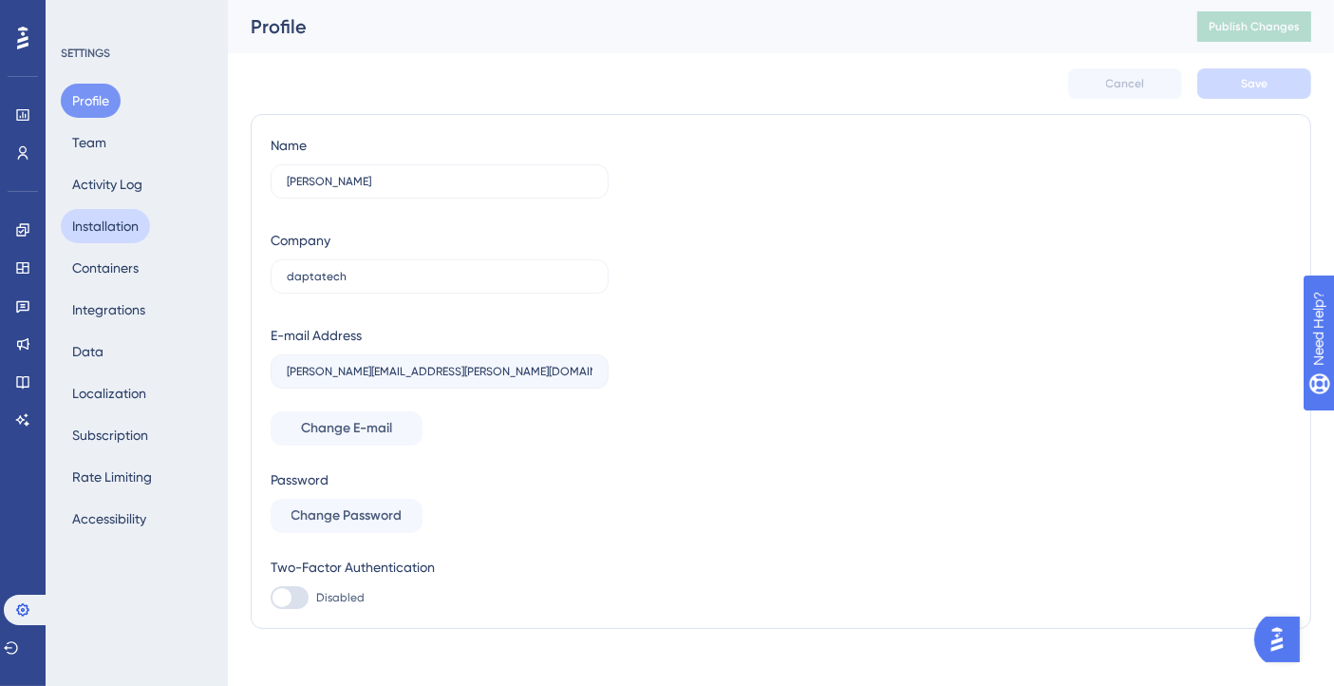
click at [104, 223] on button "Installation" at bounding box center [105, 226] width 89 height 34
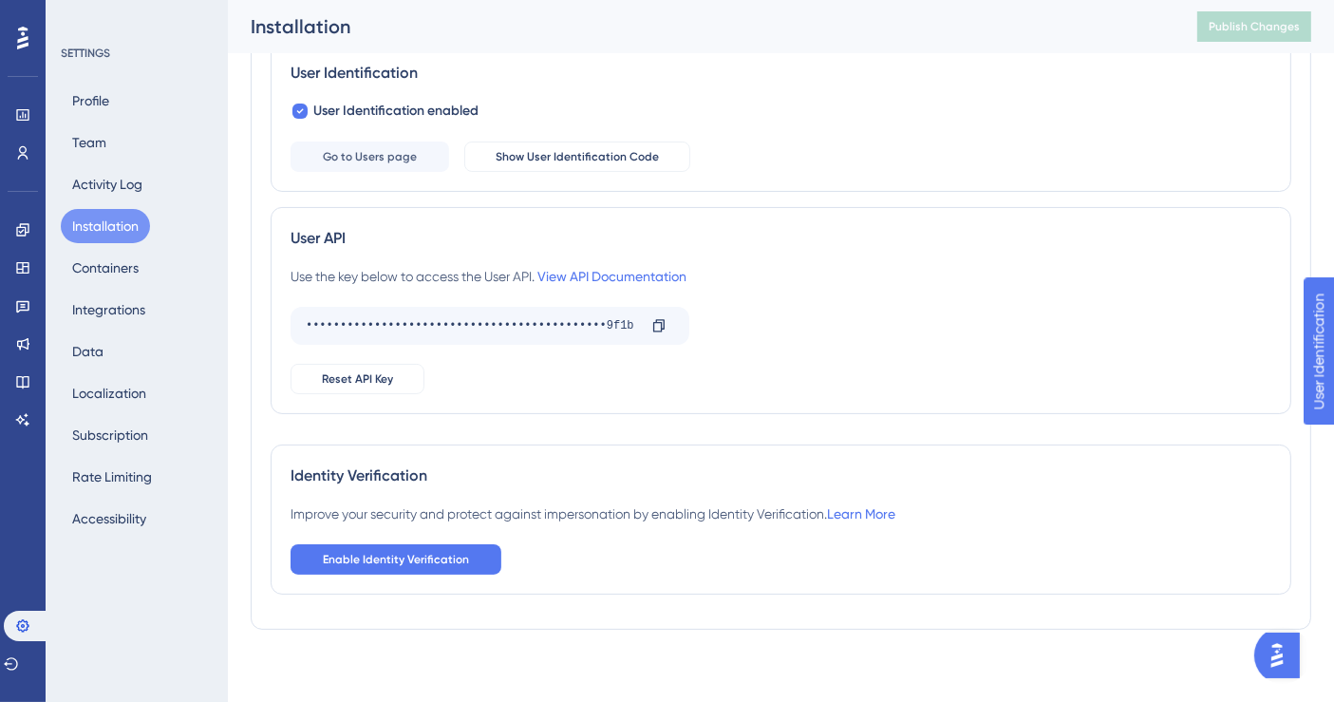
scroll to position [190, 0]
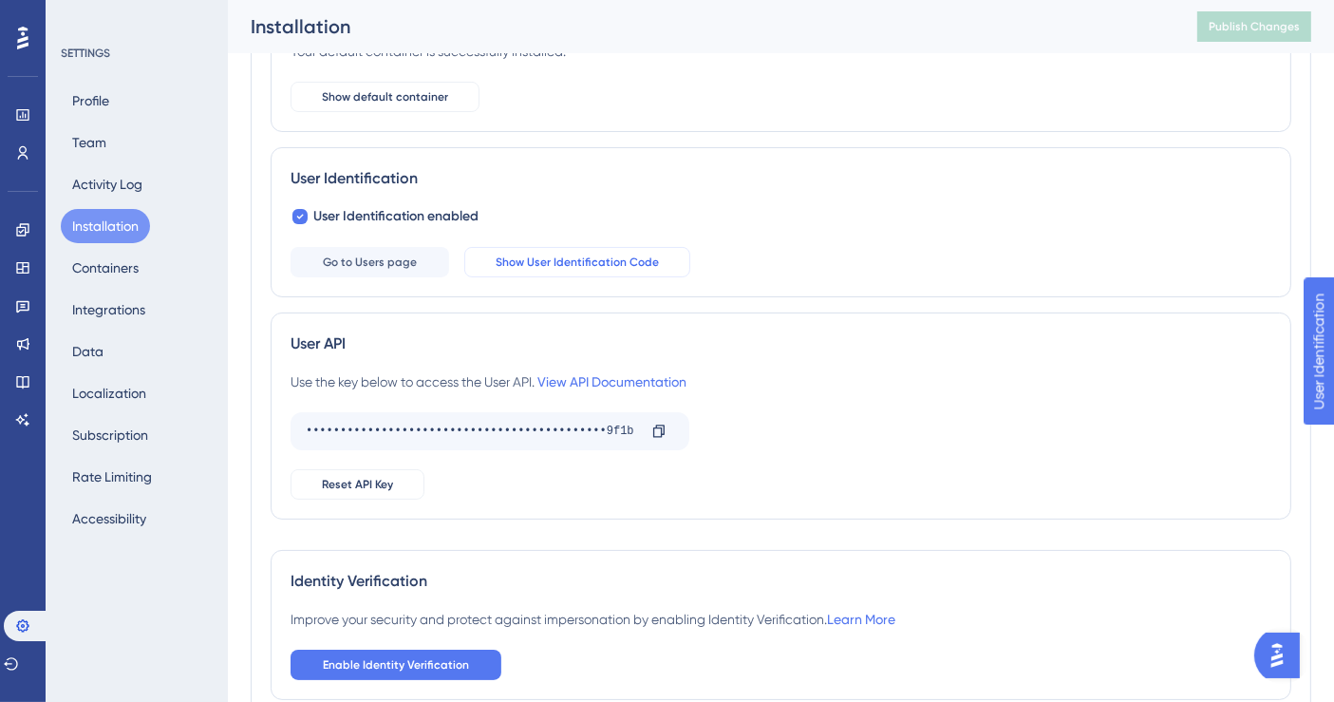
click at [556, 262] on span "Show User Identification Code" at bounding box center [577, 262] width 163 height 15
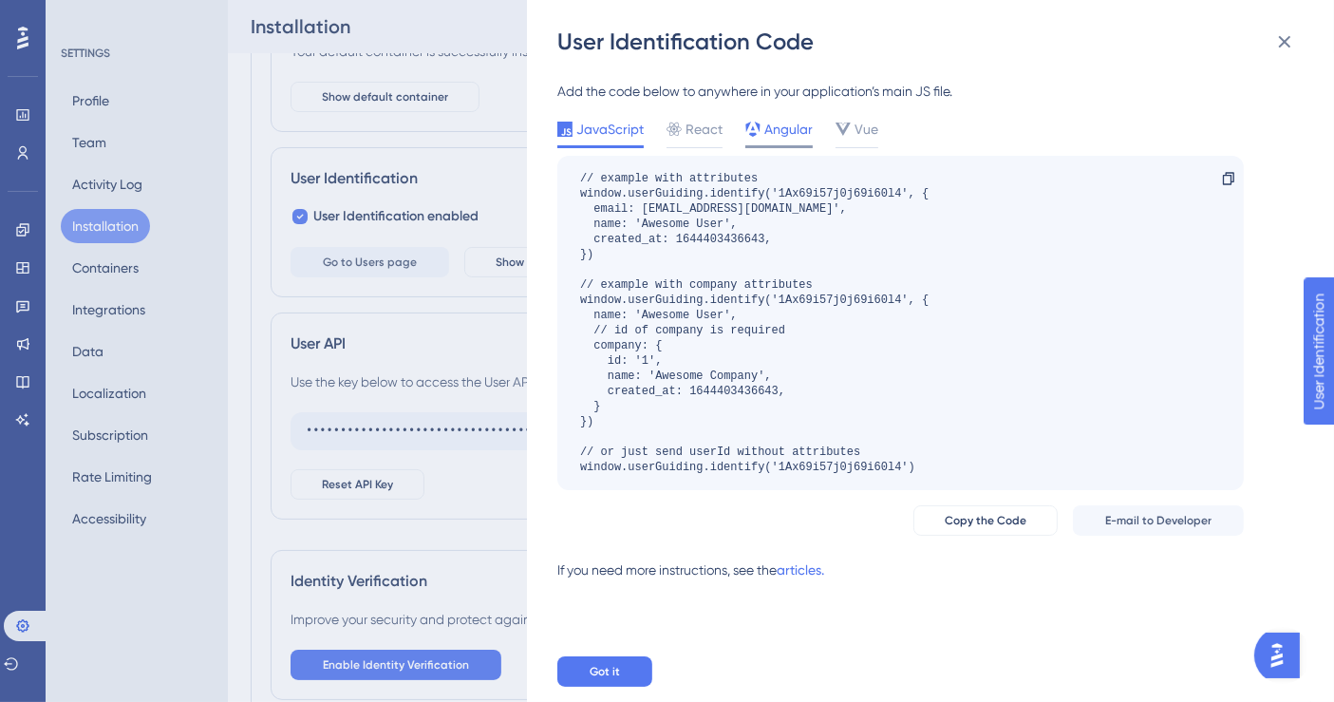
click at [789, 137] on span "Angular" at bounding box center [789, 129] width 48 height 23
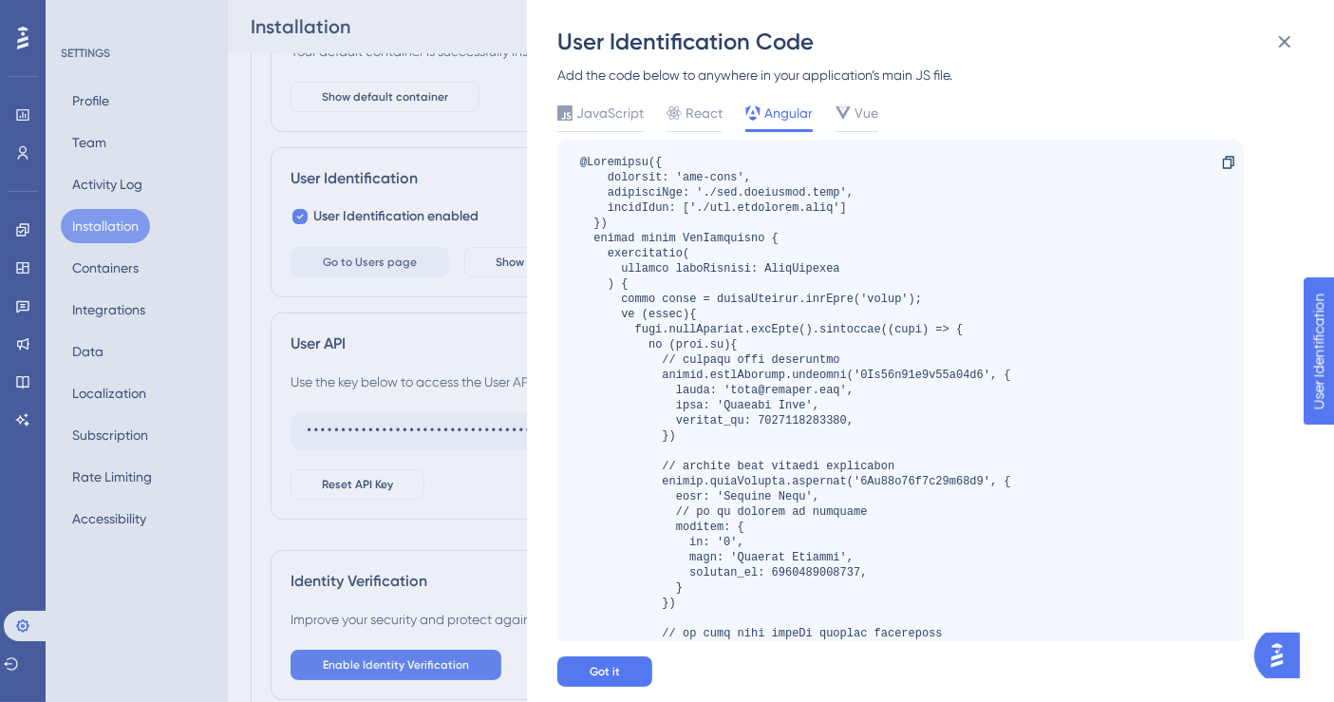
scroll to position [228, 0]
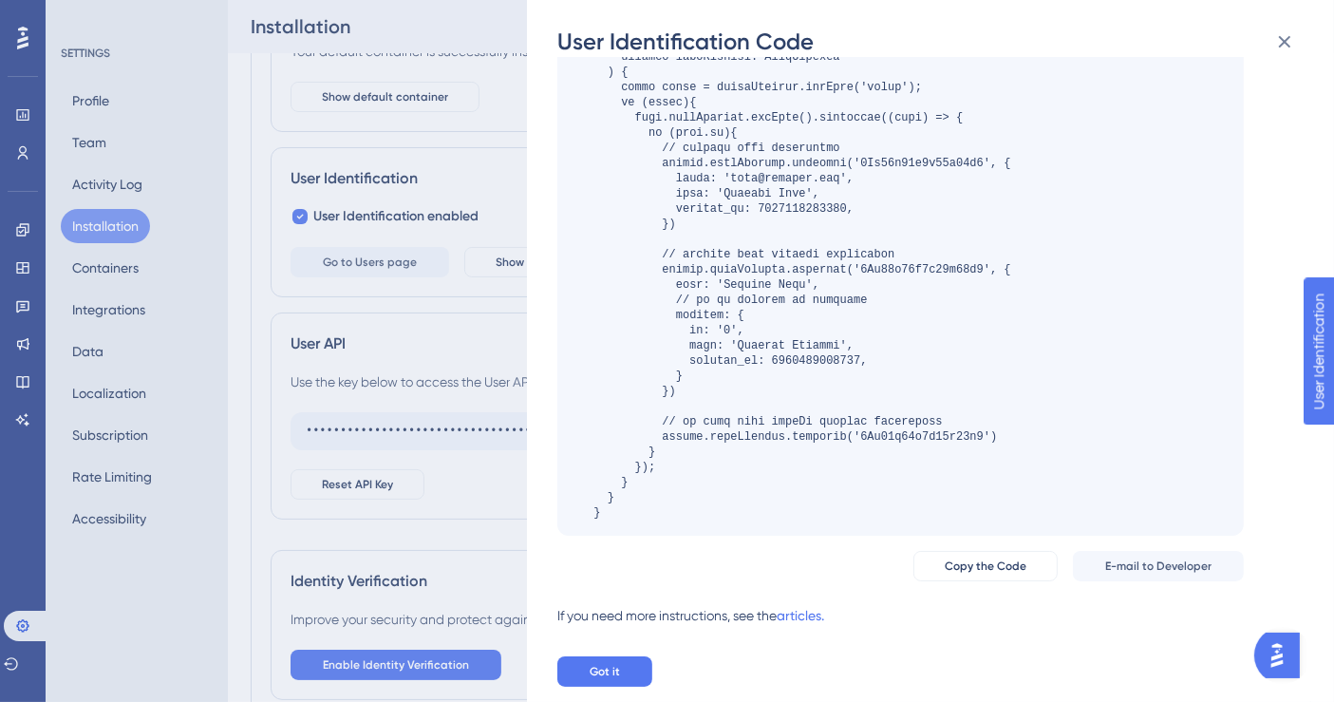
click at [689, 331] on div at bounding box center [795, 231] width 431 height 577
click at [705, 353] on div at bounding box center [795, 231] width 431 height 577
drag, startPoint x: 716, startPoint y: 334, endPoint x: 728, endPoint y: 334, distance: 12.3
click at [728, 334] on div at bounding box center [795, 231] width 431 height 577
click at [742, 346] on div at bounding box center [795, 231] width 431 height 577
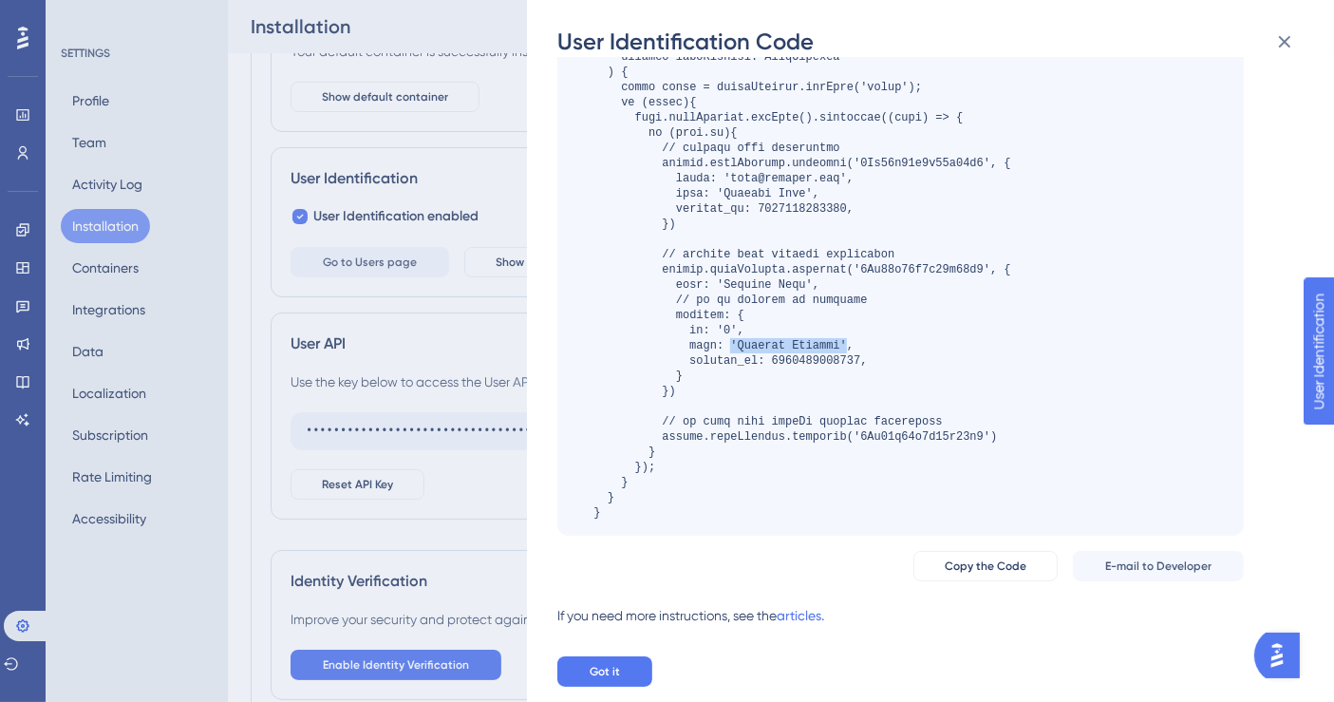
drag, startPoint x: 729, startPoint y: 346, endPoint x: 847, endPoint y: 344, distance: 117.8
click at [847, 344] on div at bounding box center [795, 231] width 431 height 577
click at [825, 346] on div at bounding box center [795, 231] width 431 height 577
drag, startPoint x: 731, startPoint y: 177, endPoint x: 823, endPoint y: 173, distance: 92.2
click at [823, 173] on div at bounding box center [795, 231] width 431 height 577
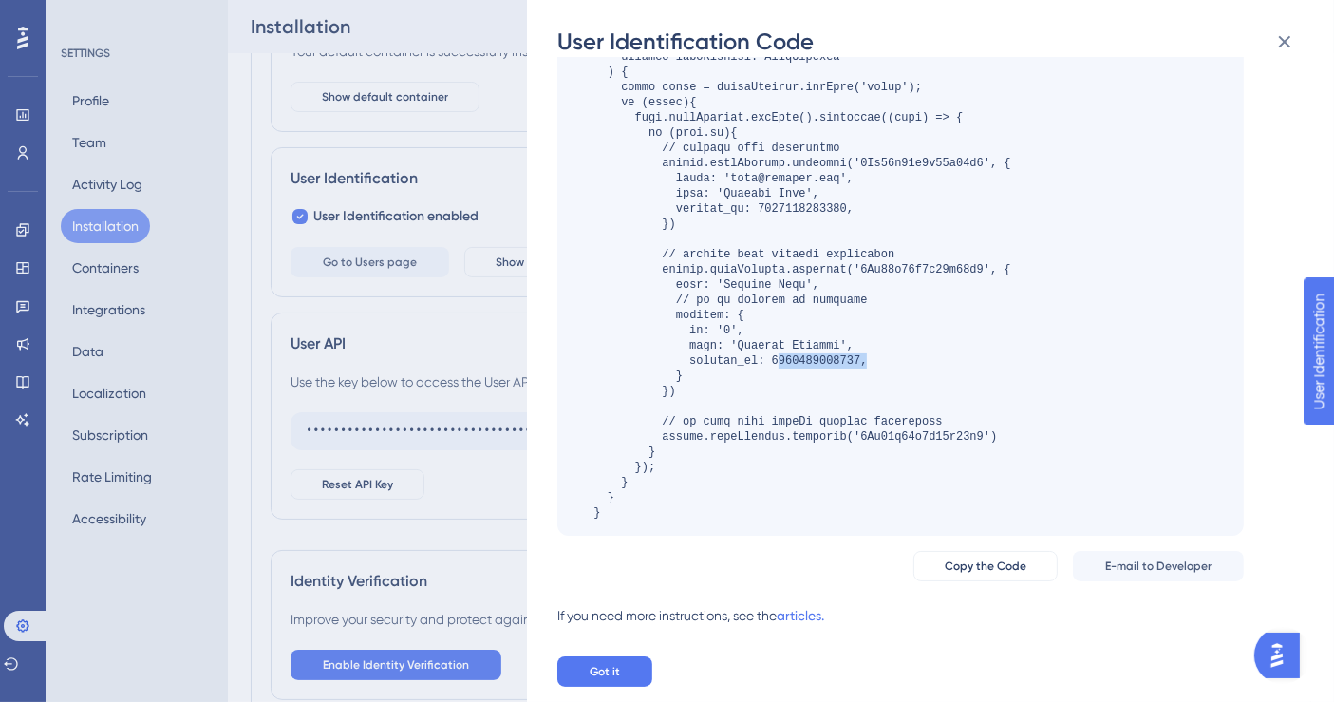
drag, startPoint x: 883, startPoint y: 358, endPoint x: 890, endPoint y: 367, distance: 10.8
click at [779, 362] on div at bounding box center [795, 231] width 431 height 577
click at [897, 362] on div at bounding box center [795, 231] width 431 height 577
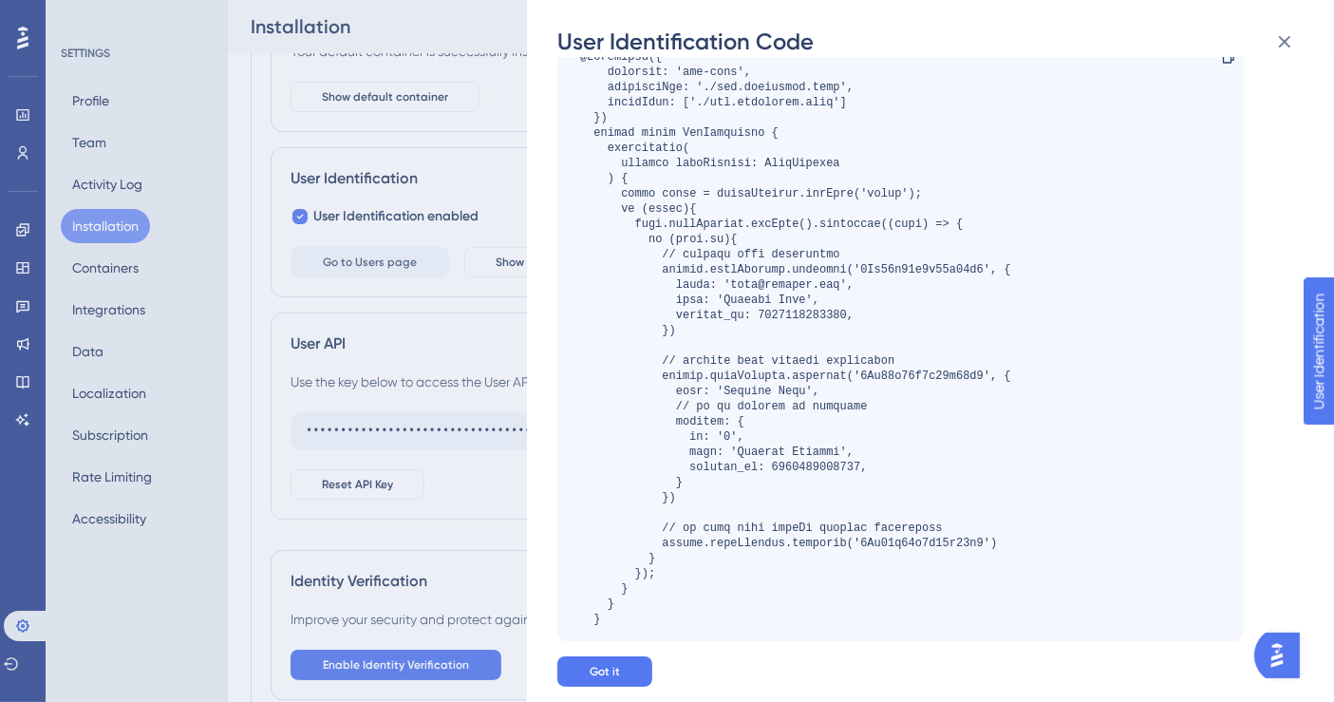
scroll to position [16, 0]
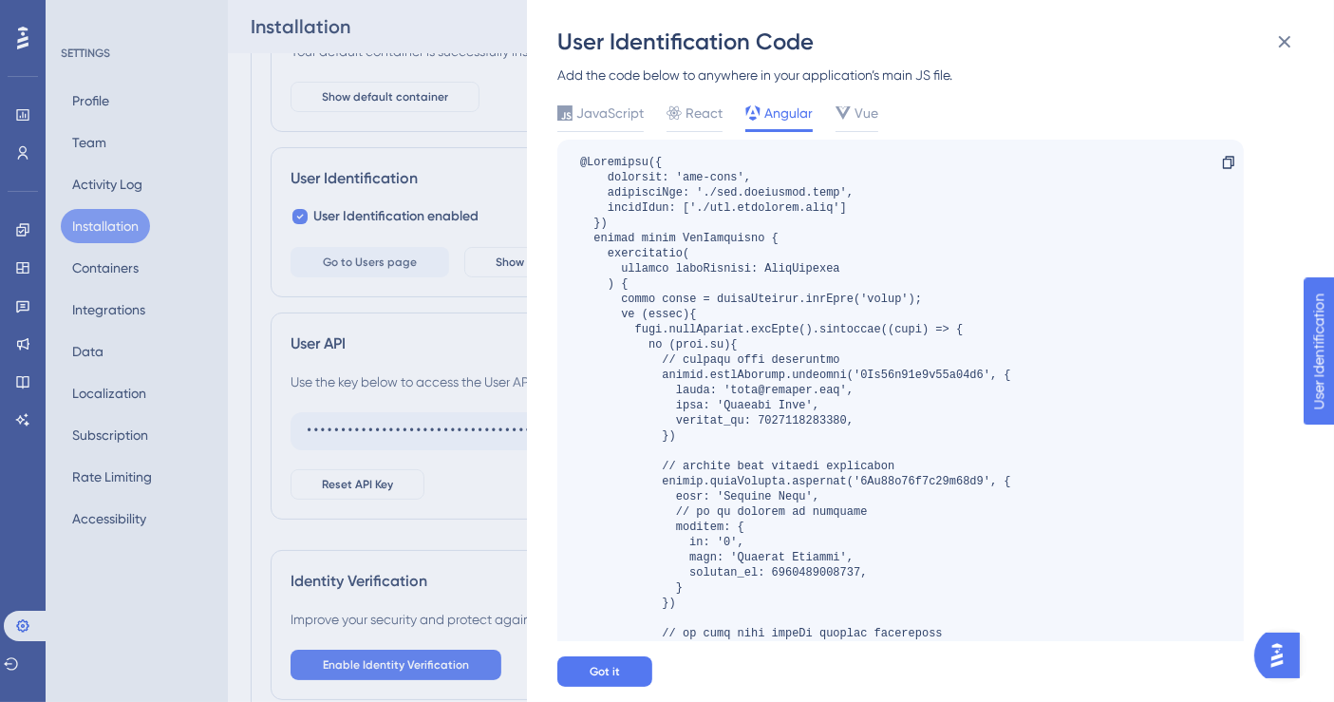
click at [22, 229] on div "User Identification Code Add the code below to anywhere in your application’s m…" at bounding box center [667, 351] width 1334 height 702
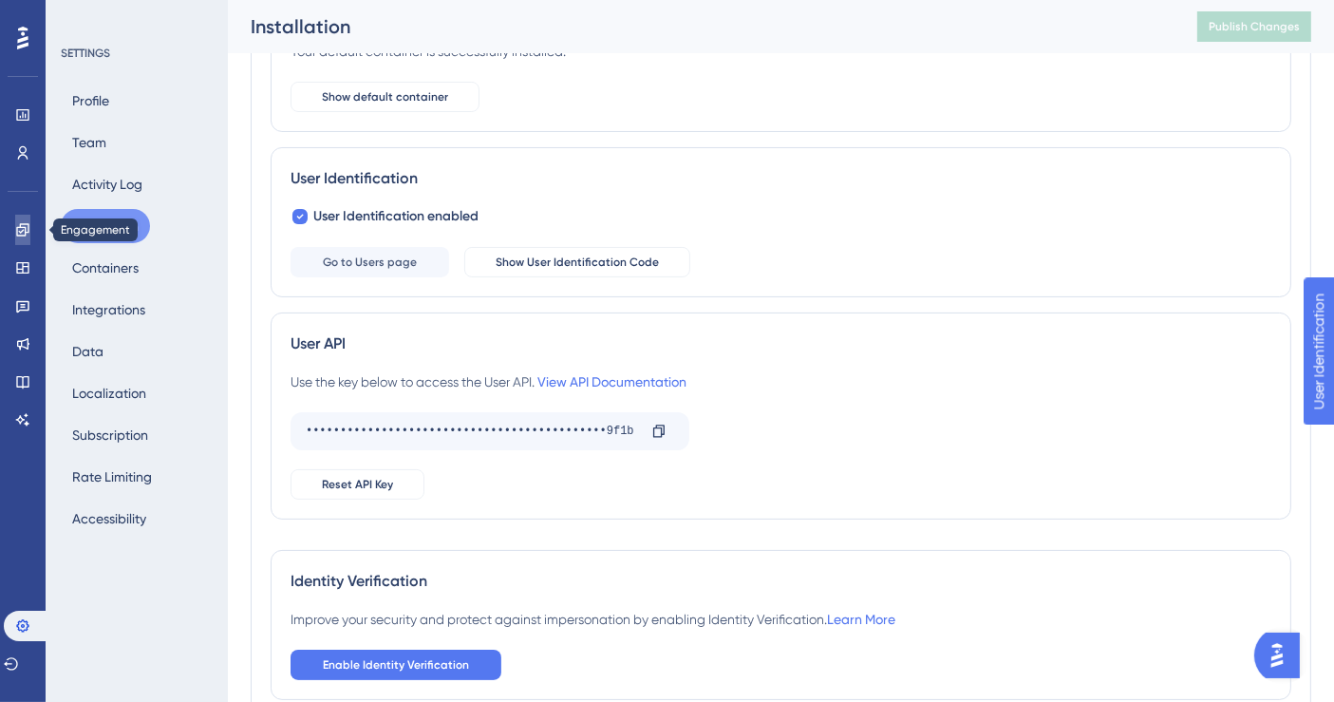
click at [22, 229] on icon at bounding box center [22, 229] width 15 height 15
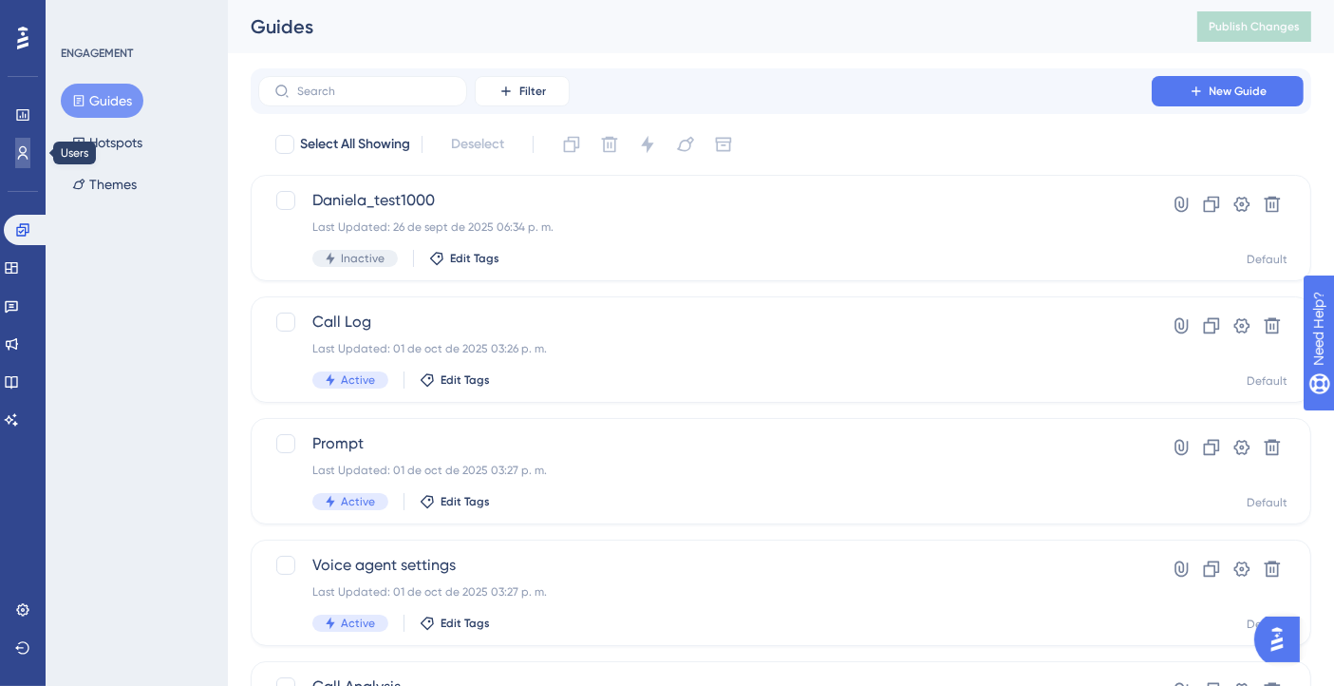
click at [27, 154] on icon at bounding box center [22, 152] width 15 height 15
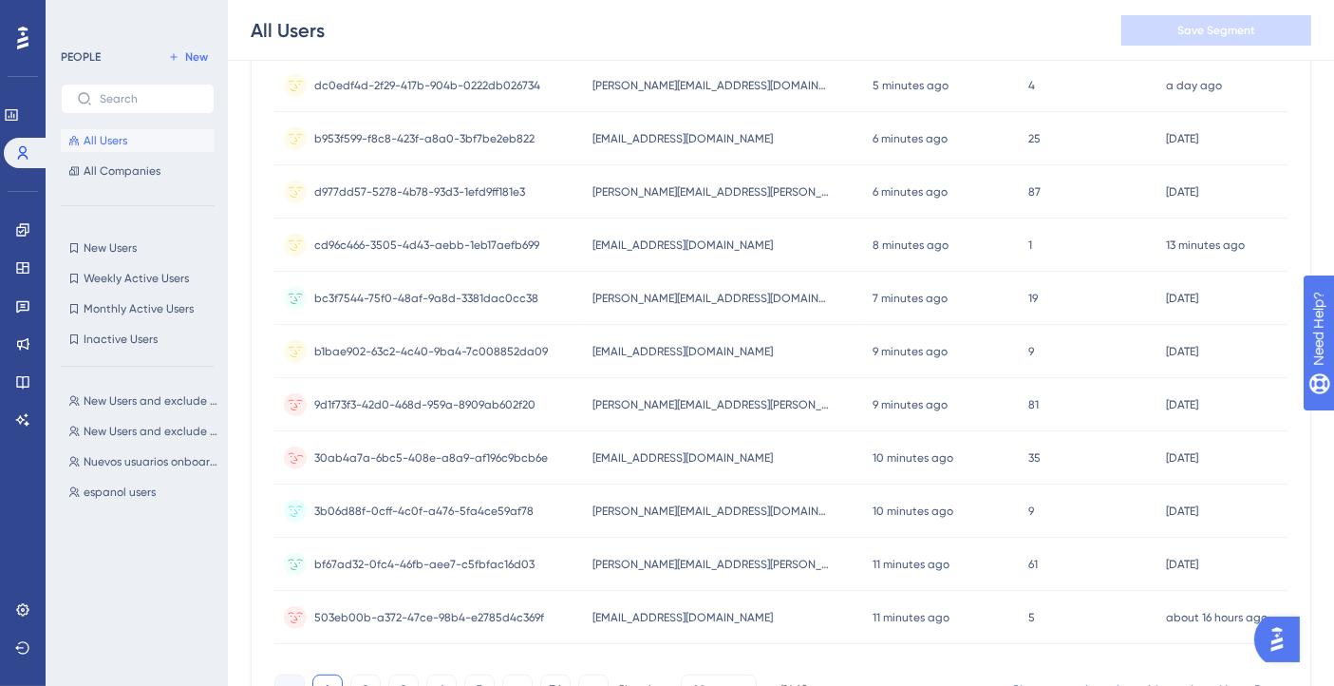
scroll to position [633, 0]
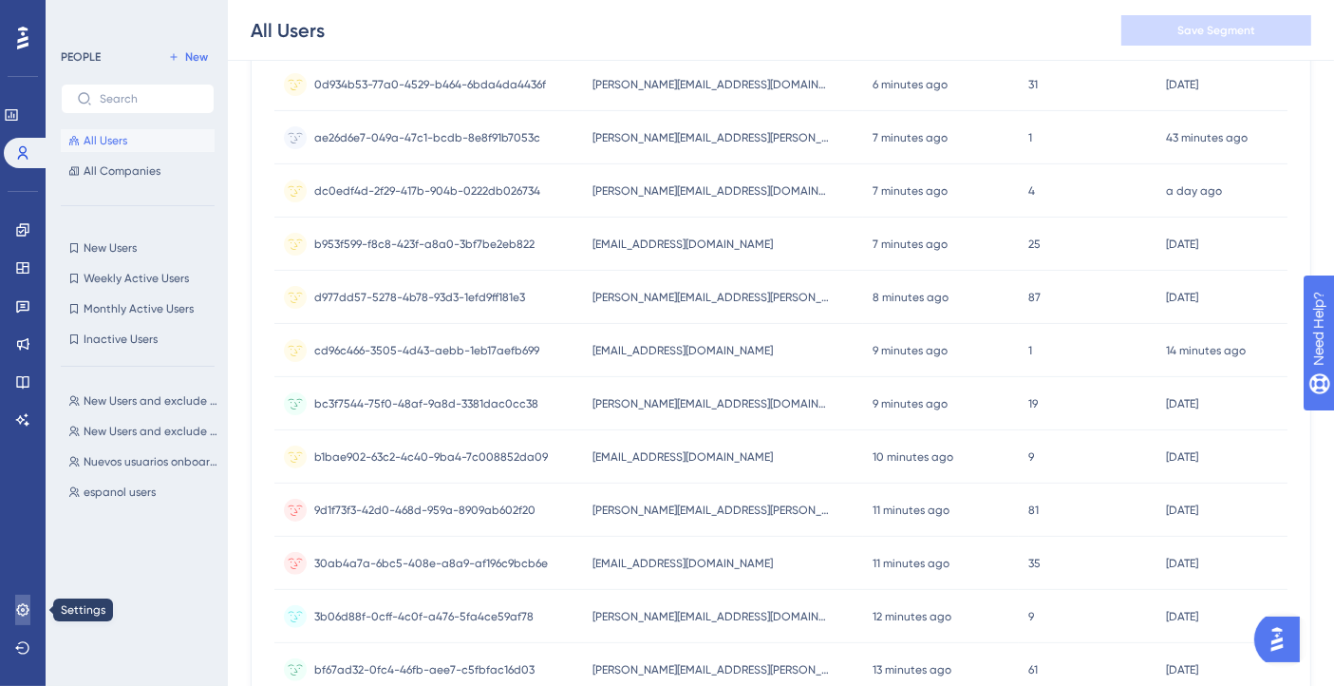
click at [26, 595] on link at bounding box center [22, 610] width 15 height 30
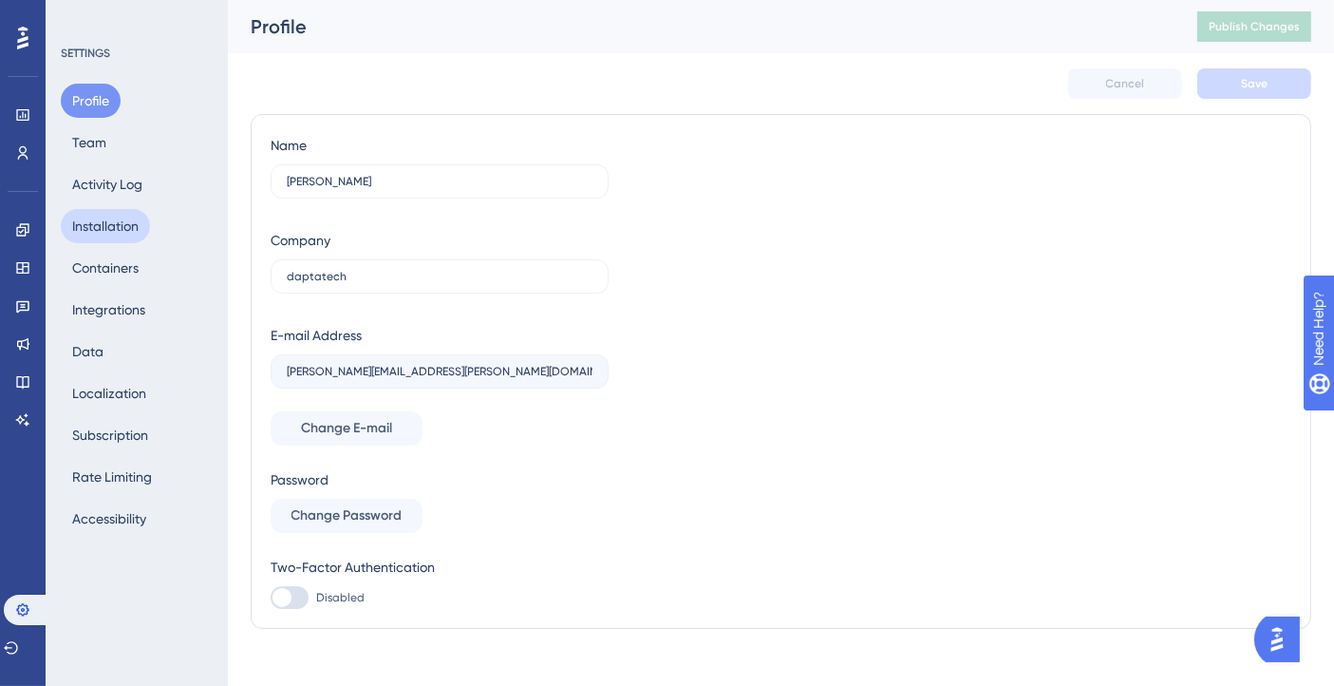
click at [123, 223] on button "Installation" at bounding box center [105, 226] width 89 height 34
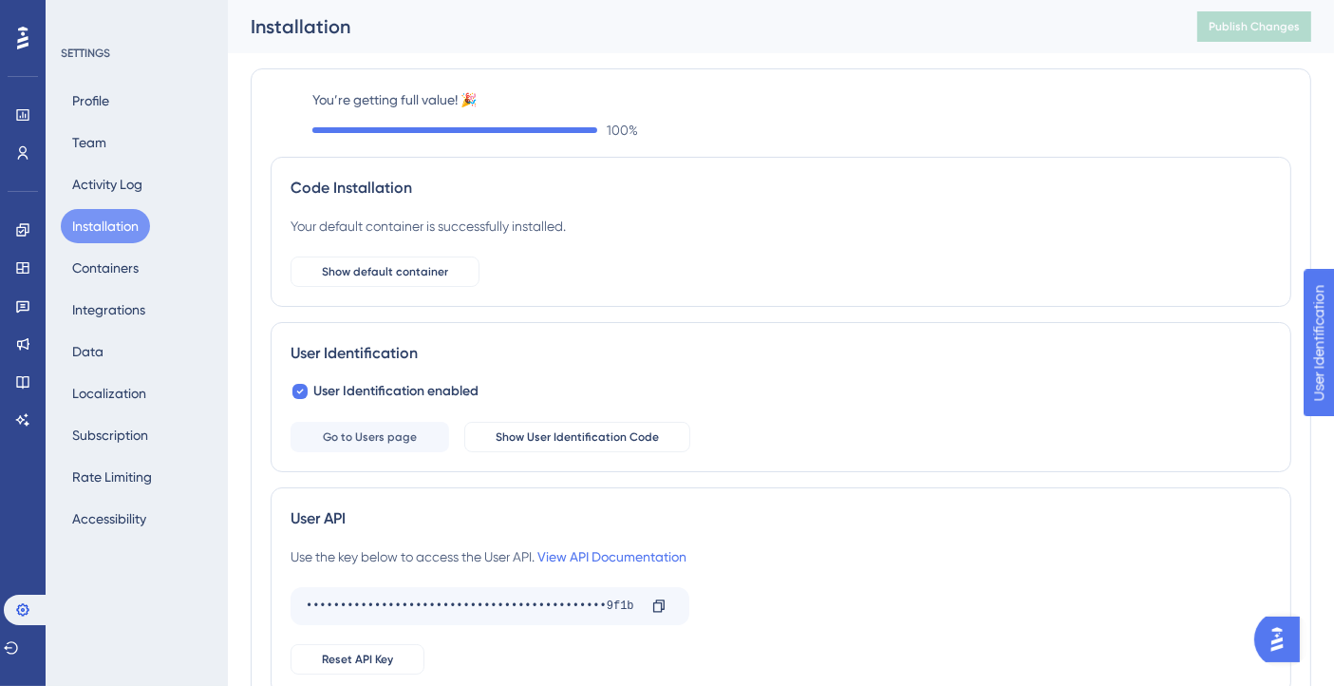
click at [123, 223] on button "Installation" at bounding box center [105, 226] width 89 height 34
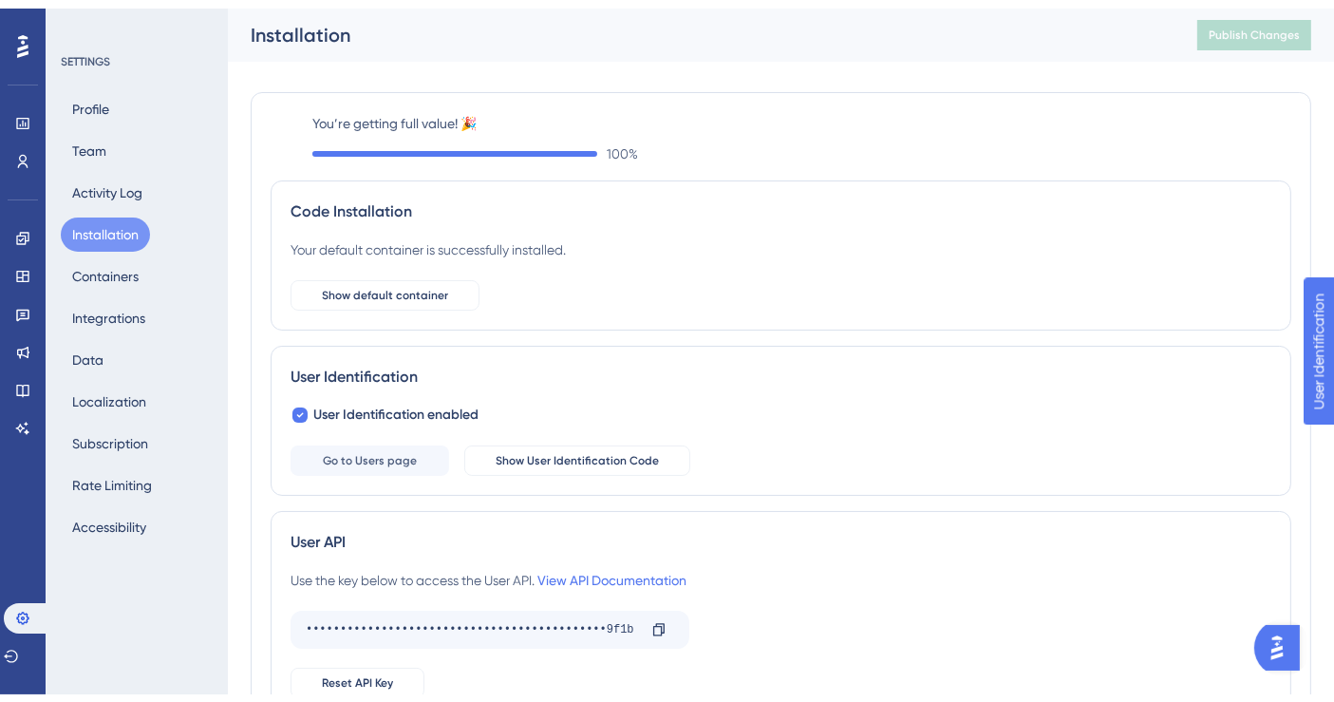
scroll to position [295, 0]
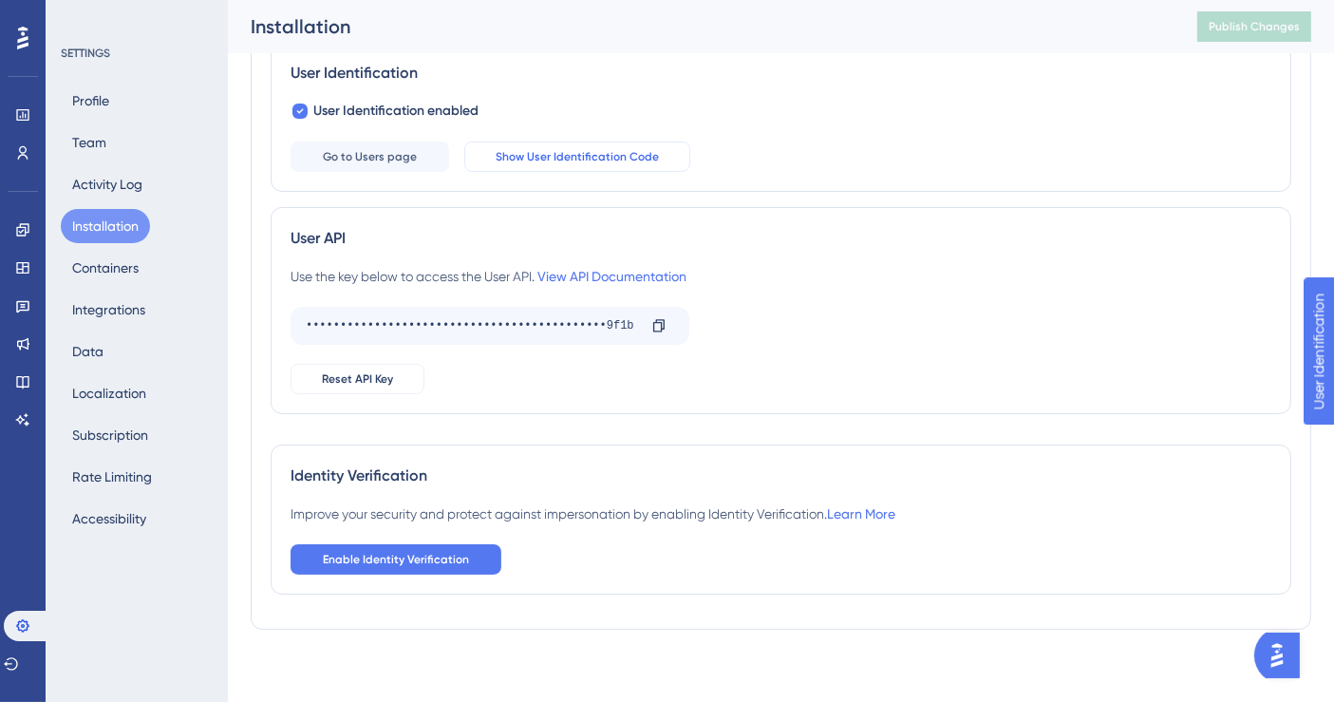
click at [581, 156] on span "Show User Identification Code" at bounding box center [577, 156] width 163 height 15
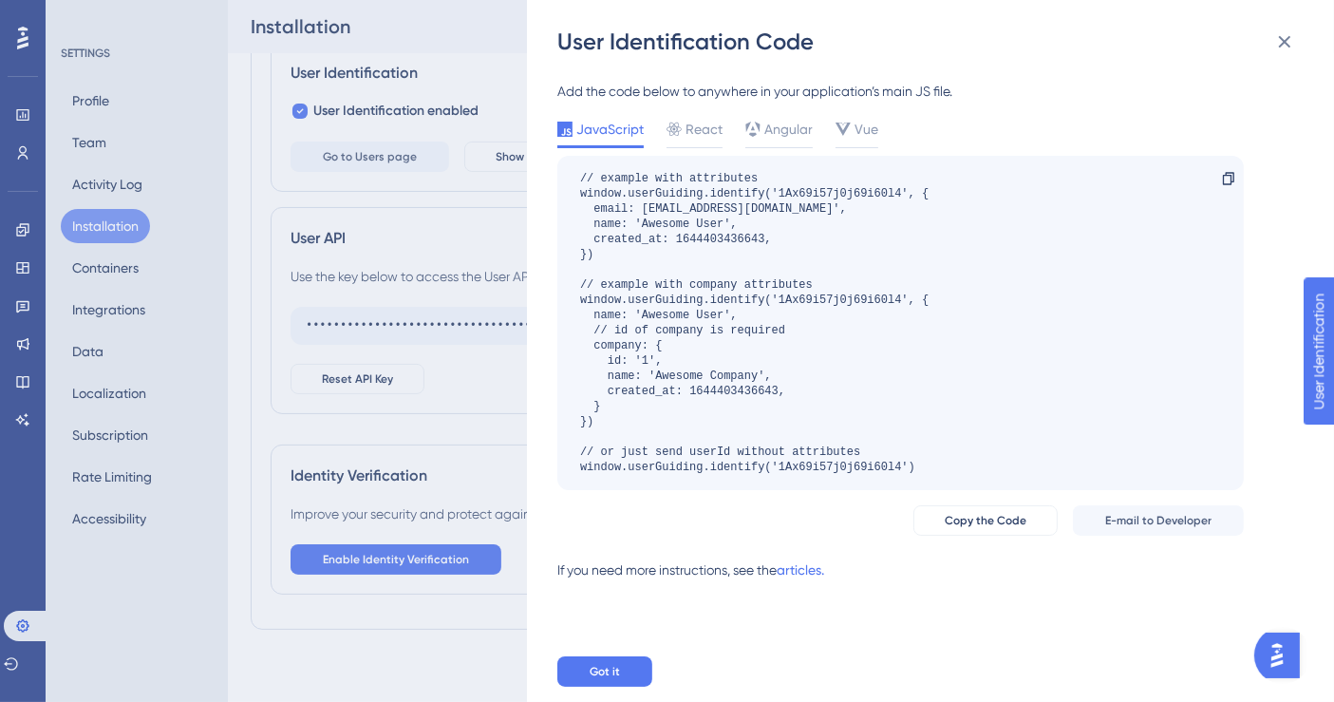
click at [703, 412] on div "// example with attributes window.userGuiding.identify('1Ax69i57j0j69i60l4', { …" at bounding box center [754, 323] width 349 height 304
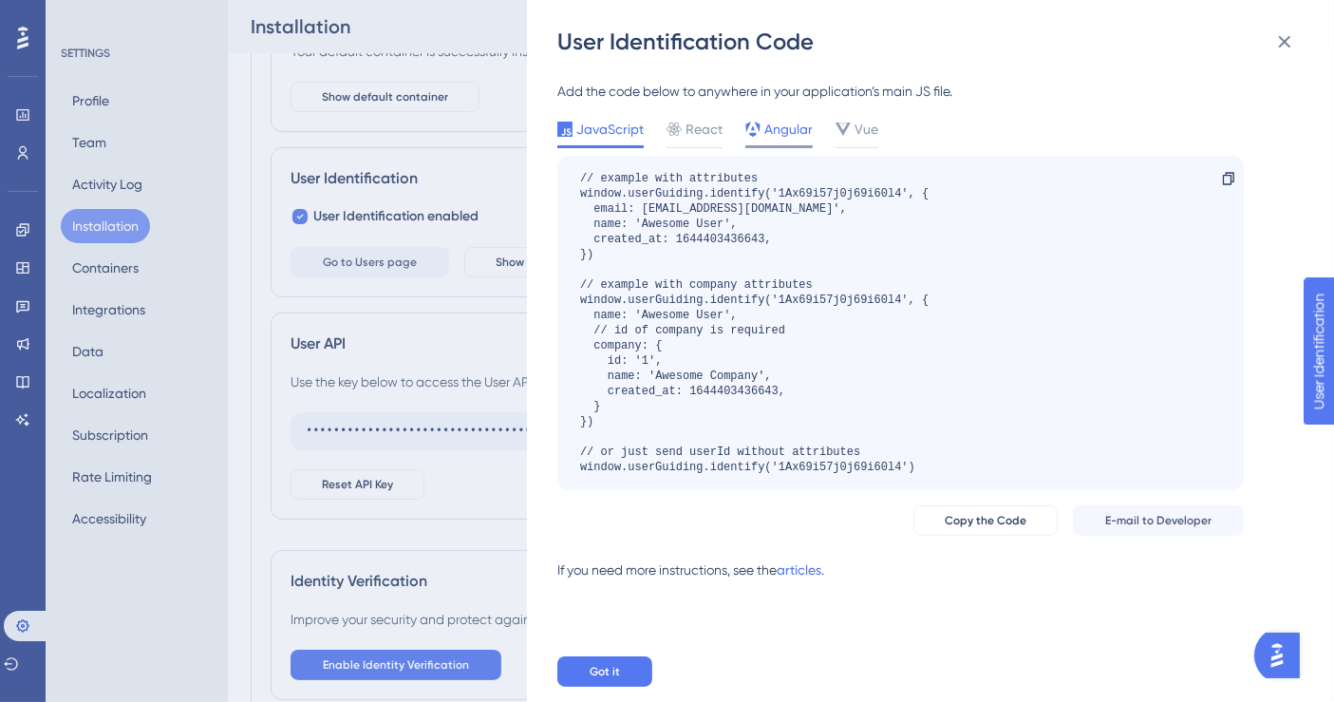
click at [794, 133] on span "Angular" at bounding box center [789, 129] width 48 height 23
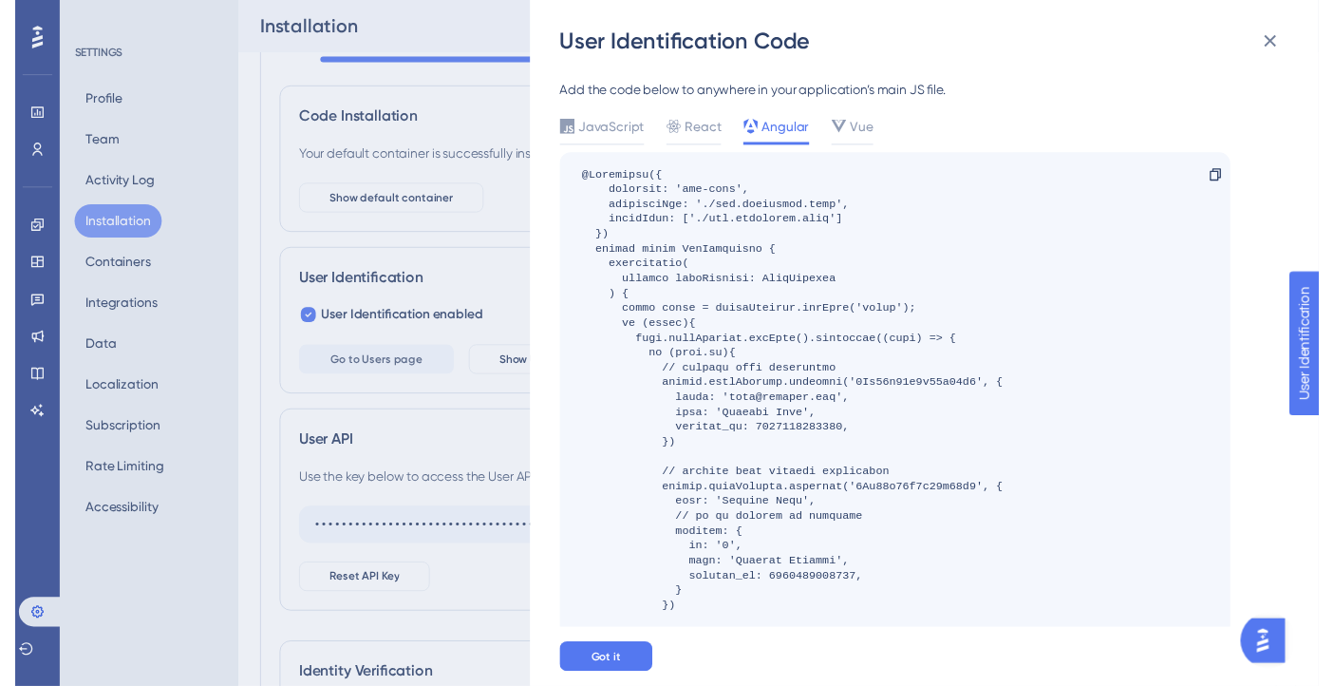
scroll to position [0, 0]
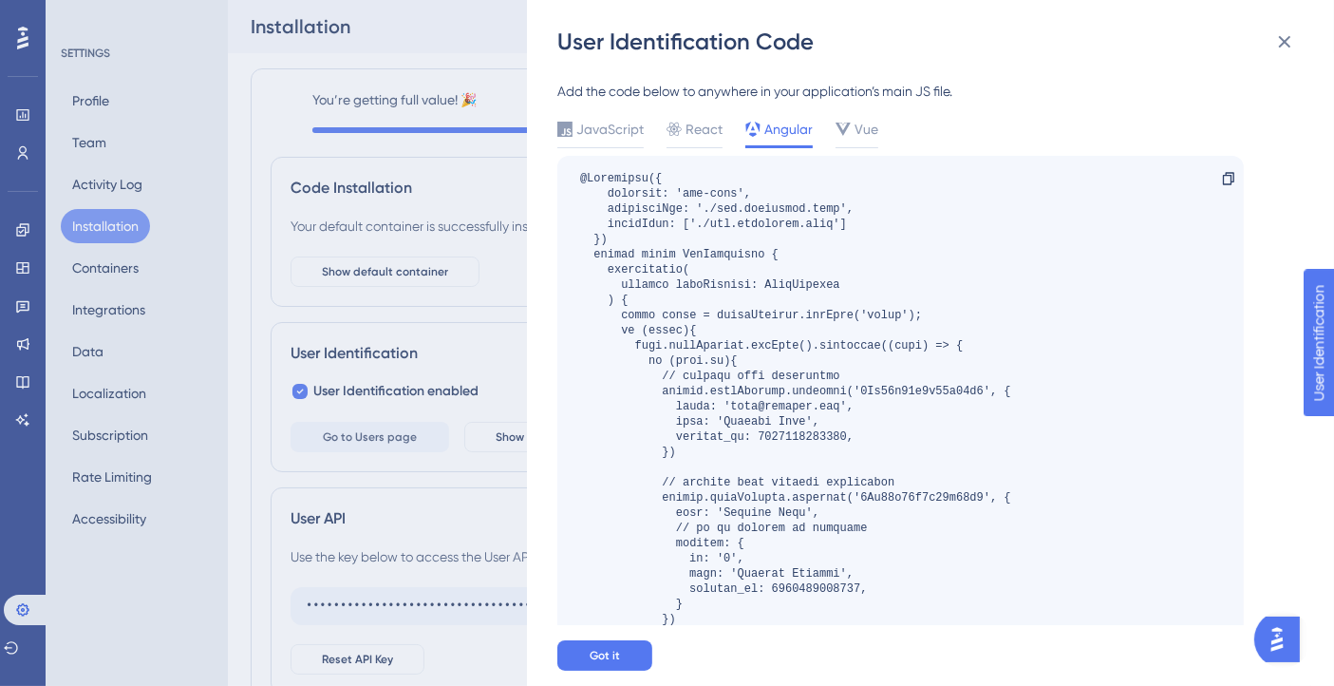
click at [27, 230] on div "User Identification Code Add the code below to anywhere in your application’s m…" at bounding box center [667, 343] width 1334 height 686
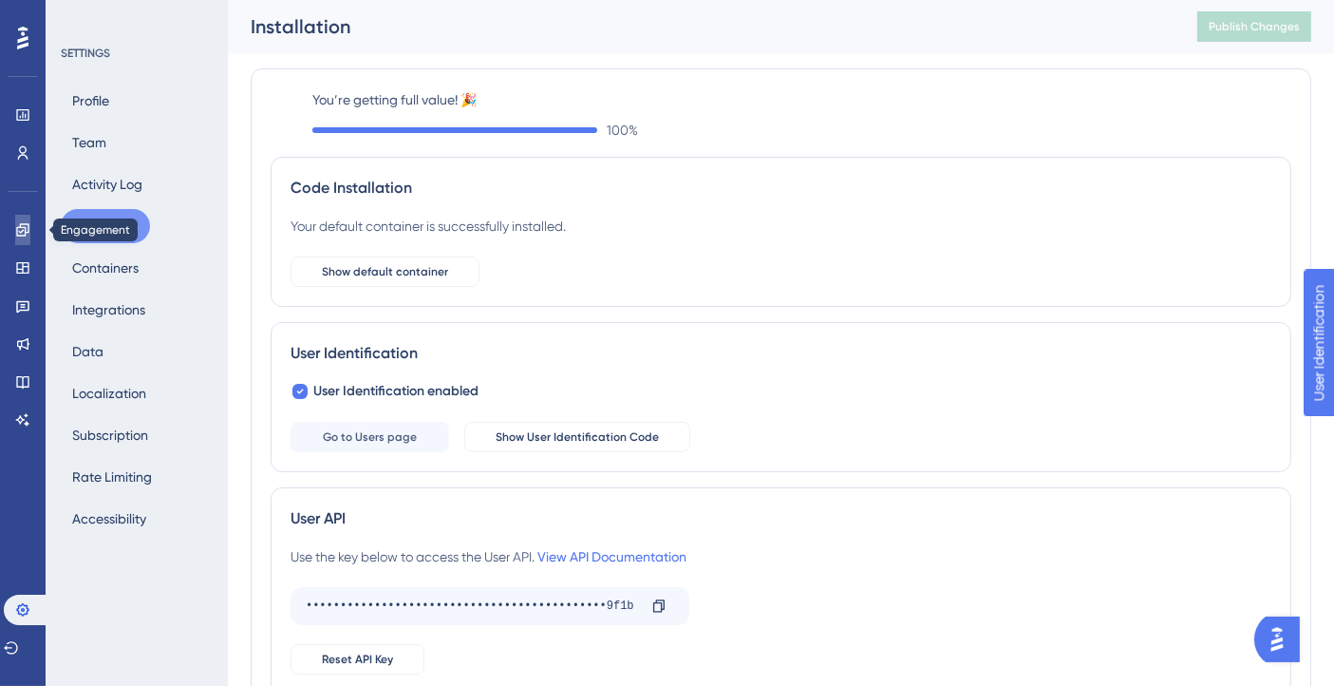
click at [27, 230] on icon at bounding box center [22, 229] width 15 height 15
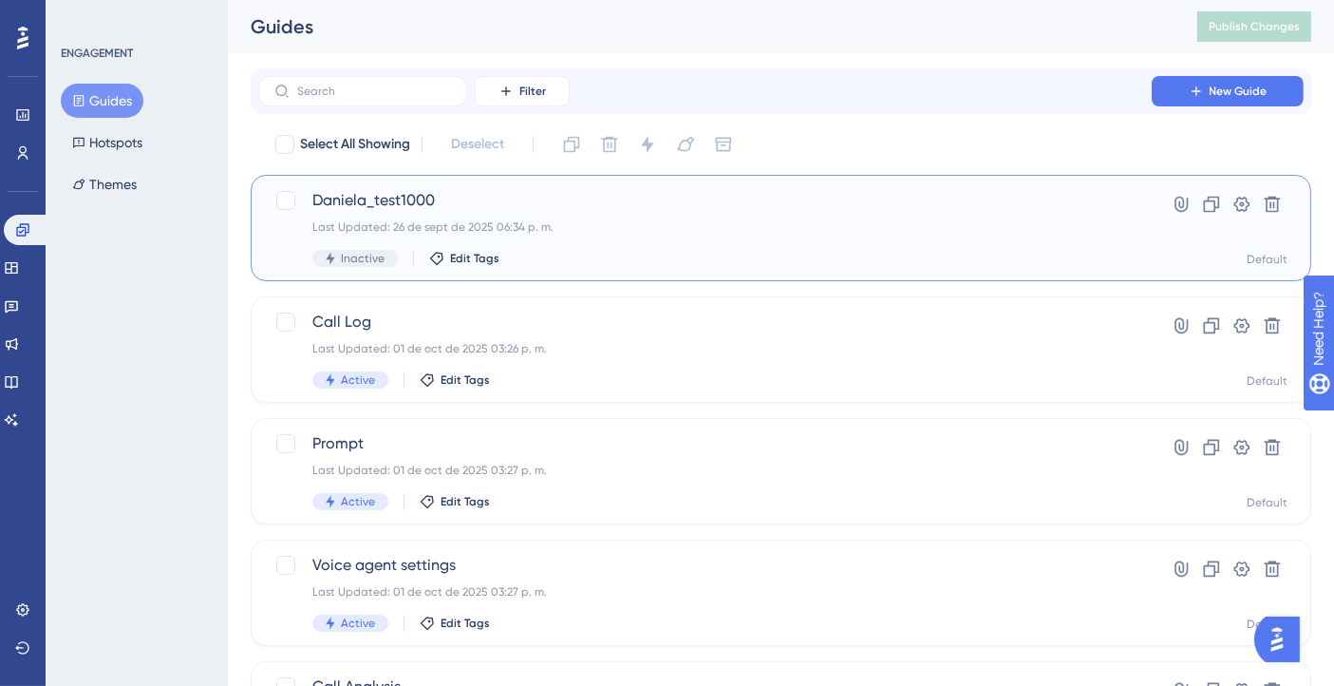
click at [732, 226] on div "Last Updated: 26 de sept de 2025 06:34 p. m." at bounding box center [704, 226] width 785 height 15
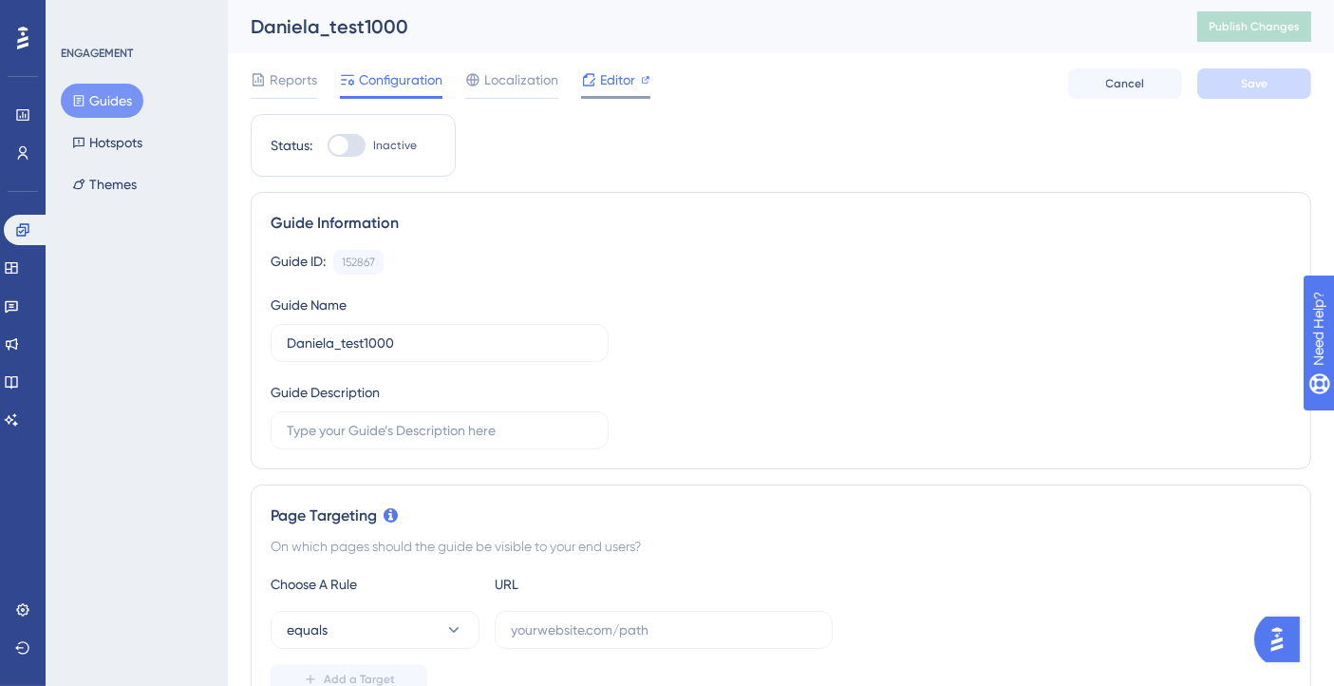
click at [614, 77] on span "Editor" at bounding box center [617, 79] width 35 height 23
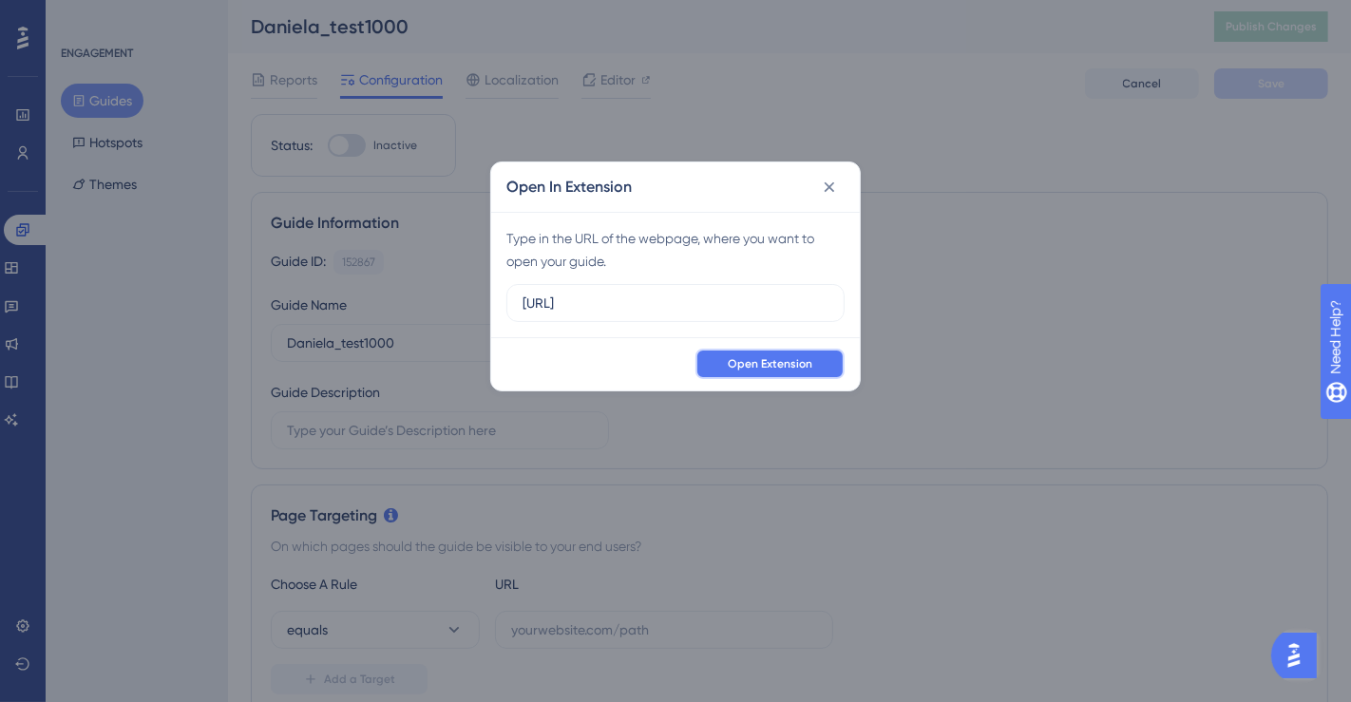
click at [795, 378] on button "Open Extension" at bounding box center [769, 364] width 149 height 30
click at [829, 187] on icon at bounding box center [829, 186] width 10 height 10
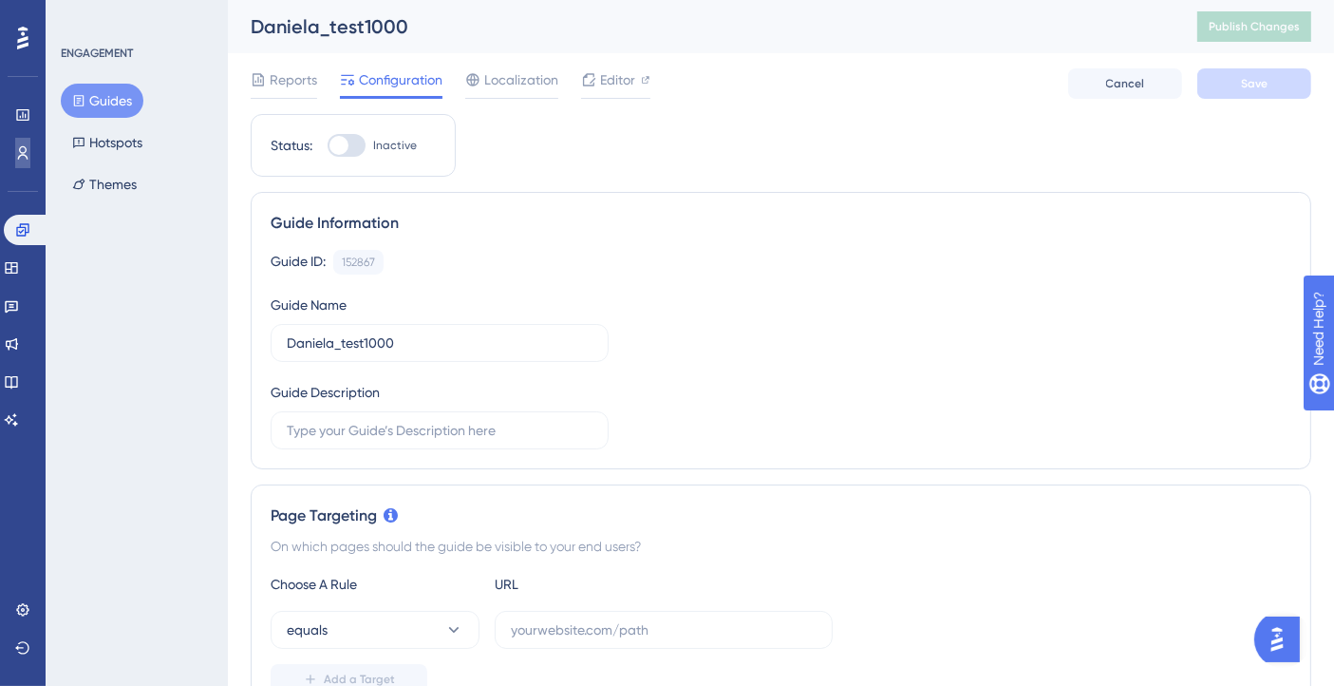
click at [30, 144] on link at bounding box center [22, 153] width 15 height 30
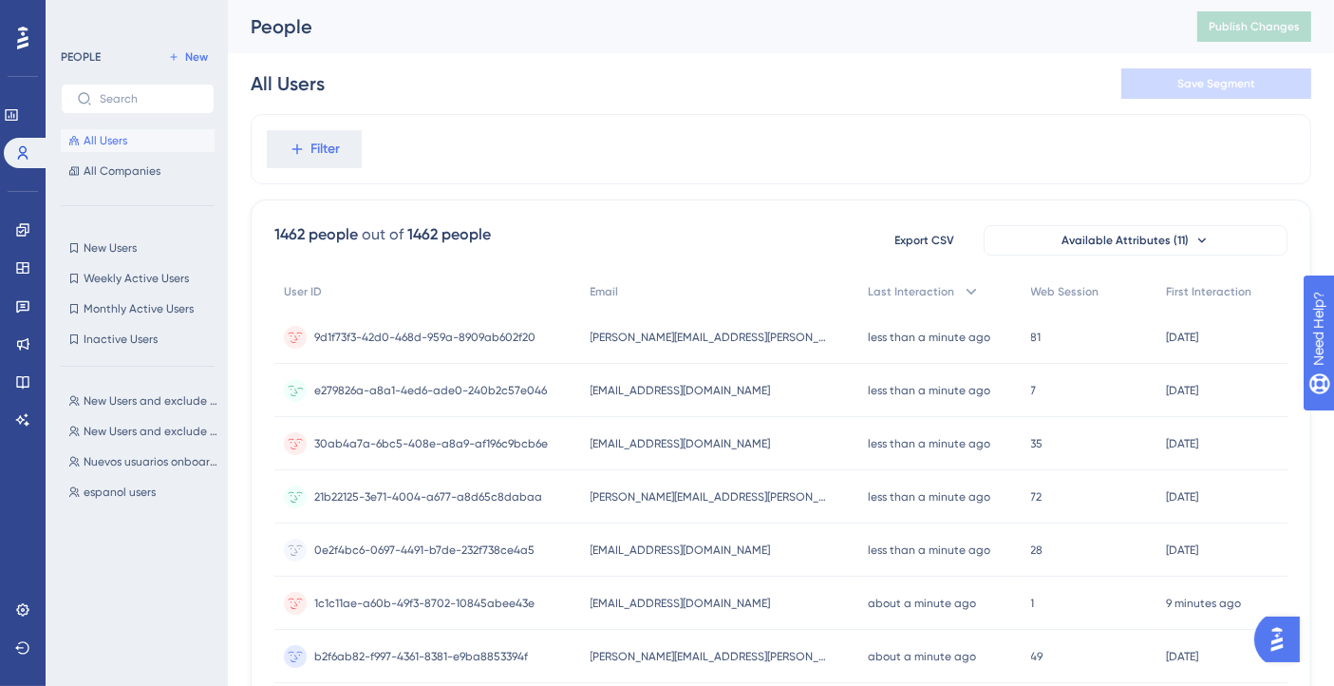
click at [703, 396] on span "[EMAIL_ADDRESS][DOMAIN_NAME]" at bounding box center [681, 390] width 180 height 15
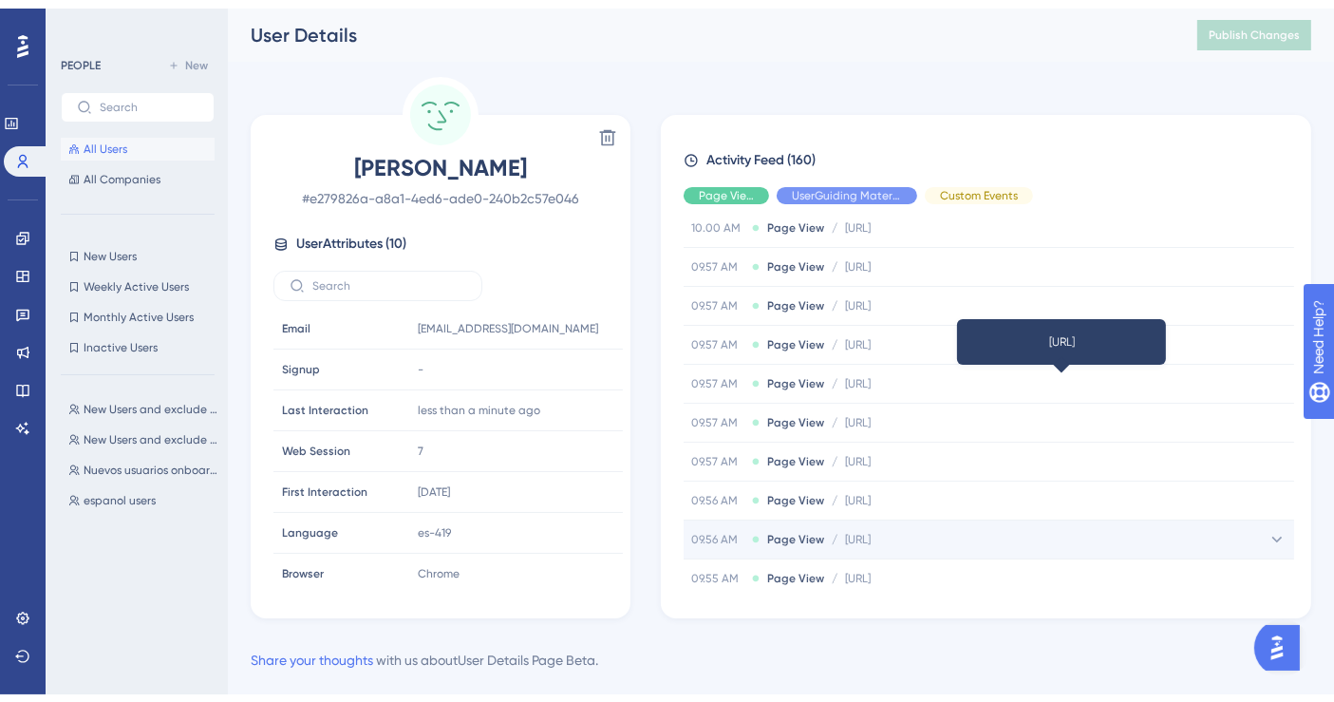
scroll to position [843, 0]
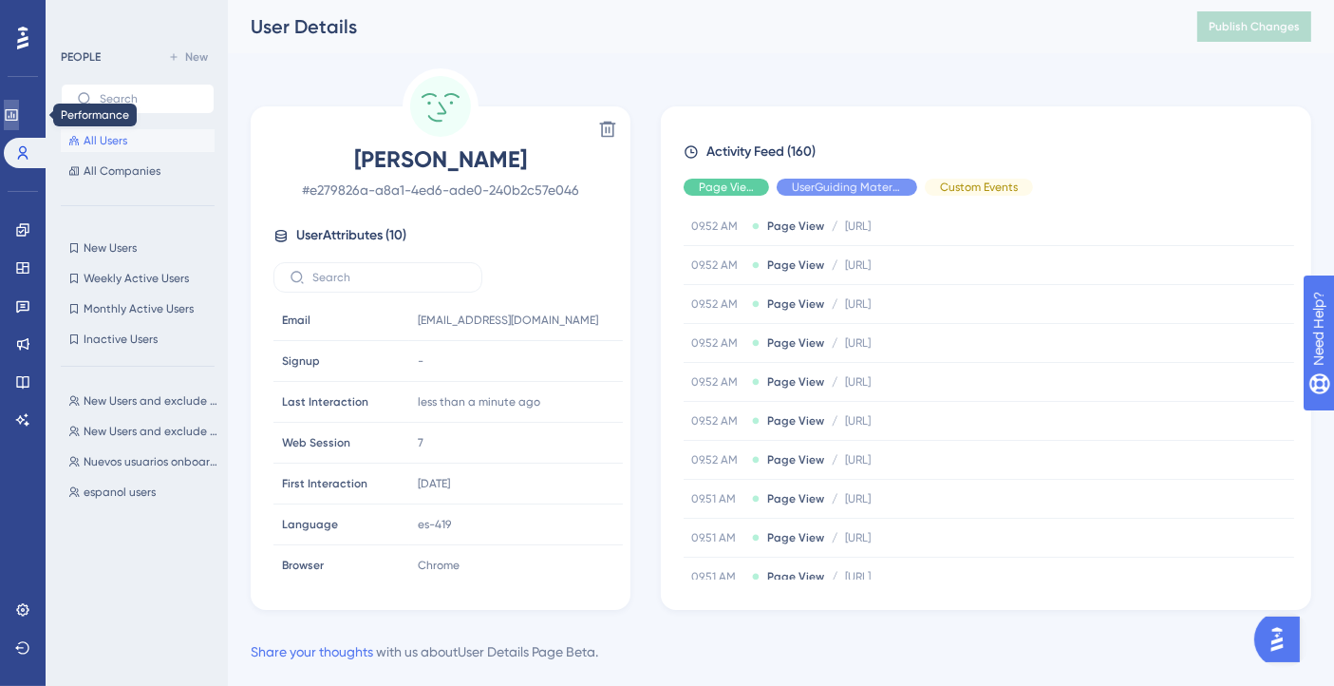
click at [19, 118] on icon at bounding box center [11, 114] width 15 height 15
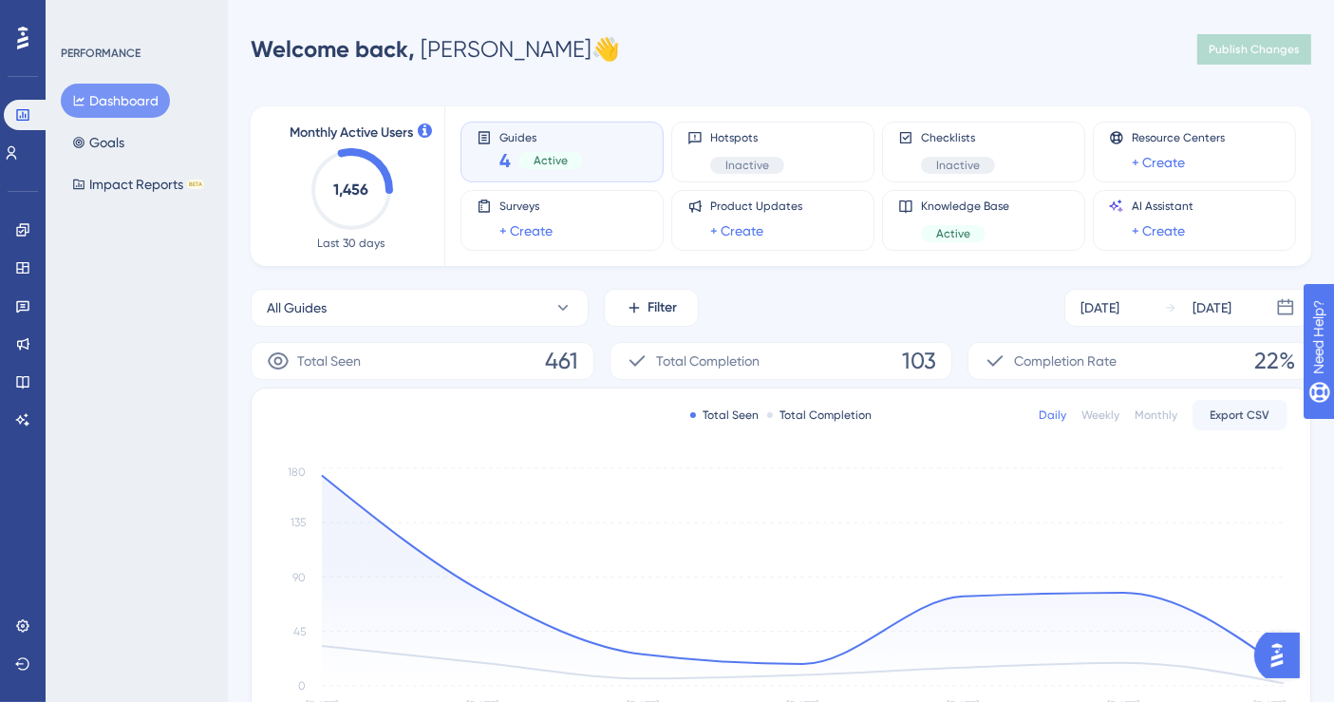
click at [553, 144] on div "Guides 4 Active" at bounding box center [542, 152] width 84 height 44
click at [497, 166] on div "Guides 4 Active" at bounding box center [562, 152] width 171 height 44
click at [501, 159] on span "4" at bounding box center [505, 160] width 11 height 27
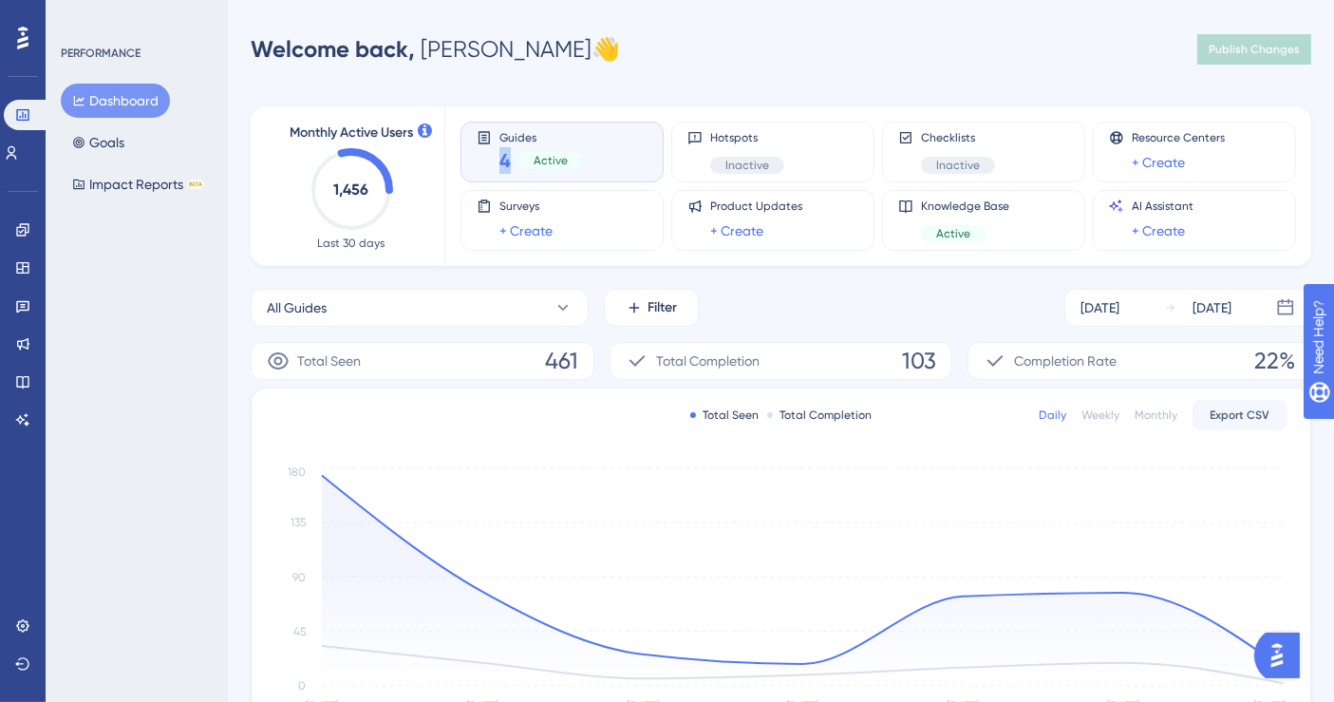
click at [501, 159] on span "4" at bounding box center [505, 160] width 11 height 27
click at [507, 163] on span "4" at bounding box center [505, 160] width 11 height 27
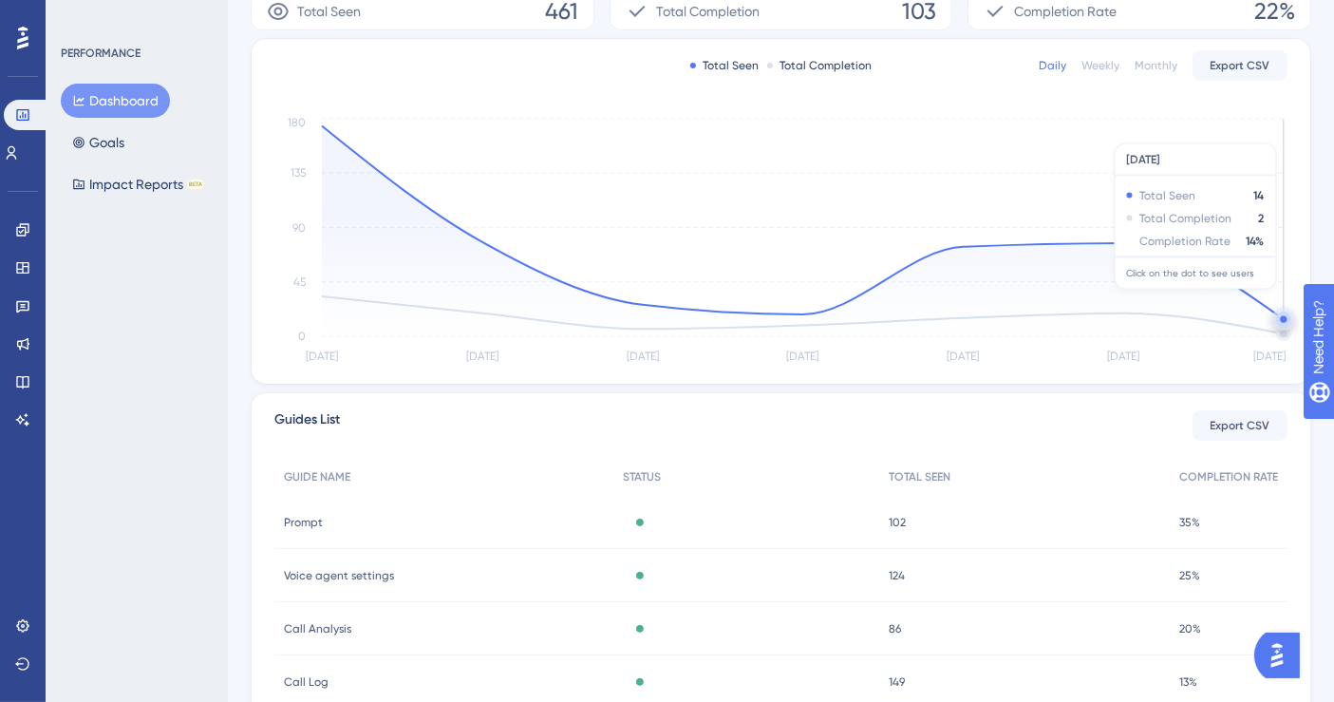
scroll to position [244, 0]
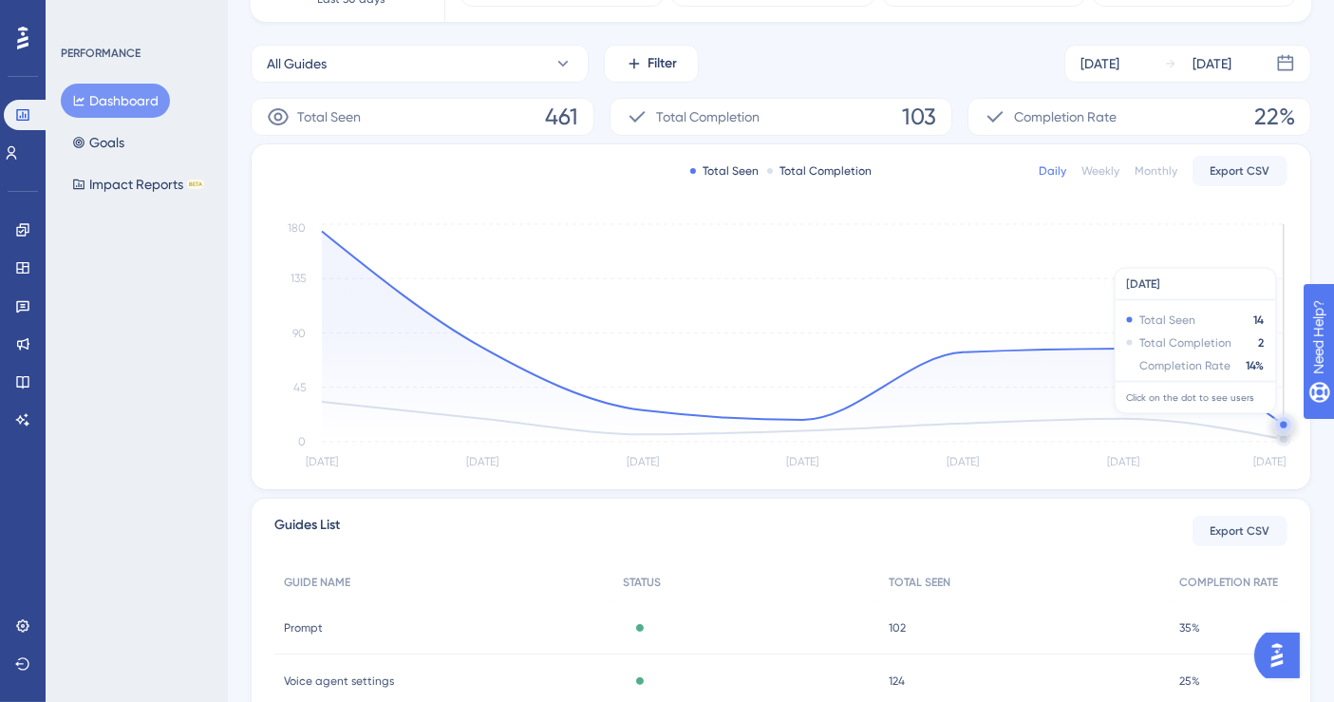
click at [1283, 422] on circle at bounding box center [1283, 425] width 7 height 7
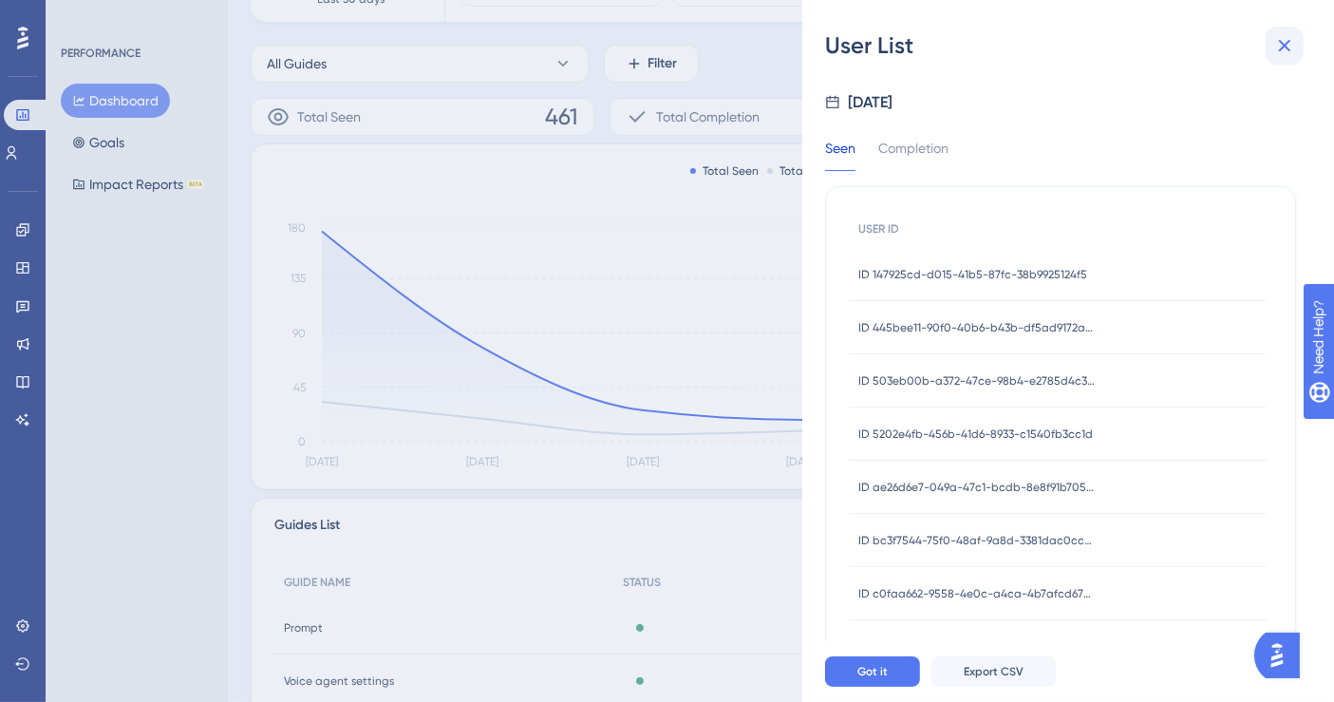
click at [1269, 48] on button at bounding box center [1285, 46] width 38 height 38
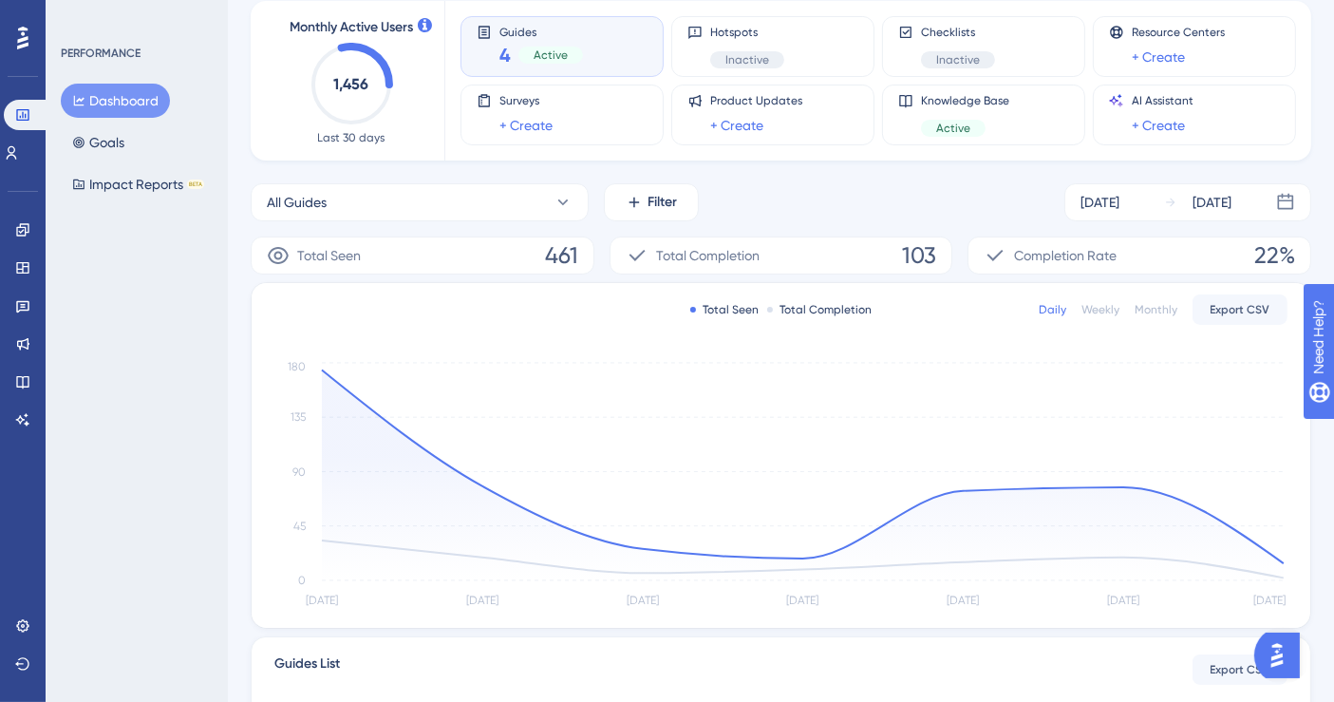
scroll to position [0, 0]
